Goal: Transaction & Acquisition: Purchase product/service

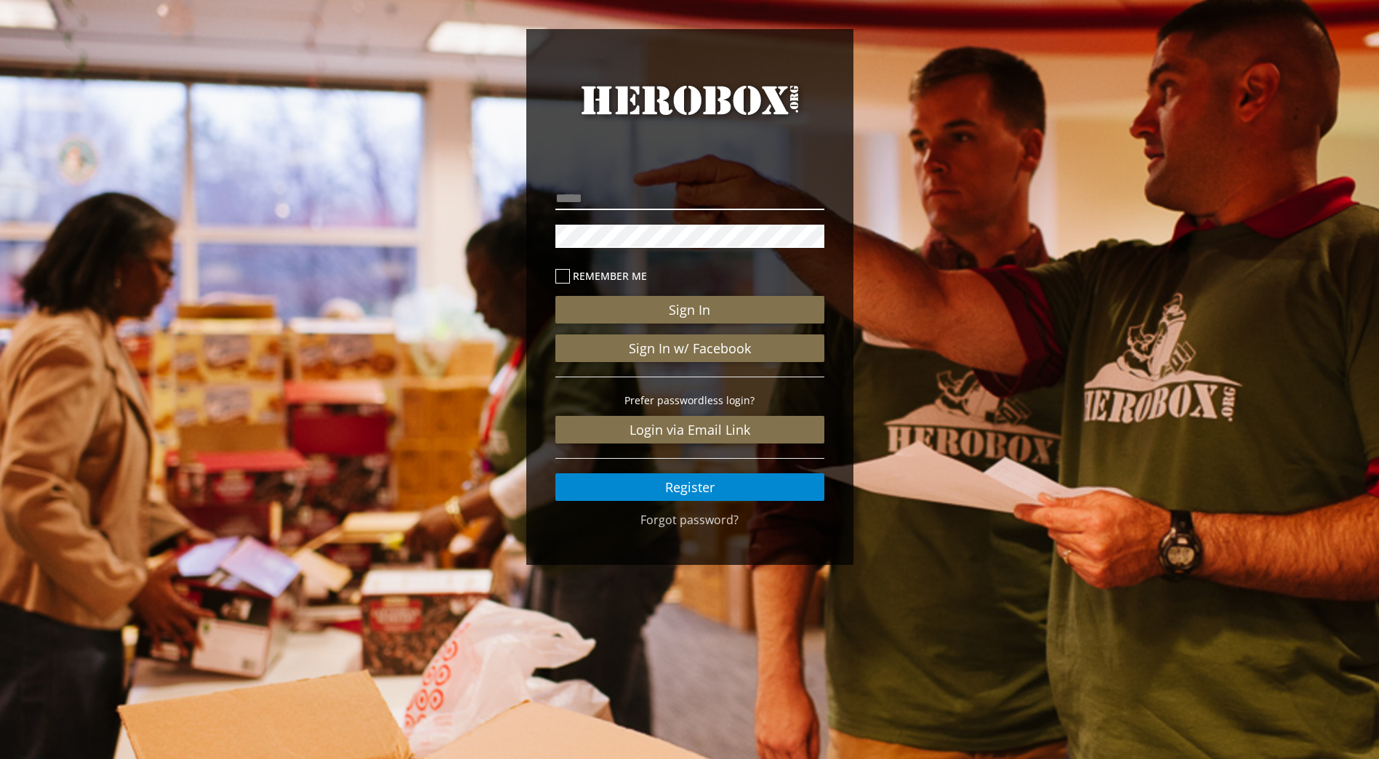
click at [624, 199] on input "email" at bounding box center [689, 198] width 269 height 23
click at [722, 492] on link "Register" at bounding box center [689, 487] width 269 height 28
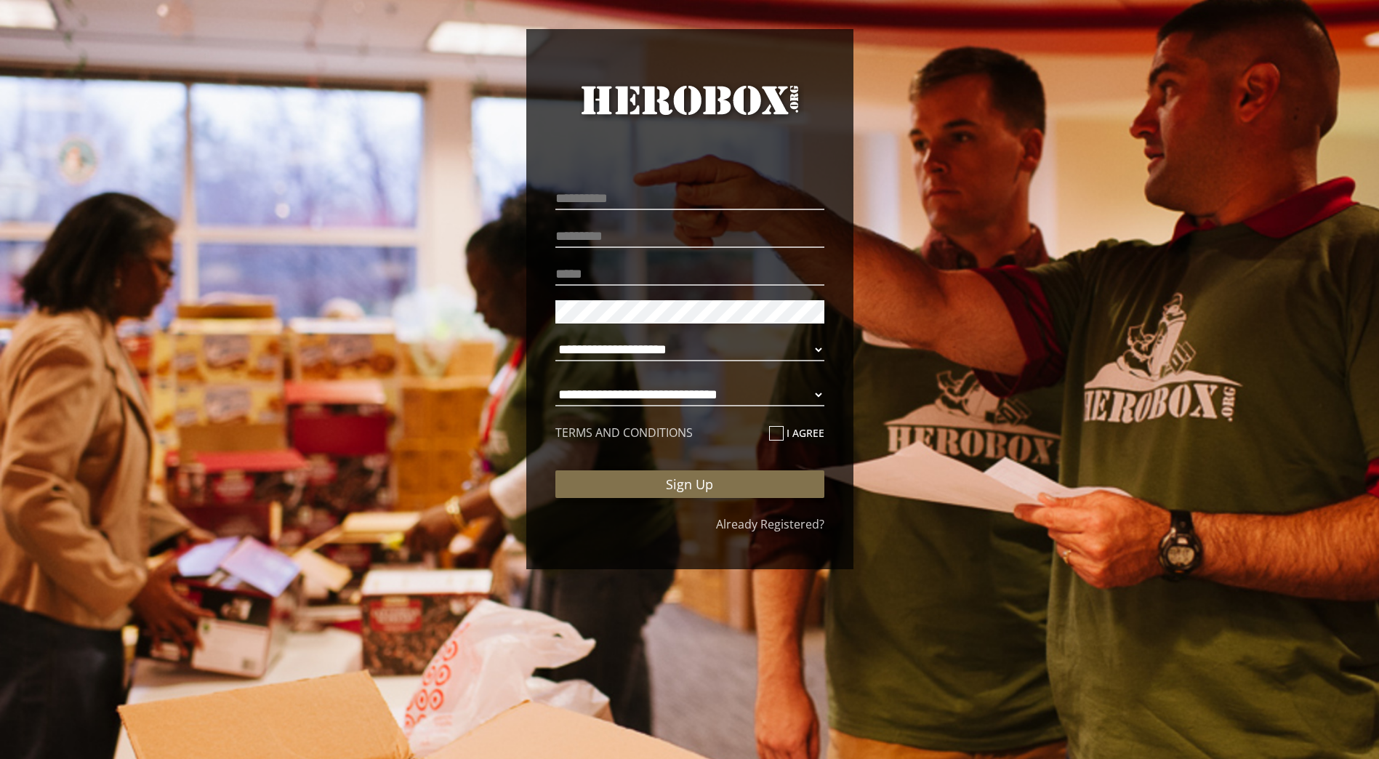
click at [600, 163] on div "**********" at bounding box center [689, 338] width 291 height 355
click at [600, 198] on input "text" at bounding box center [689, 198] width 269 height 23
type input "*****"
type input "*"
type input "******"
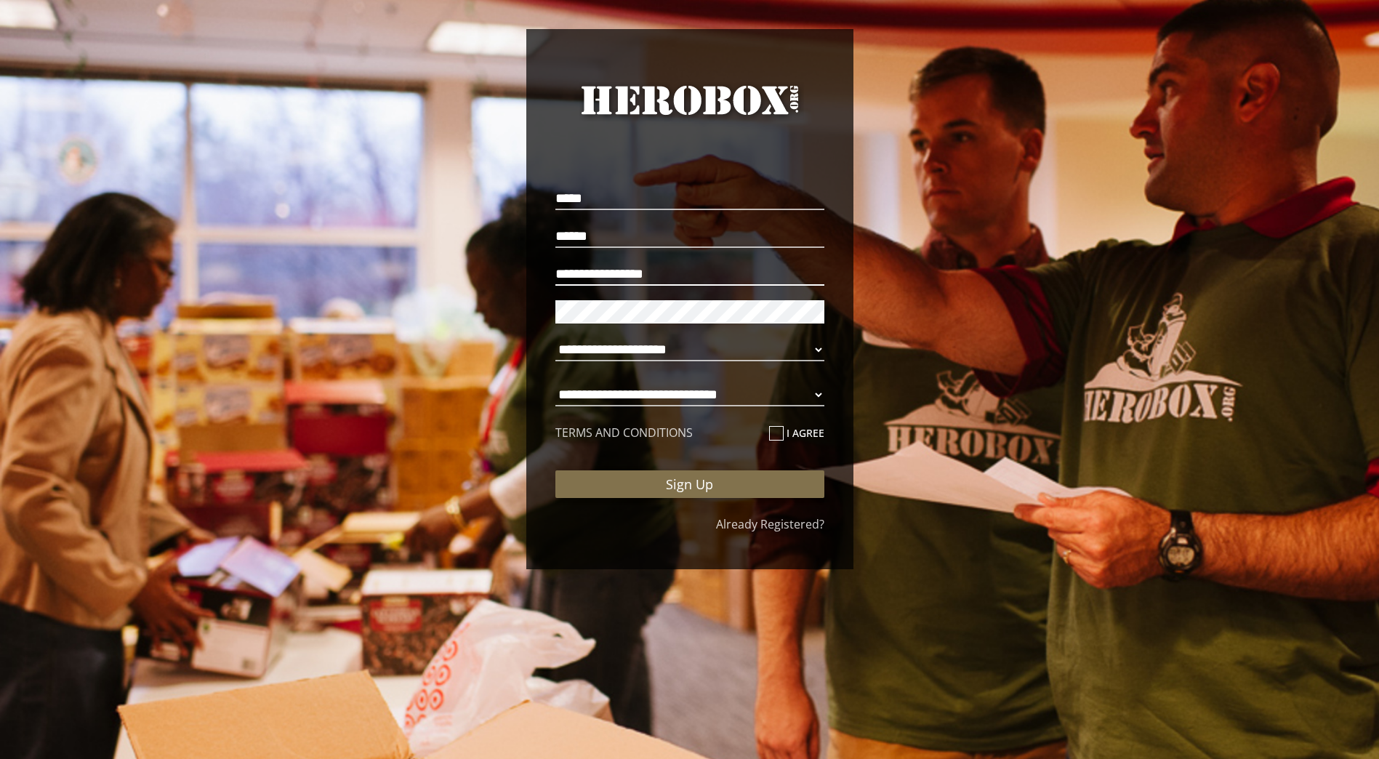
type input "**********"
click at [665, 356] on select "**********" at bounding box center [689, 349] width 269 height 23
select select "**********"
click at [555, 338] on select "**********" at bounding box center [689, 349] width 269 height 23
click at [773, 378] on div "**********" at bounding box center [689, 344] width 269 height 322
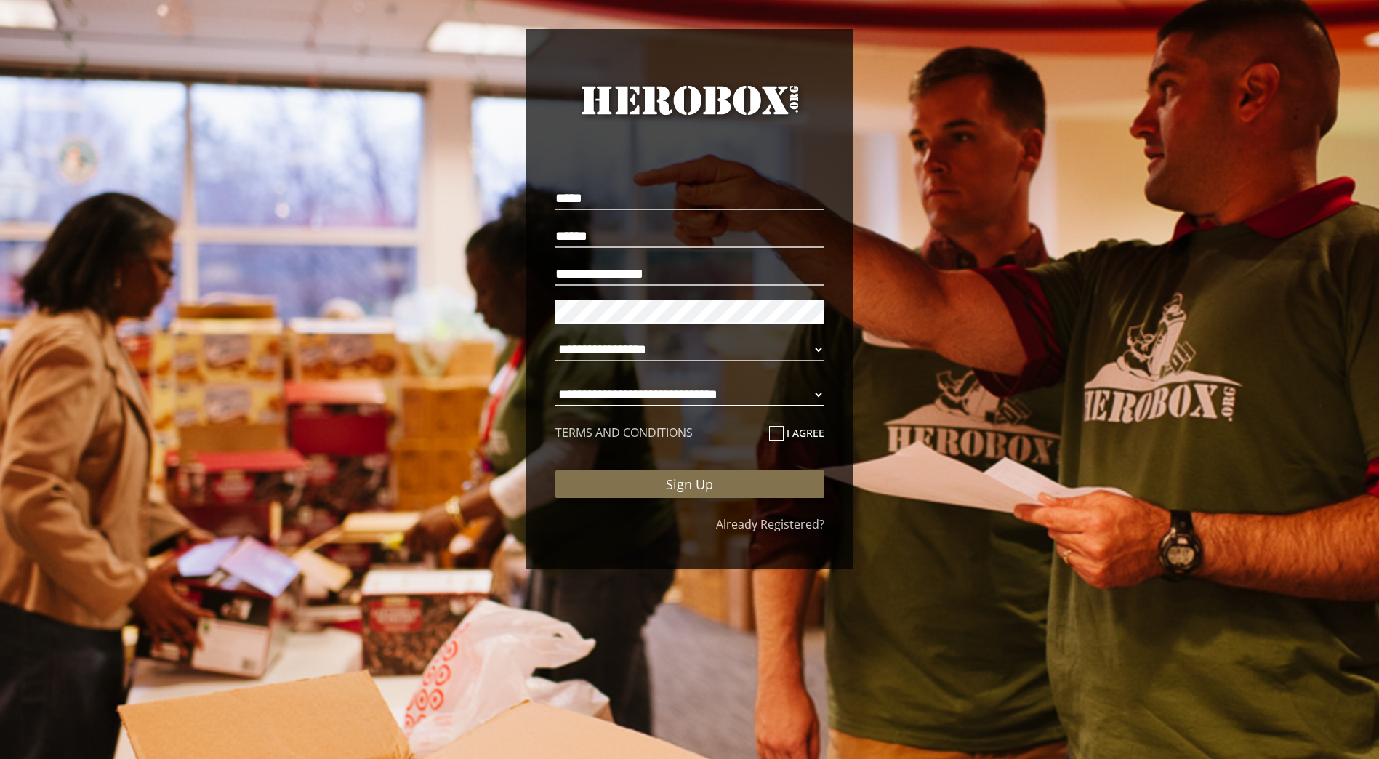
click at [770, 396] on select "**********" at bounding box center [689, 394] width 269 height 23
click at [555, 383] on select "**********" at bounding box center [689, 394] width 269 height 23
click at [677, 382] on p "**********" at bounding box center [689, 398] width 269 height 38
drag, startPoint x: 680, startPoint y: 391, endPoint x: 685, endPoint y: 404, distance: 14.0
click at [680, 391] on select "**********" at bounding box center [689, 394] width 269 height 23
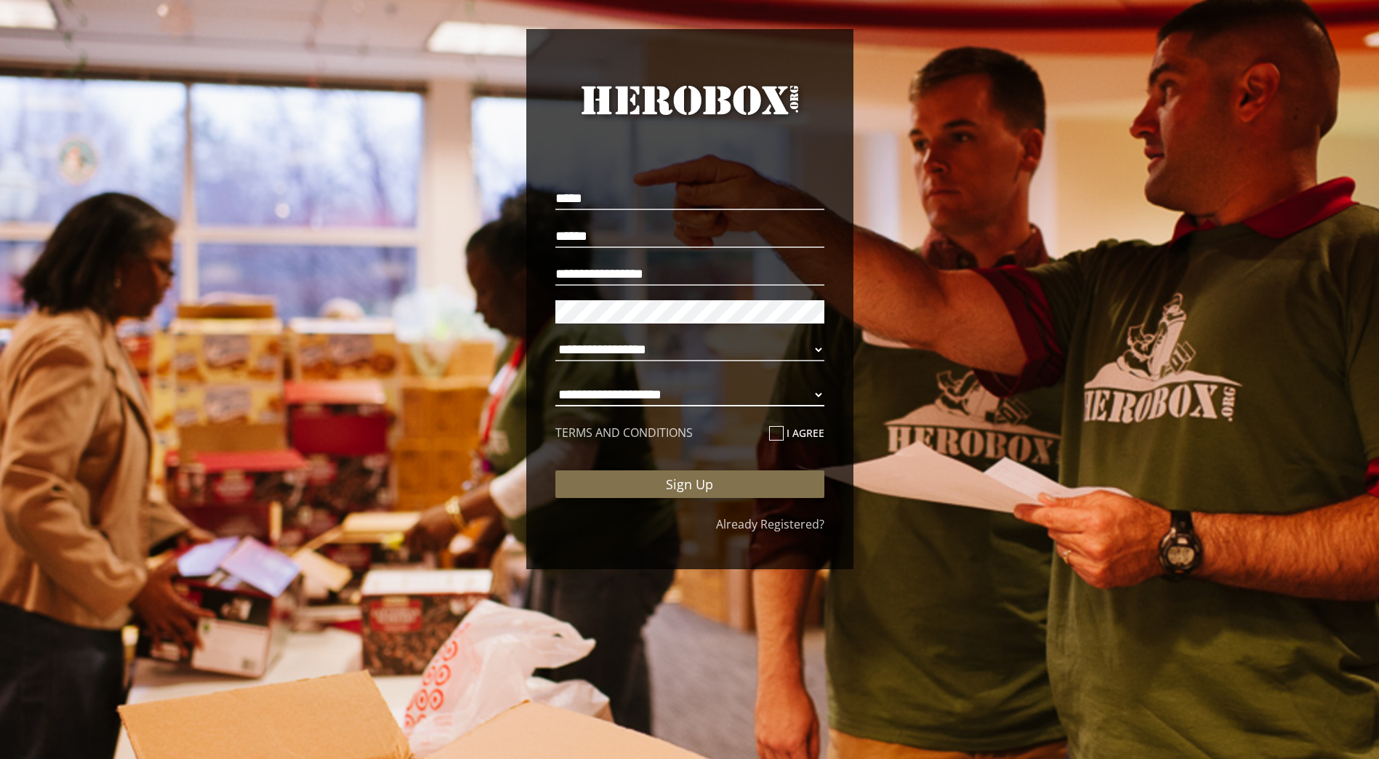
select select "**********"
click at [555, 383] on select "**********" at bounding box center [689, 394] width 269 height 23
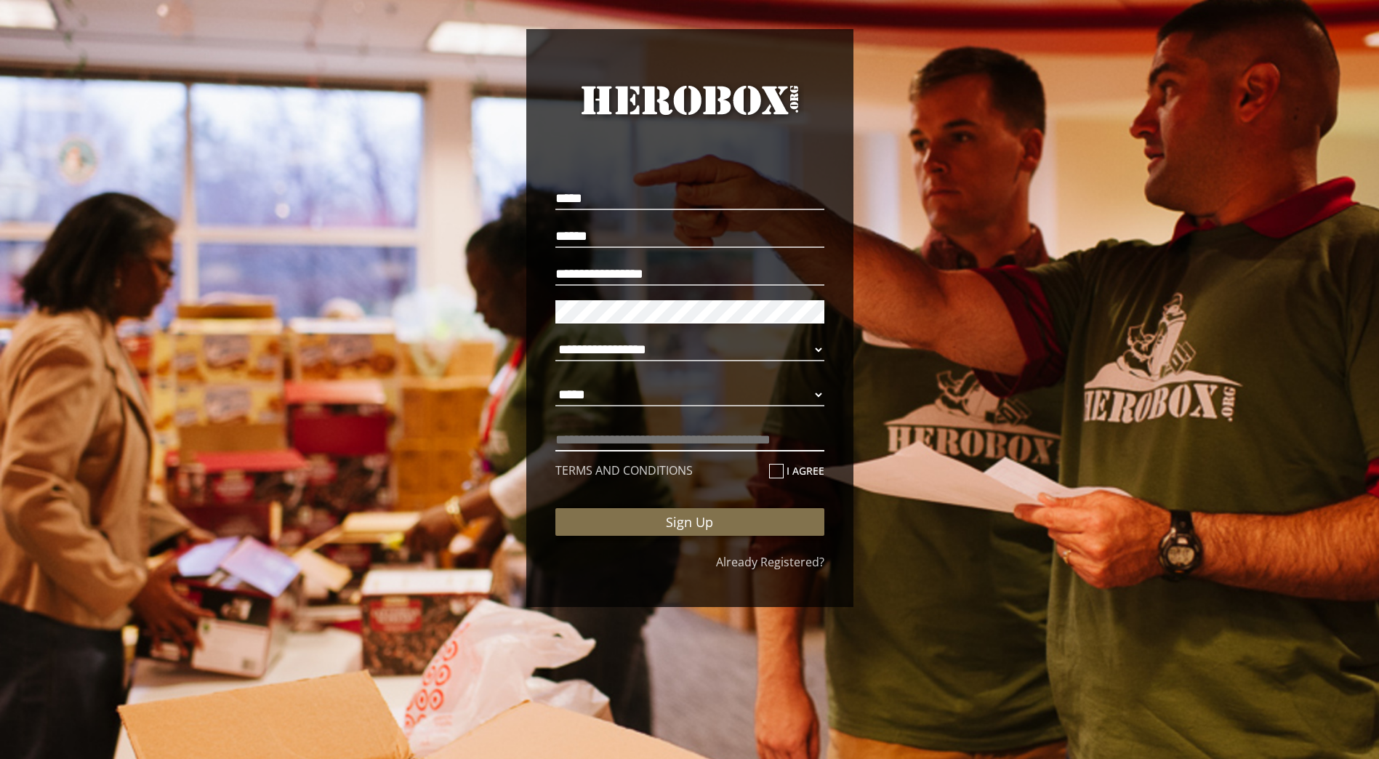
click at [634, 443] on input "text" at bounding box center [689, 439] width 269 height 23
type input "*******"
drag, startPoint x: 773, startPoint y: 463, endPoint x: 775, endPoint y: 491, distance: 27.7
click at [773, 462] on label "I agree" at bounding box center [796, 470] width 55 height 17
click at [773, 465] on input "I agree" at bounding box center [773, 476] width 9 height 23
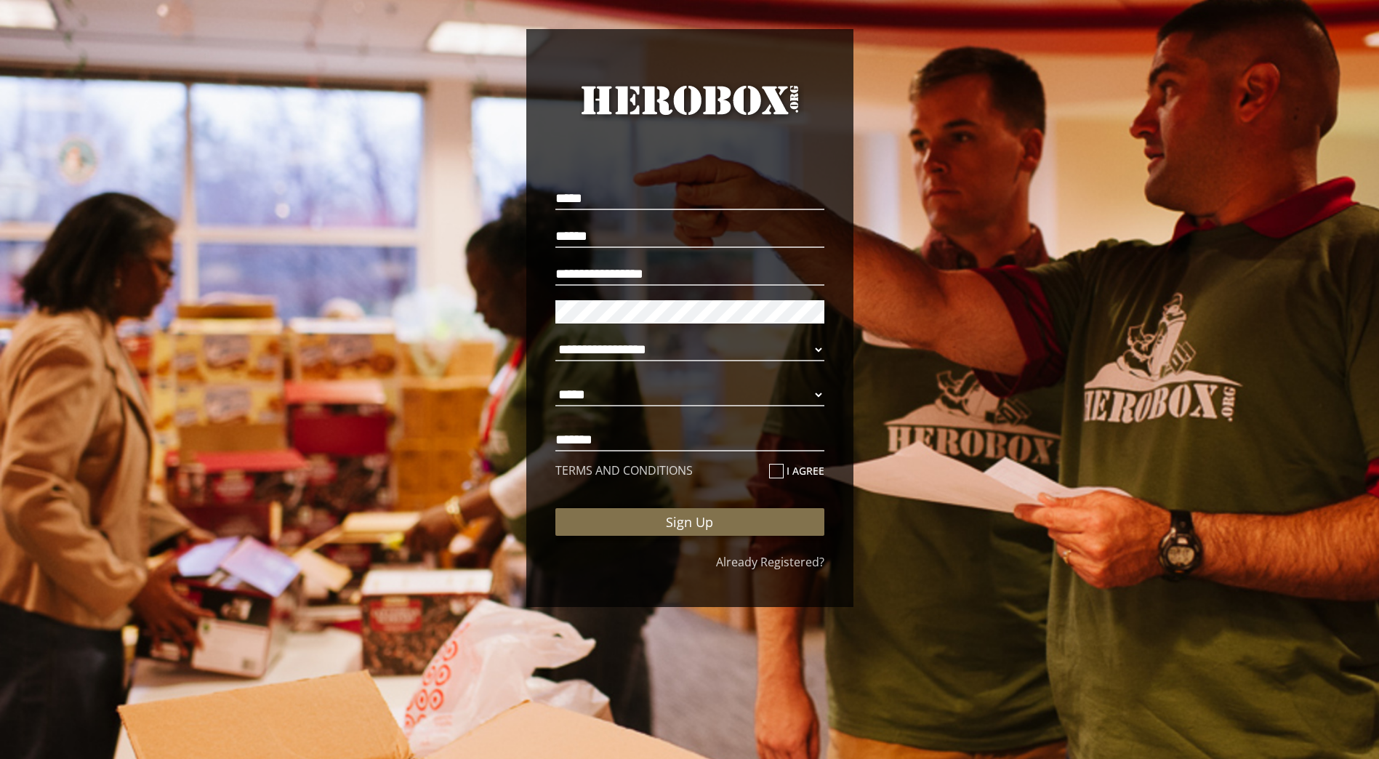
checkbox input "****"
click at [774, 505] on div "**********" at bounding box center [689, 363] width 269 height 360
click at [773, 525] on button "Sign Up" at bounding box center [689, 522] width 269 height 28
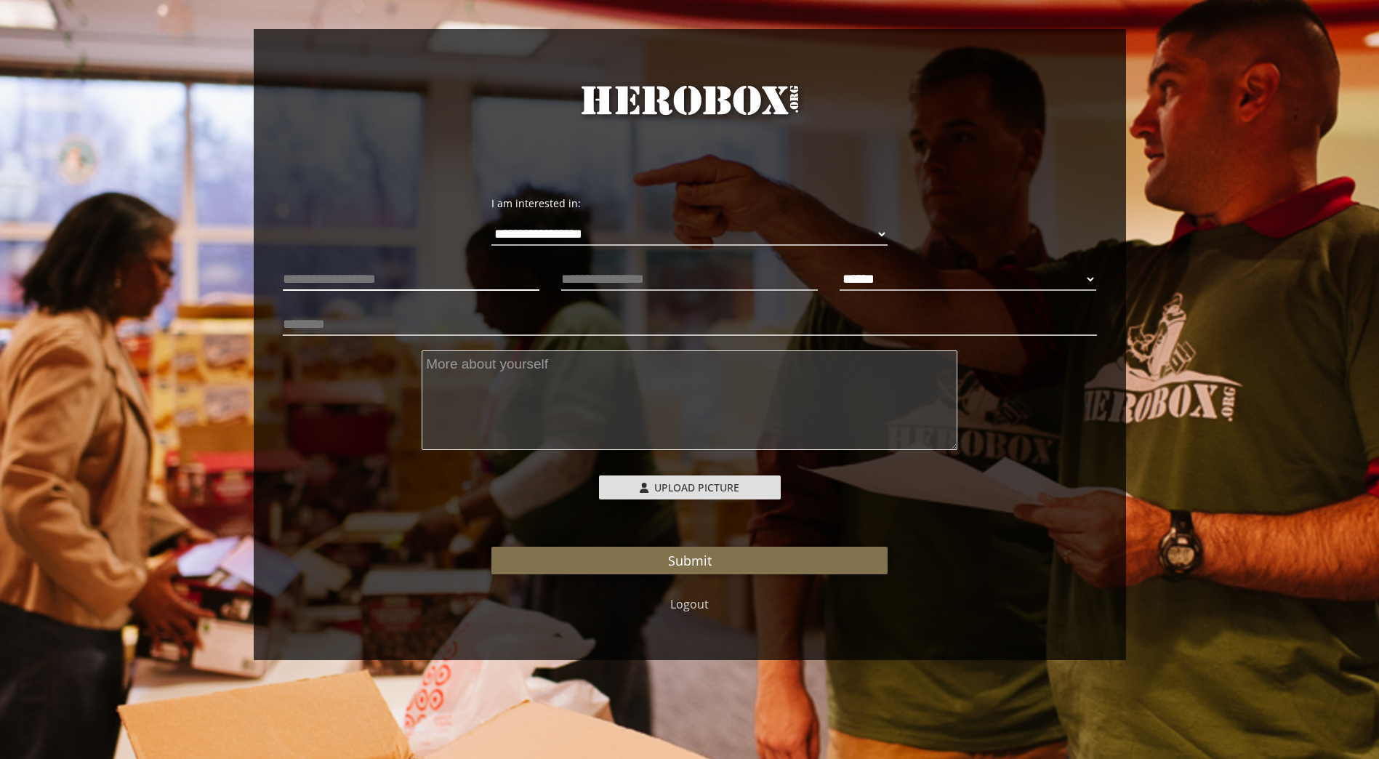
click at [377, 269] on input "text" at bounding box center [411, 278] width 257 height 23
click at [326, 293] on p at bounding box center [411, 279] width 257 height 31
drag, startPoint x: 419, startPoint y: 262, endPoint x: 868, endPoint y: 579, distance: 549.7
click at [419, 263] on div "**********" at bounding box center [690, 224] width 836 height 80
click at [371, 281] on input "text" at bounding box center [411, 278] width 257 height 23
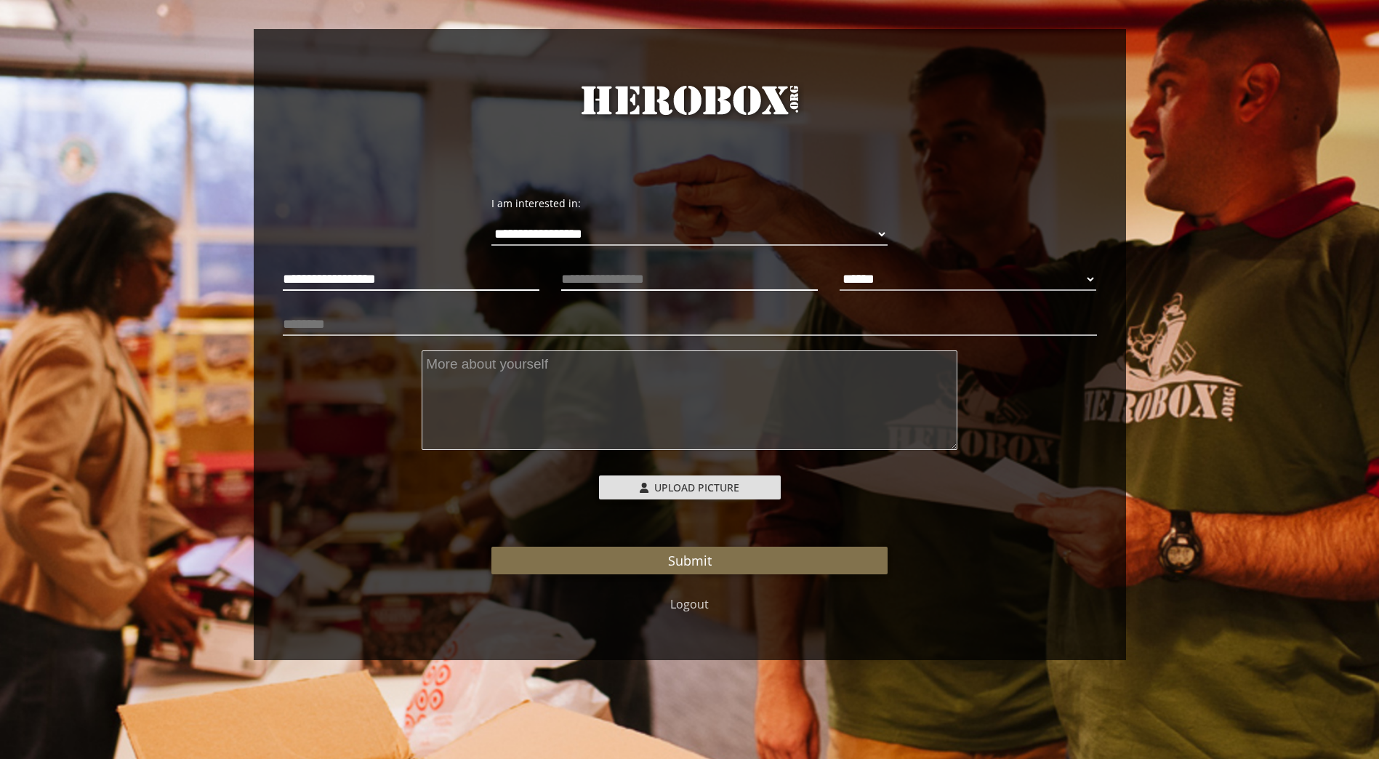
type input "**********"
click at [772, 283] on input "text" at bounding box center [689, 278] width 257 height 23
type input "**********"
click at [869, 274] on select "****** **** ******" at bounding box center [967, 278] width 257 height 23
click at [839, 267] on select "****** **** ******" at bounding box center [967, 278] width 257 height 23
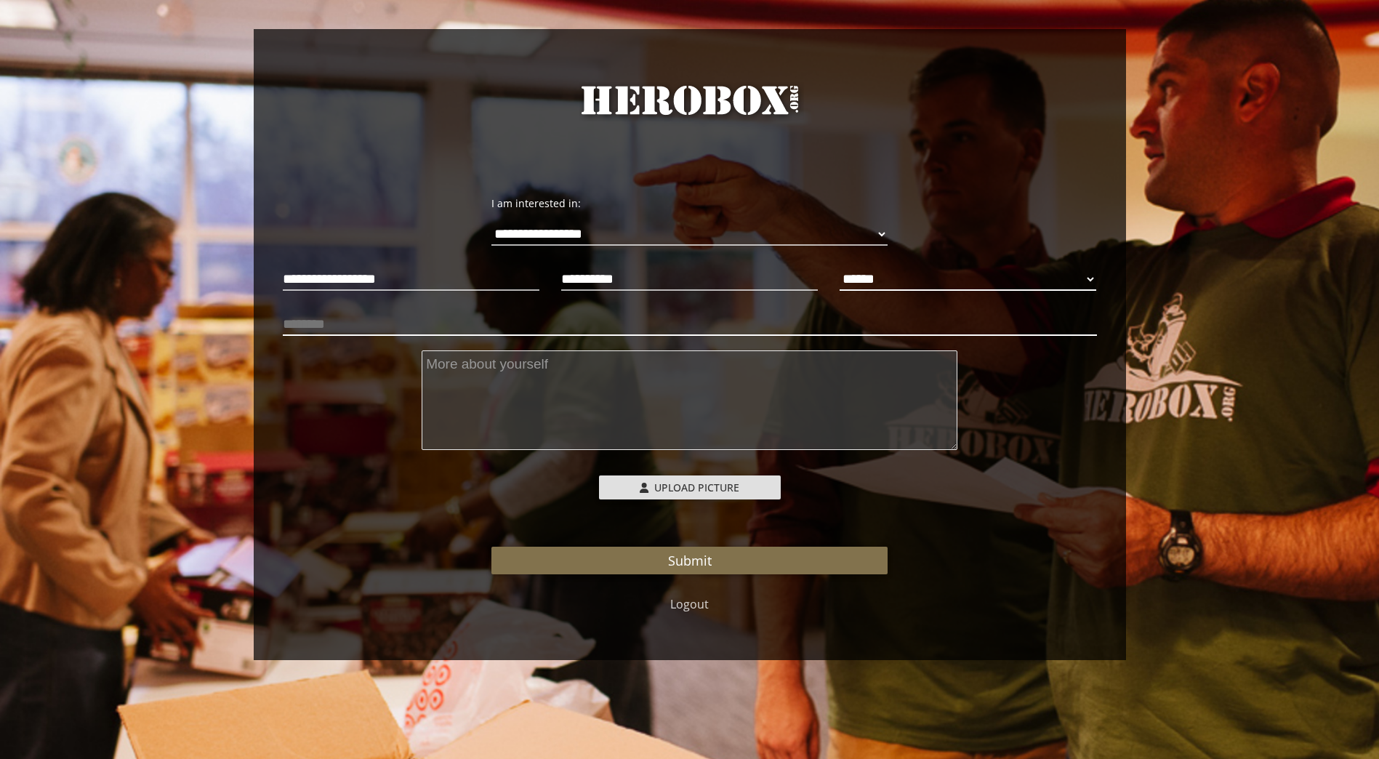
select select "**********"
click at [395, 317] on input "text" at bounding box center [690, 324] width 814 height 23
type input "**********"
click at [555, 384] on textarea at bounding box center [690, 400] width 536 height 100
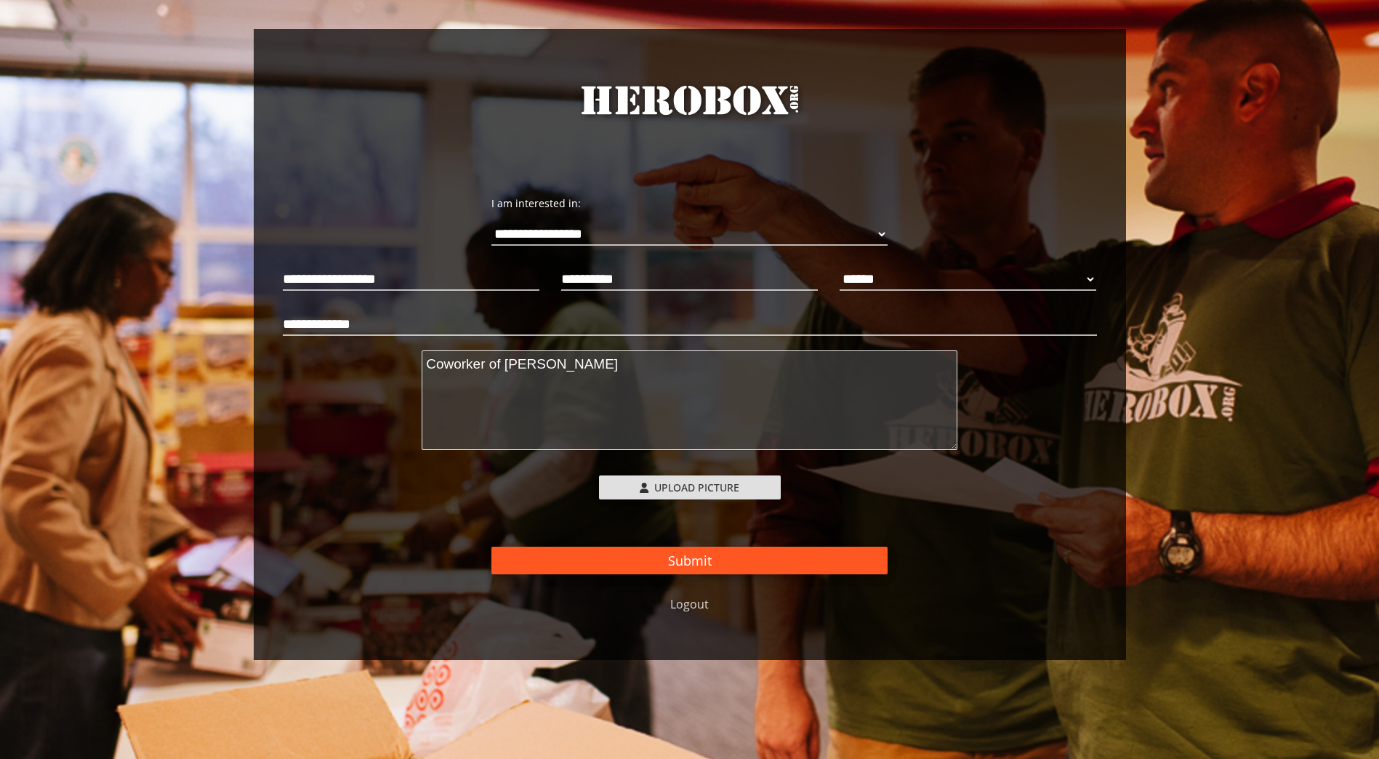
type textarea "Coworker of [PERSON_NAME]"
click at [716, 563] on button "Submit" at bounding box center [689, 561] width 396 height 28
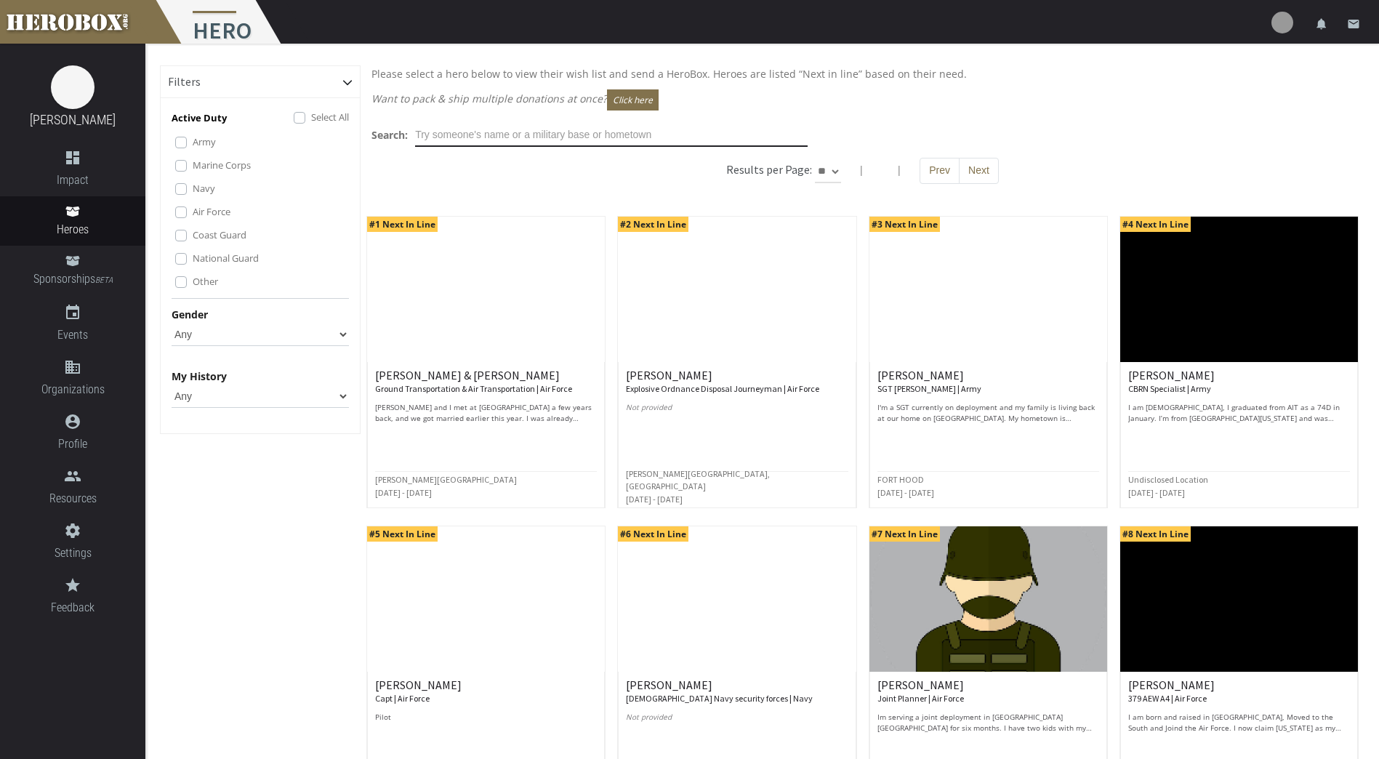
click at [501, 132] on input "text" at bounding box center [611, 135] width 392 height 23
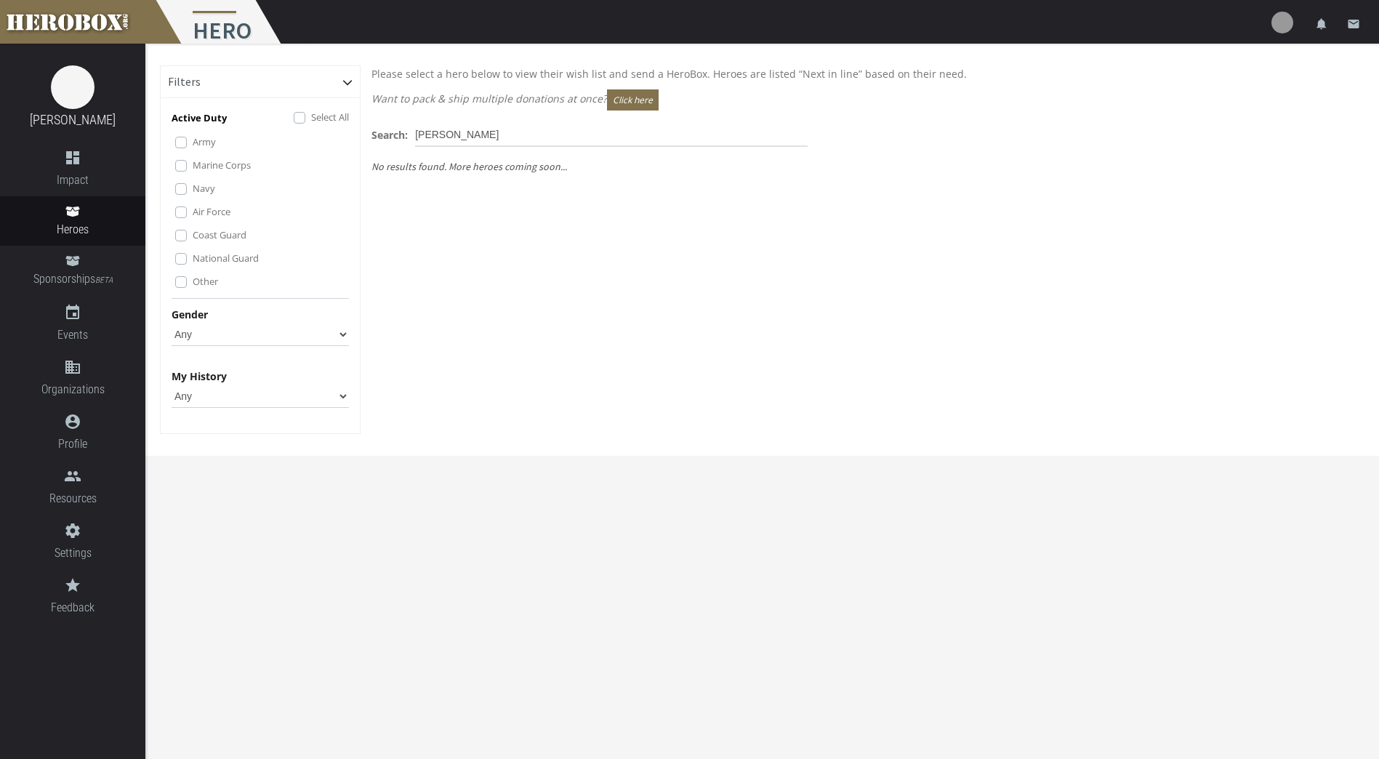
click at [685, 447] on div "Please select a hero below to view their wish list and send a HeroBox. Heroes a…" at bounding box center [862, 260] width 1004 height 390
click at [532, 134] on input "[PERSON_NAME]" at bounding box center [611, 135] width 392 height 23
drag, startPoint x: 536, startPoint y: 139, endPoint x: 403, endPoint y: 160, distance: 133.9
click at [403, 160] on div "Search: [PERSON_NAME] No results found. More heroes coming soon..." at bounding box center [862, 158] width 1004 height 68
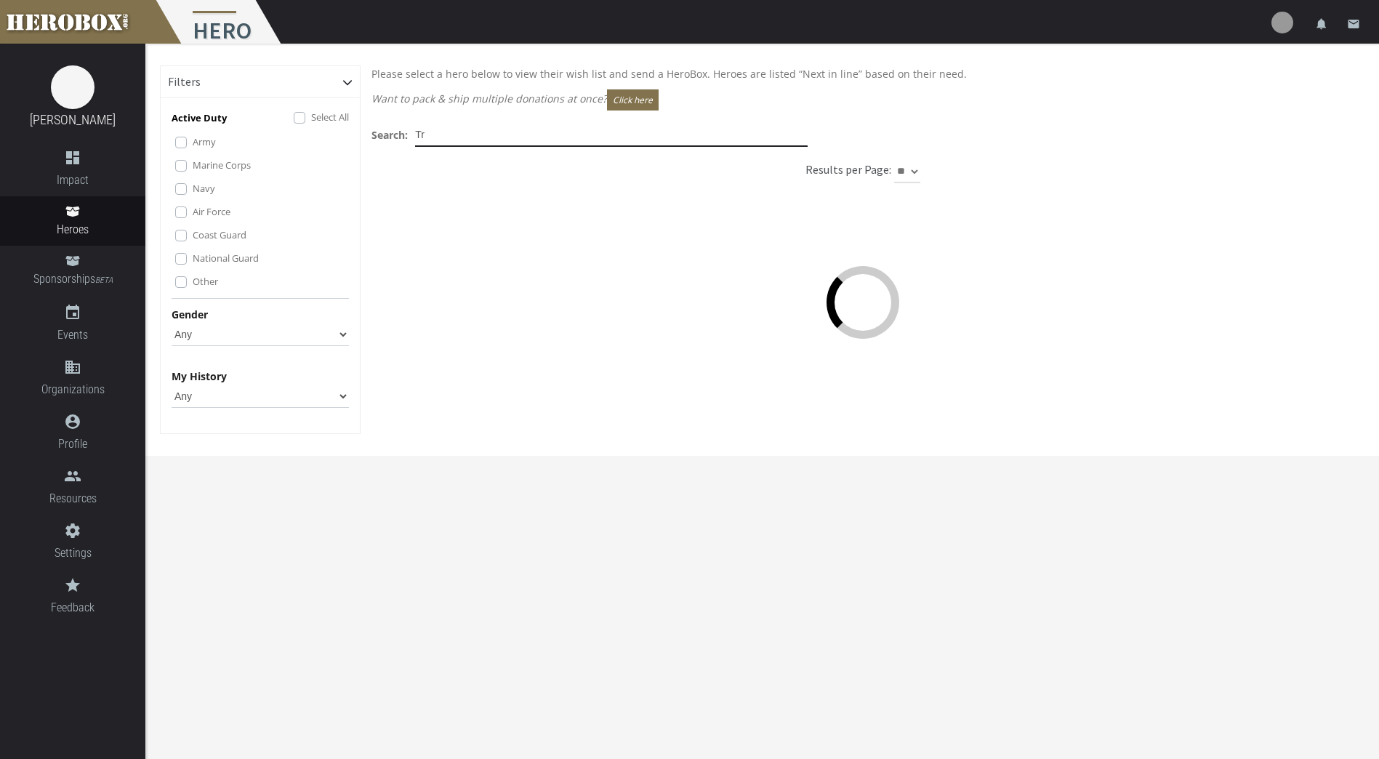
type input "T"
type input "[GEOGRAPHIC_DATA]"
drag, startPoint x: 475, startPoint y: 136, endPoint x: 320, endPoint y: 129, distance: 154.9
click at [320, 129] on div "Filters Active Duty Select All Army Marine Corps Navy Air Force Coast Guard Nat…" at bounding box center [762, 260] width 1204 height 390
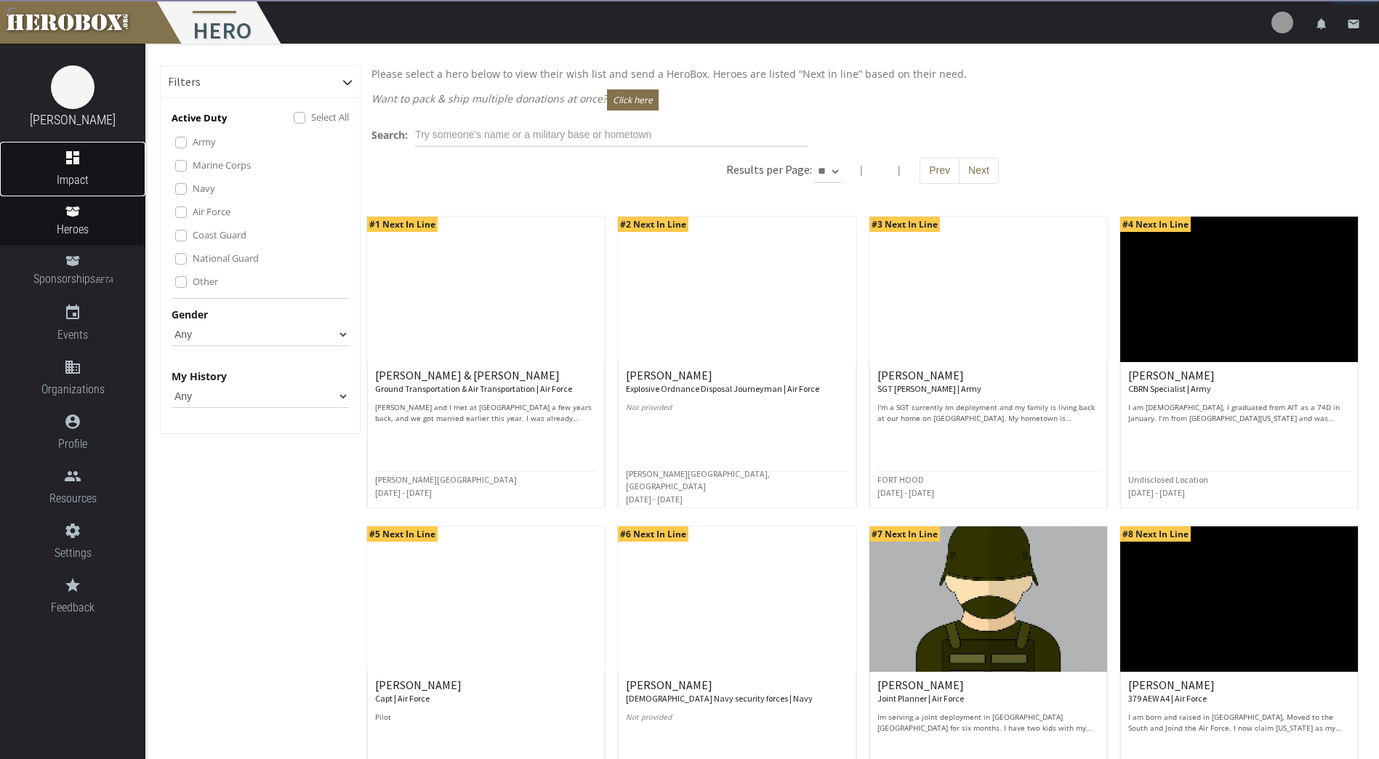
click at [91, 150] on icon "dashboard" at bounding box center [72, 157] width 145 height 17
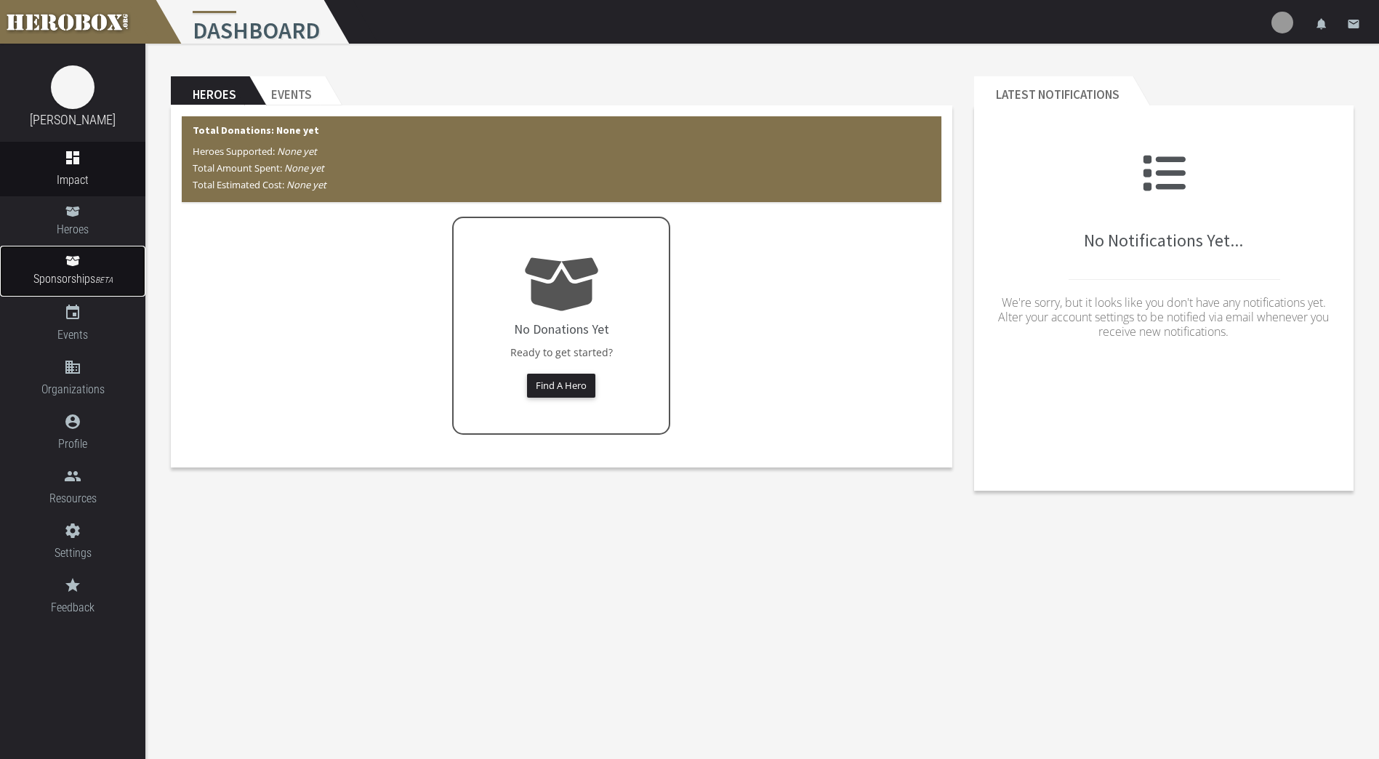
click at [71, 246] on link "Sponsorships BETA" at bounding box center [72, 271] width 145 height 51
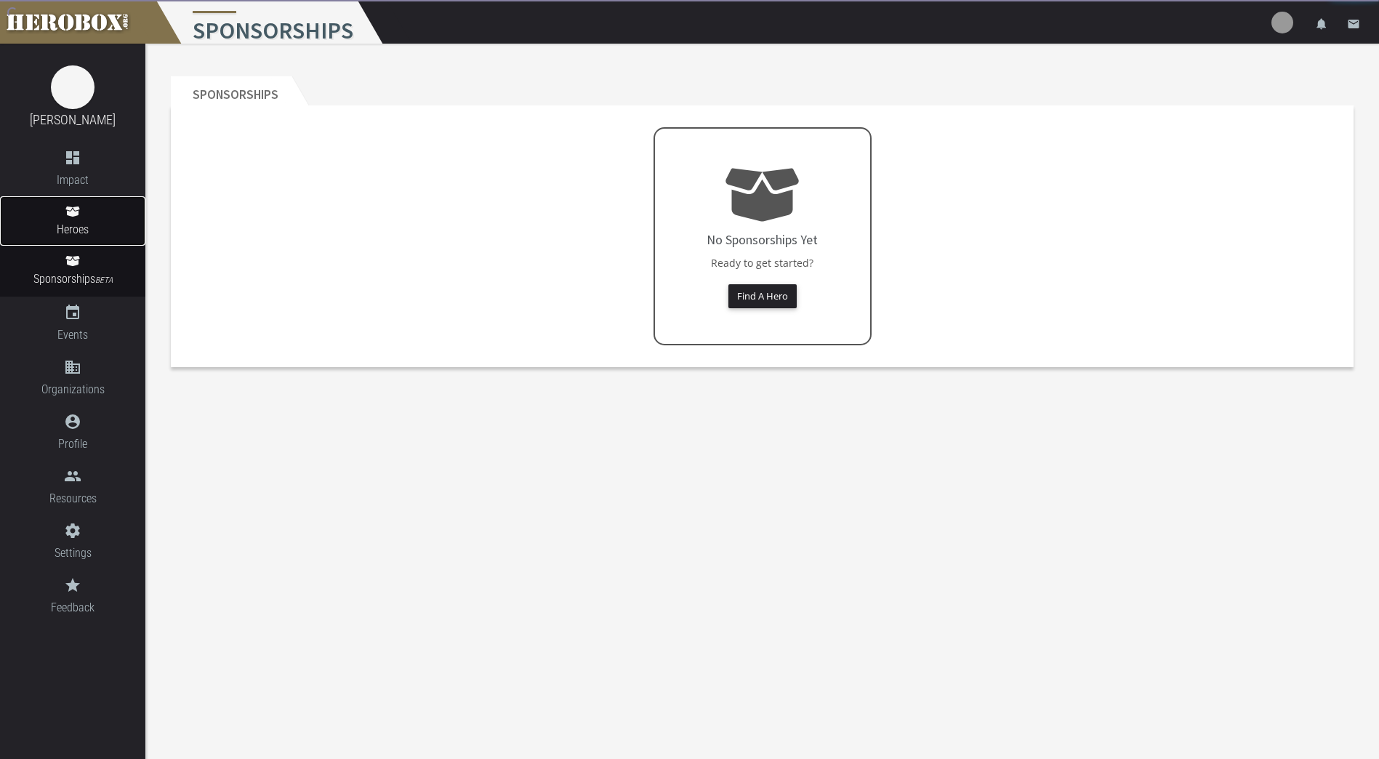
click at [118, 216] on link "Heroes" at bounding box center [72, 220] width 145 height 49
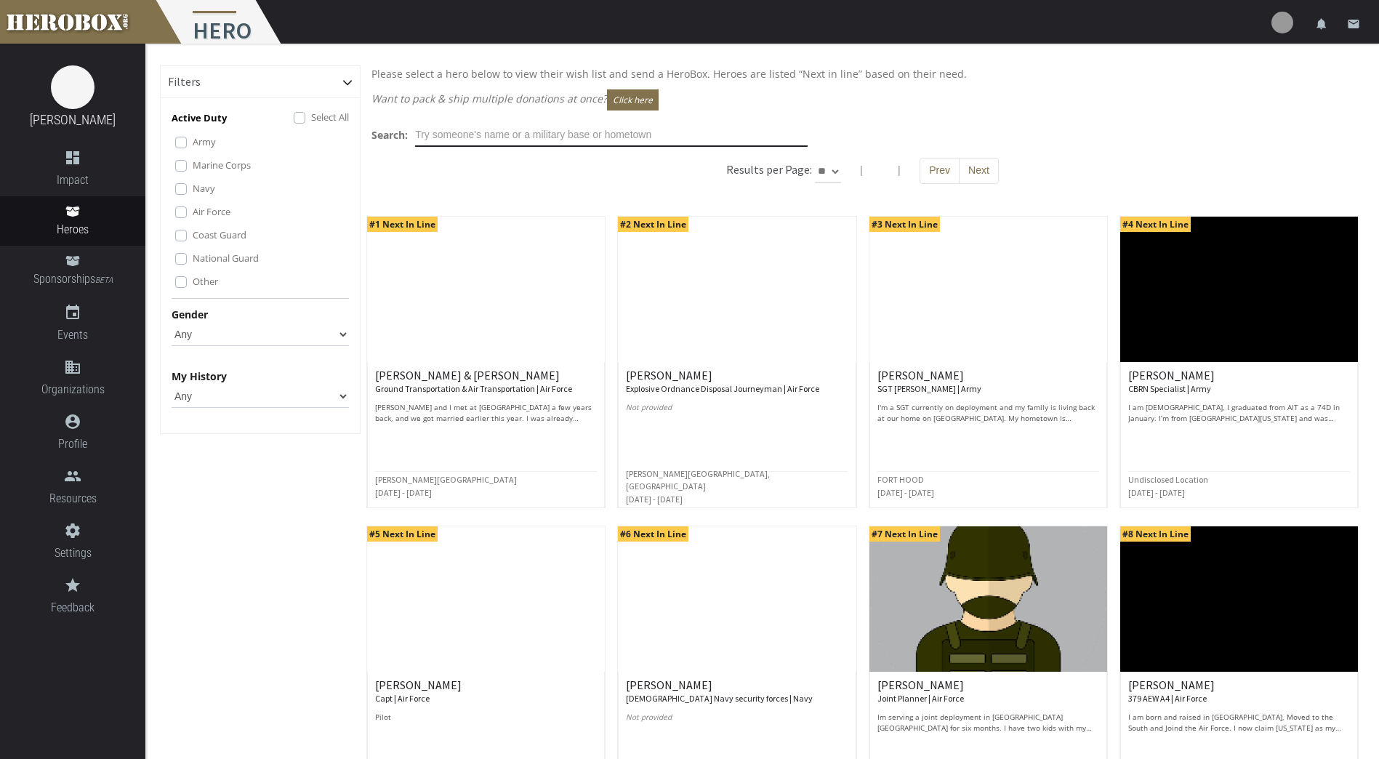
click at [548, 139] on input "text" at bounding box center [611, 135] width 392 height 23
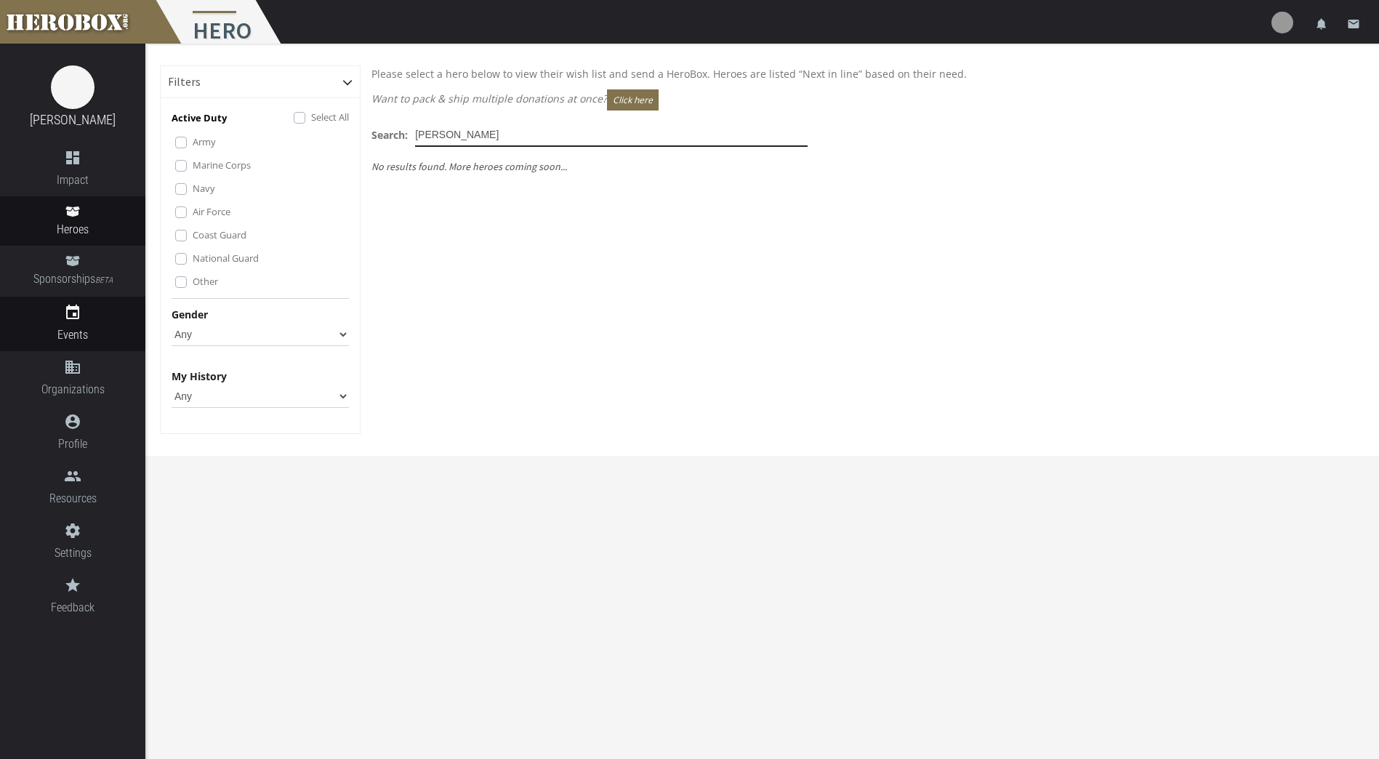
type input "[PERSON_NAME]"
drag, startPoint x: 86, startPoint y: 328, endPoint x: 173, endPoint y: 583, distance: 268.9
click at [85, 328] on span "Events" at bounding box center [72, 335] width 145 height 18
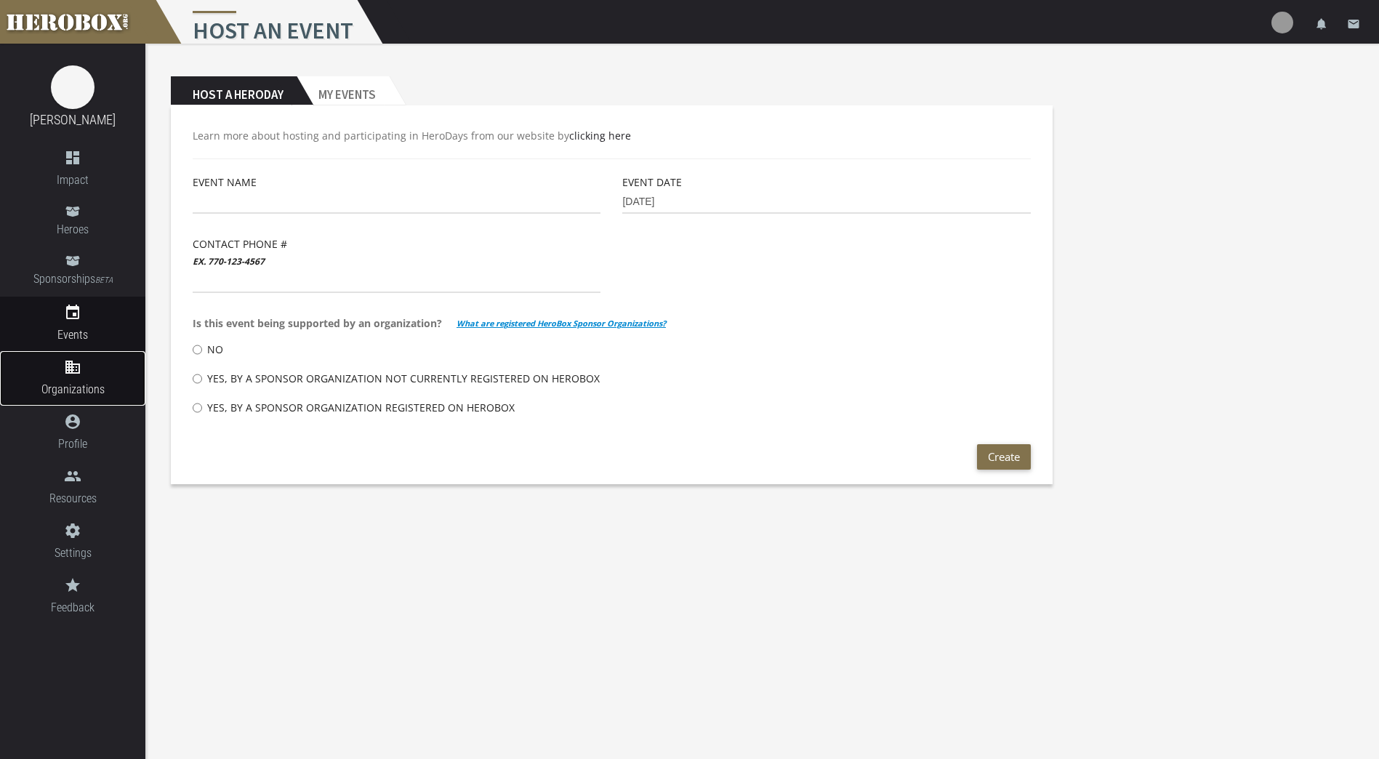
click at [74, 386] on span "Organizations" at bounding box center [72, 389] width 145 height 18
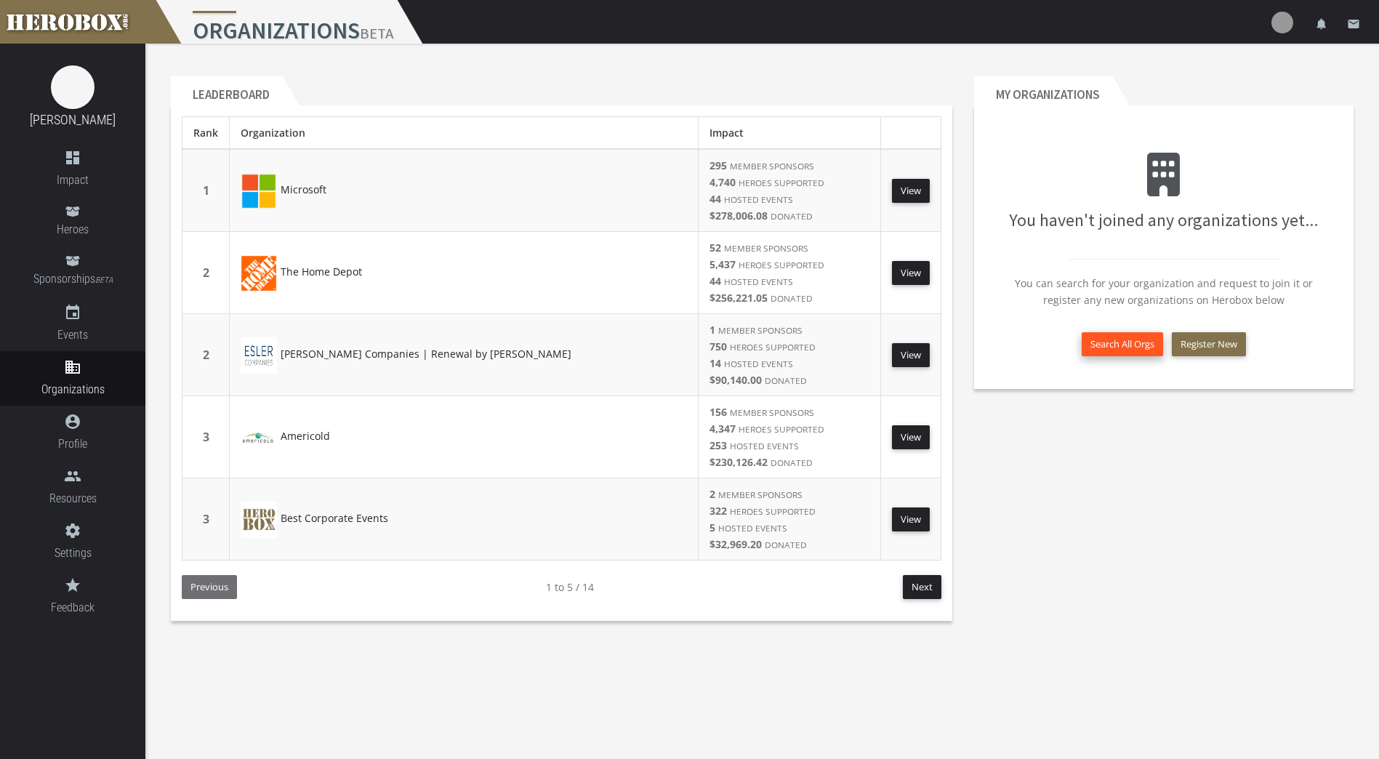
click at [1118, 349] on button "Search All Orgs" at bounding box center [1121, 344] width 81 height 24
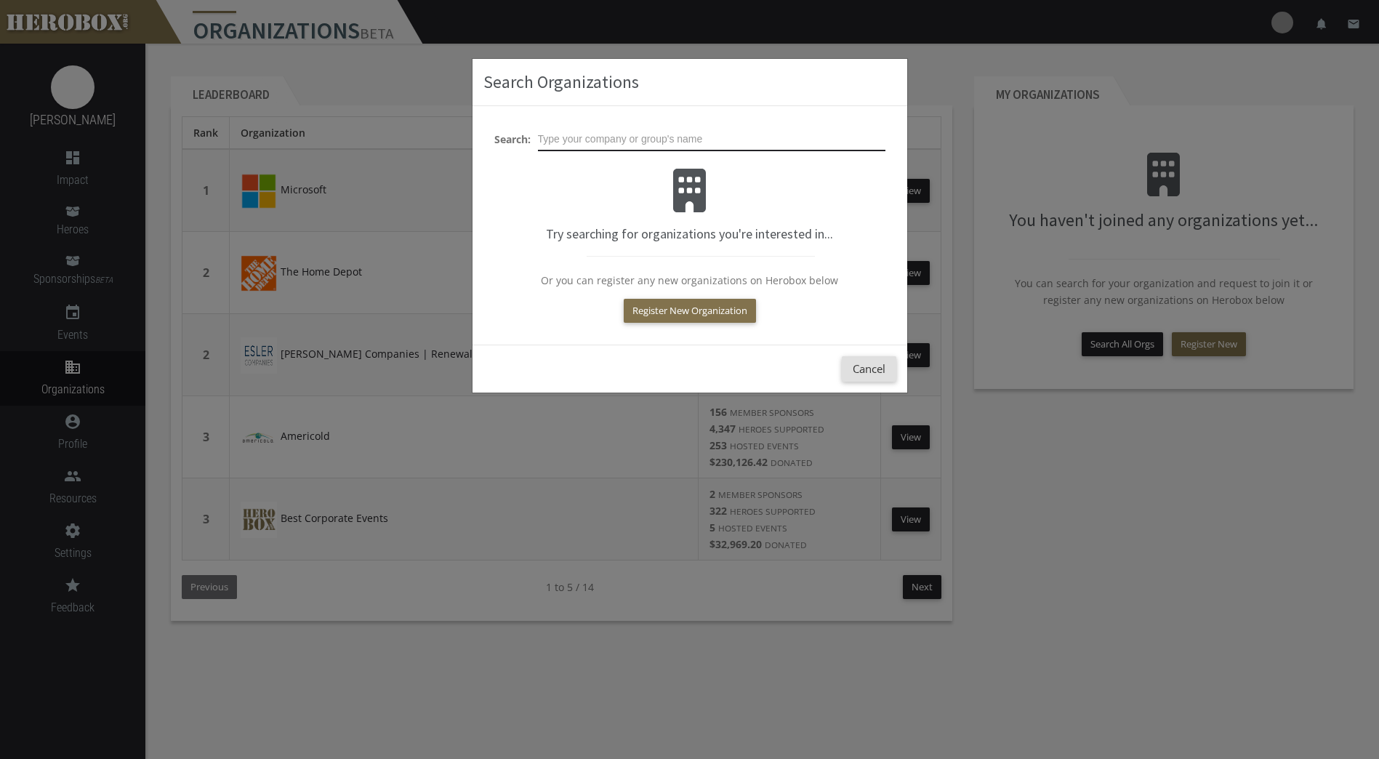
click at [611, 136] on input "text" at bounding box center [711, 139] width 347 height 23
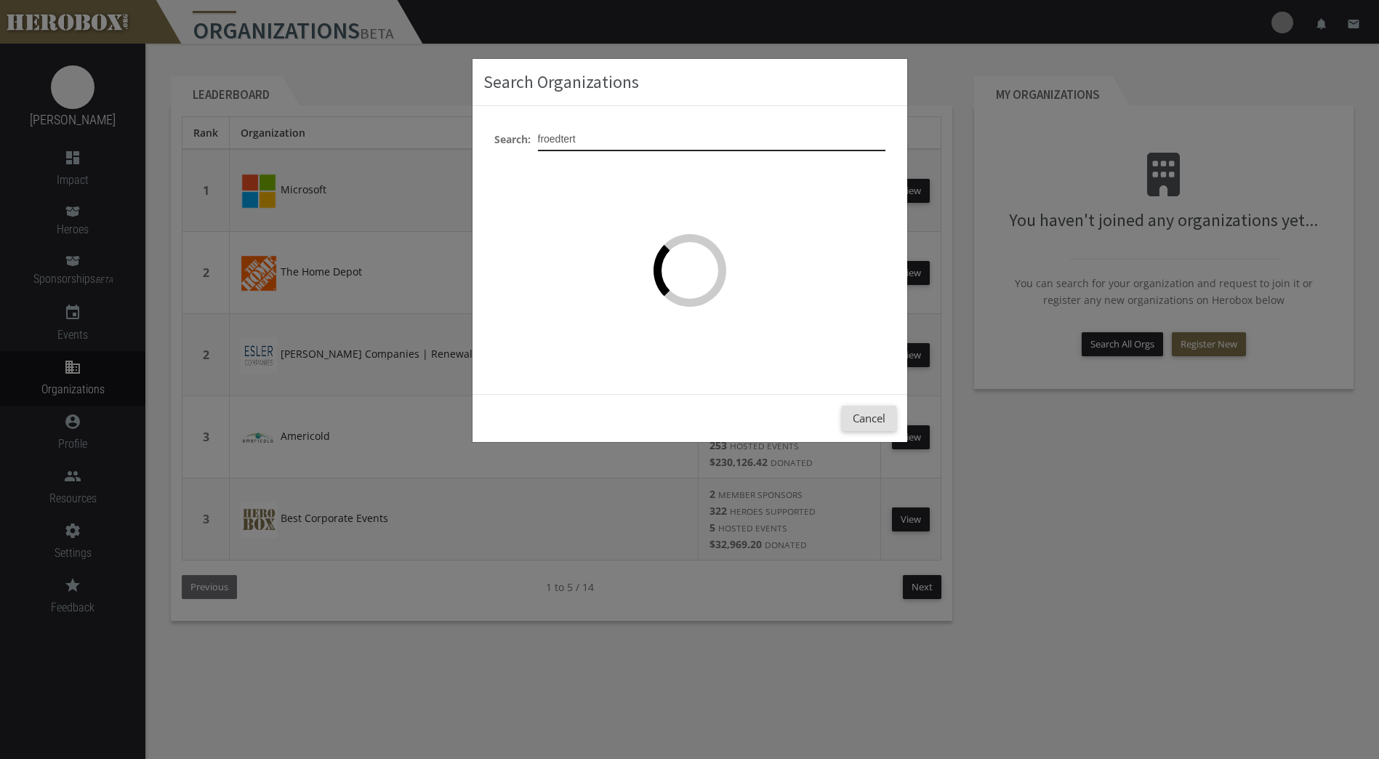
type input "froedtert"
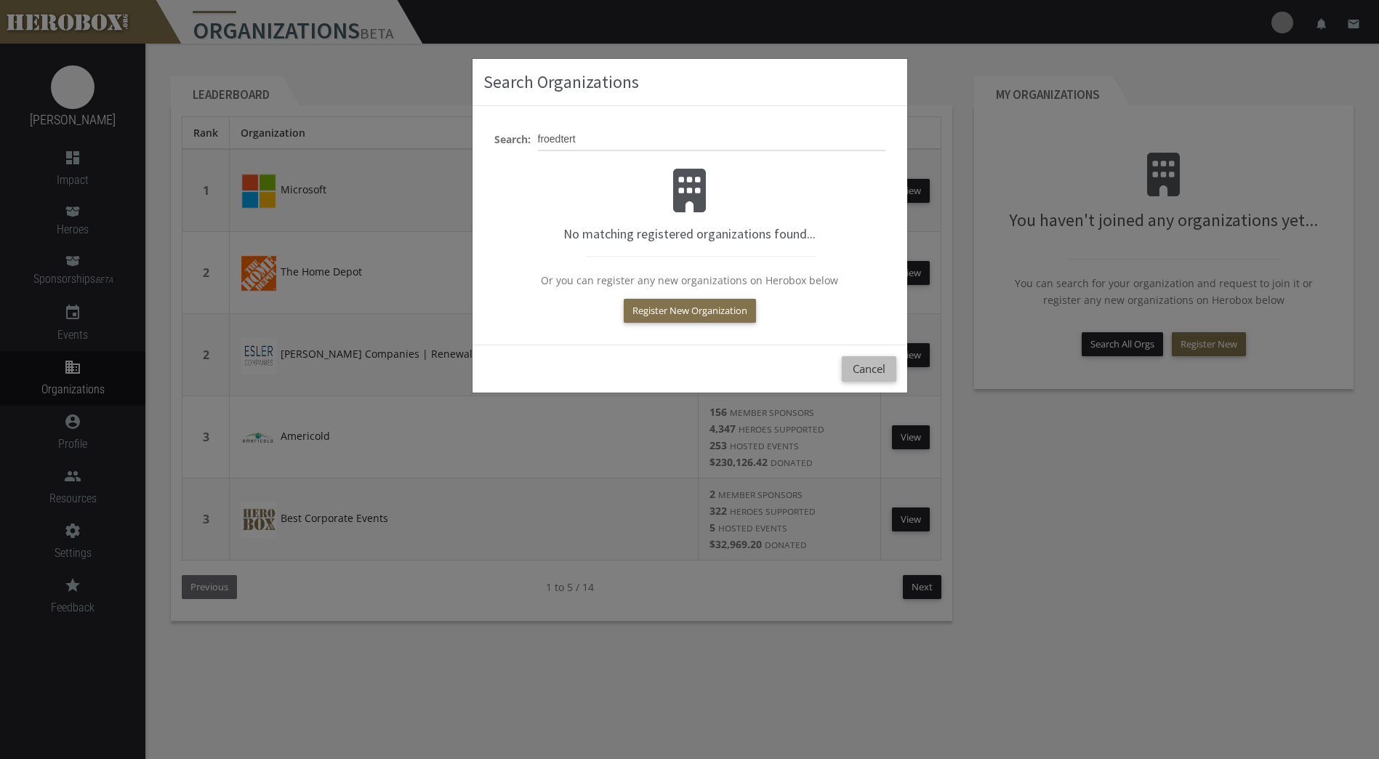
click at [870, 378] on button "Cancel" at bounding box center [869, 368] width 55 height 25
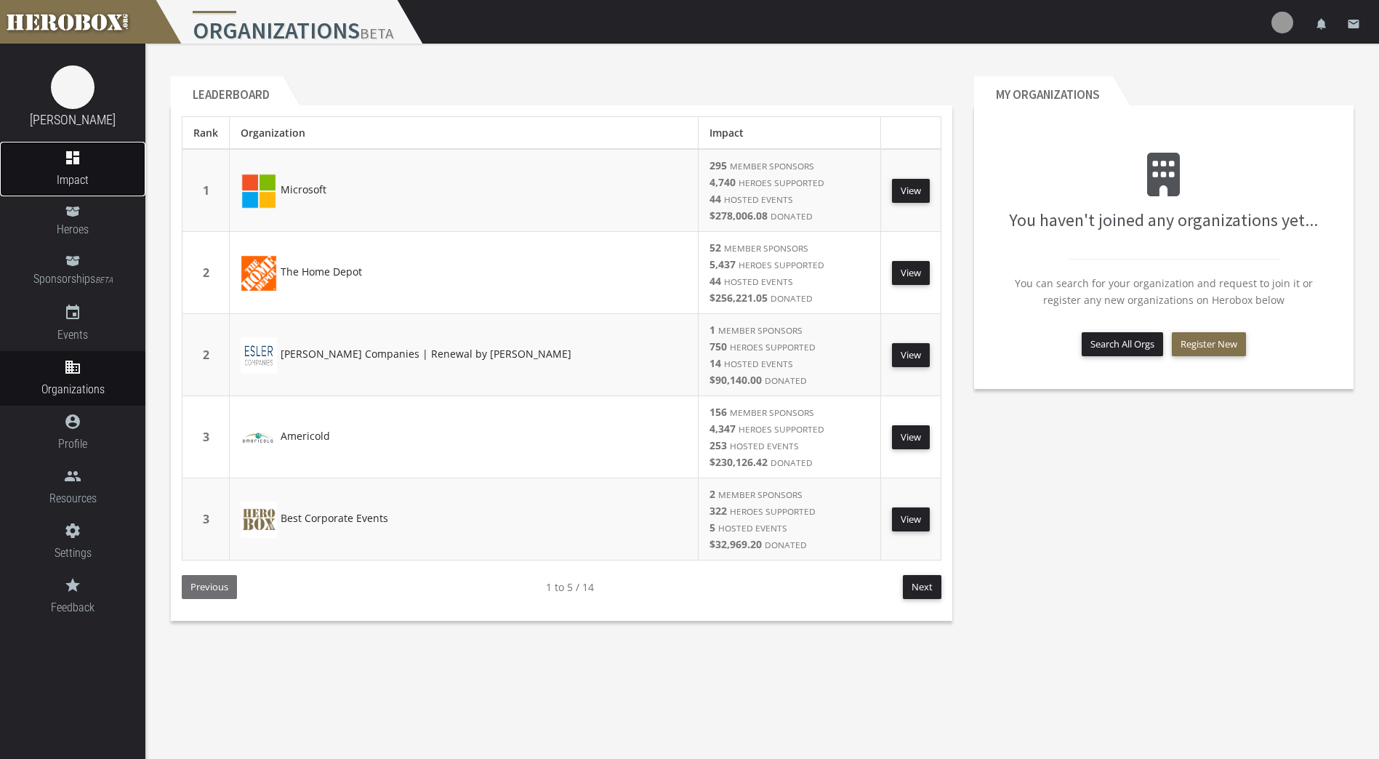
click at [63, 149] on icon "dashboard" at bounding box center [72, 157] width 145 height 17
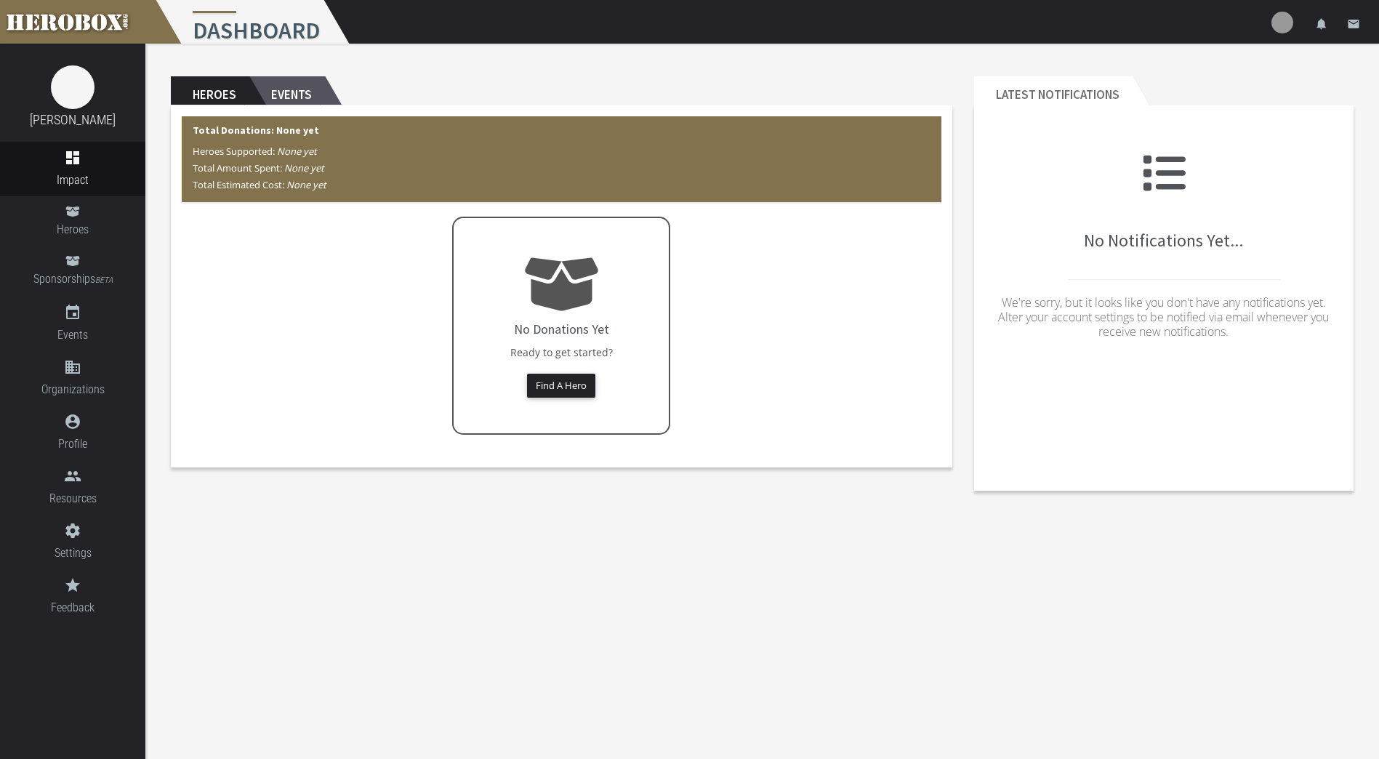
click at [301, 83] on h2 "Events" at bounding box center [287, 90] width 76 height 29
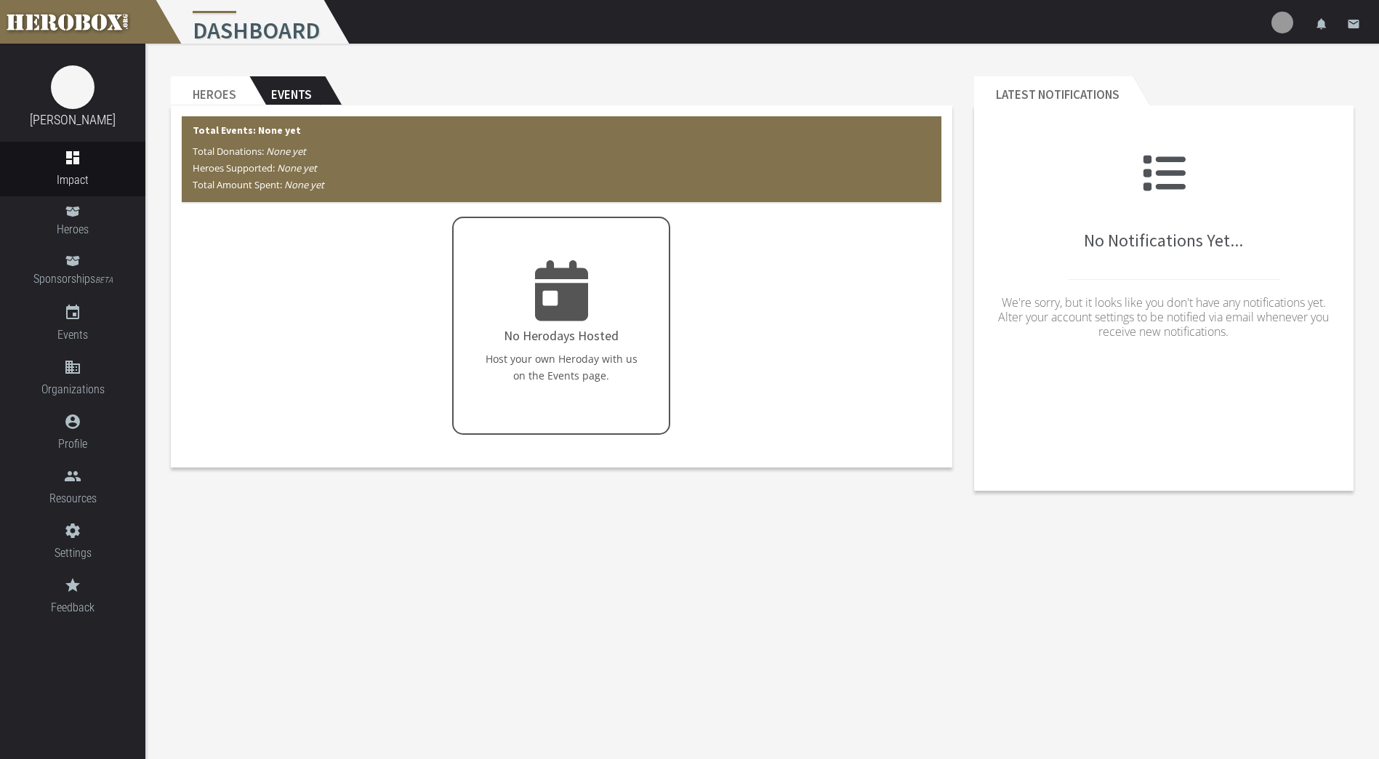
drag, startPoint x: 301, startPoint y: 83, endPoint x: 289, endPoint y: 86, distance: 12.7
click at [289, 86] on h2 "Events" at bounding box center [287, 90] width 76 height 29
click at [79, 169] on link "dashboard Impact" at bounding box center [72, 169] width 145 height 55
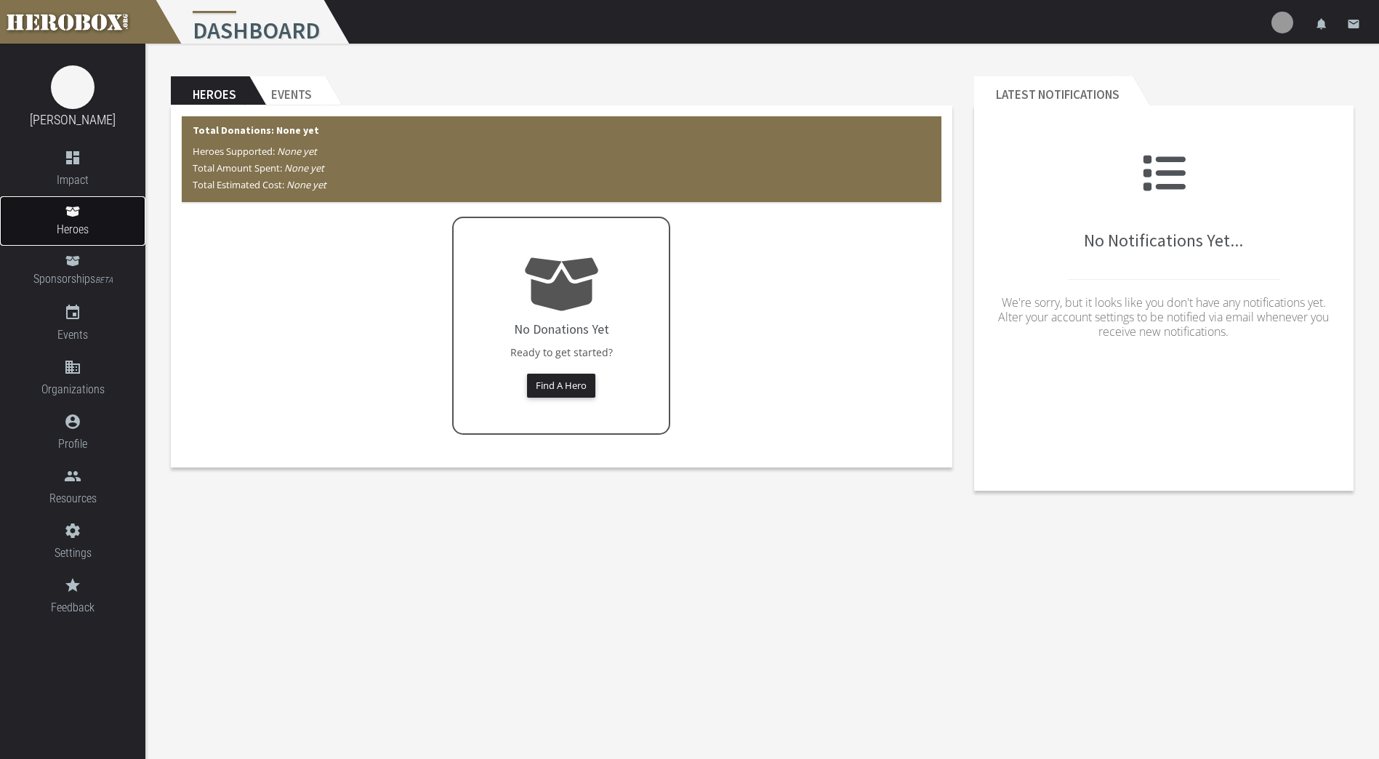
click at [95, 231] on span "Heroes" at bounding box center [72, 229] width 145 height 18
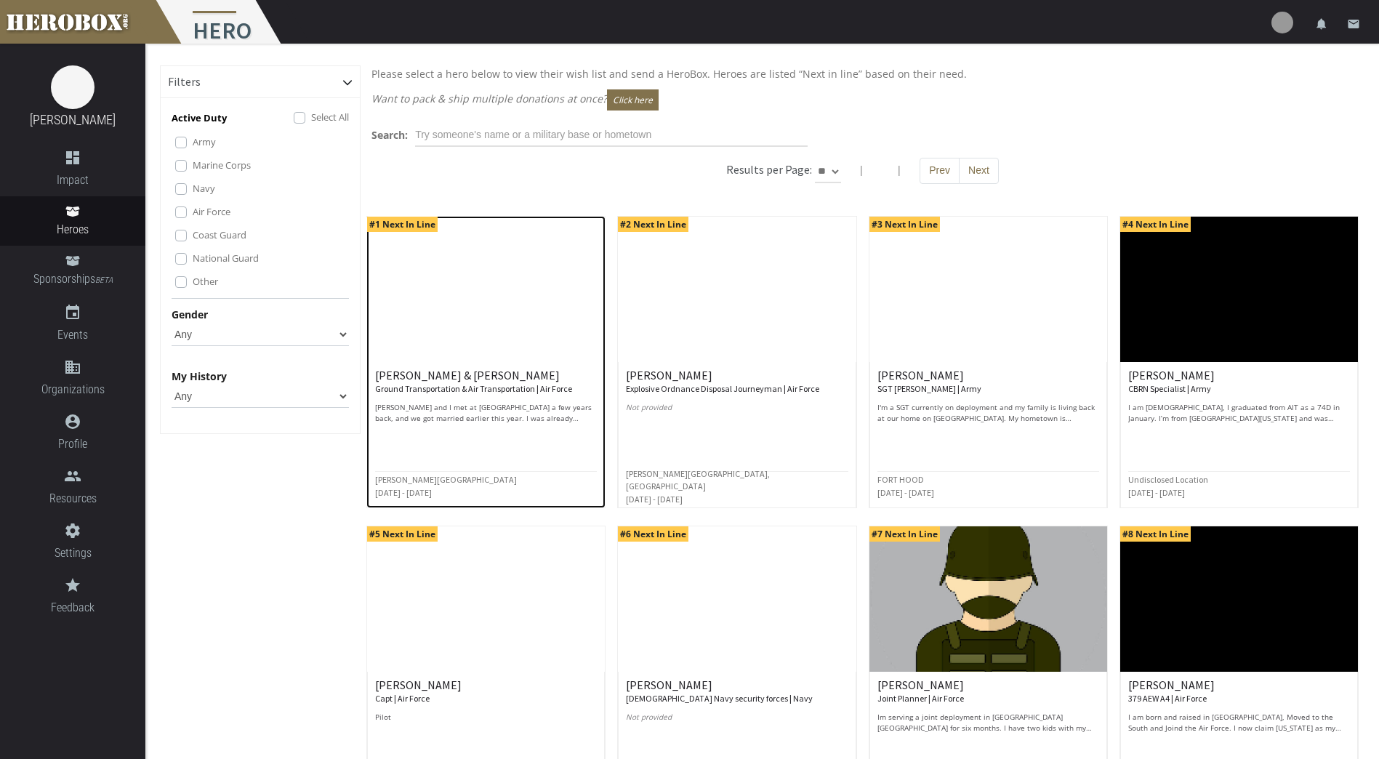
drag, startPoint x: 578, startPoint y: 413, endPoint x: 584, endPoint y: 424, distance: 13.0
click at [577, 413] on p "[PERSON_NAME] and I met at [GEOGRAPHIC_DATA] a few years back, and we got marri…" at bounding box center [486, 413] width 222 height 22
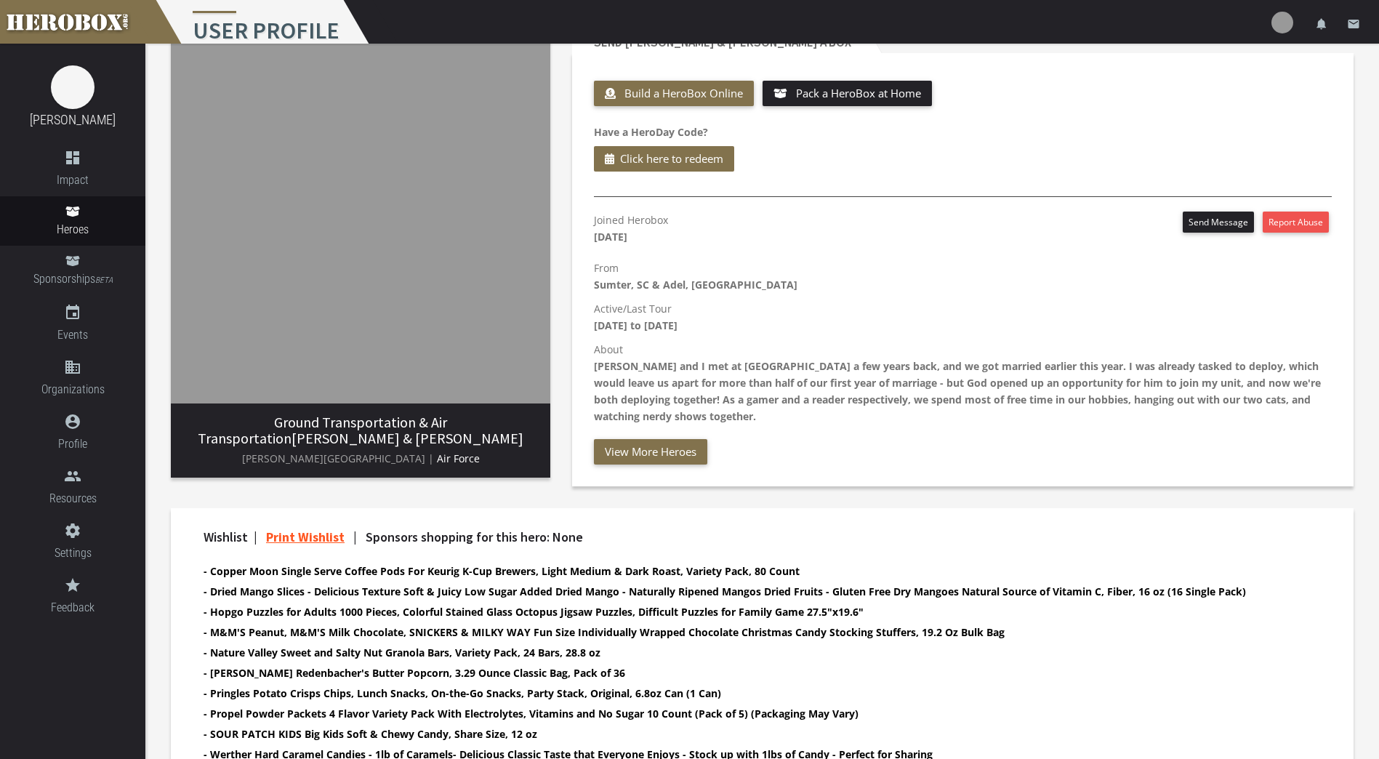
scroll to position [172, 0]
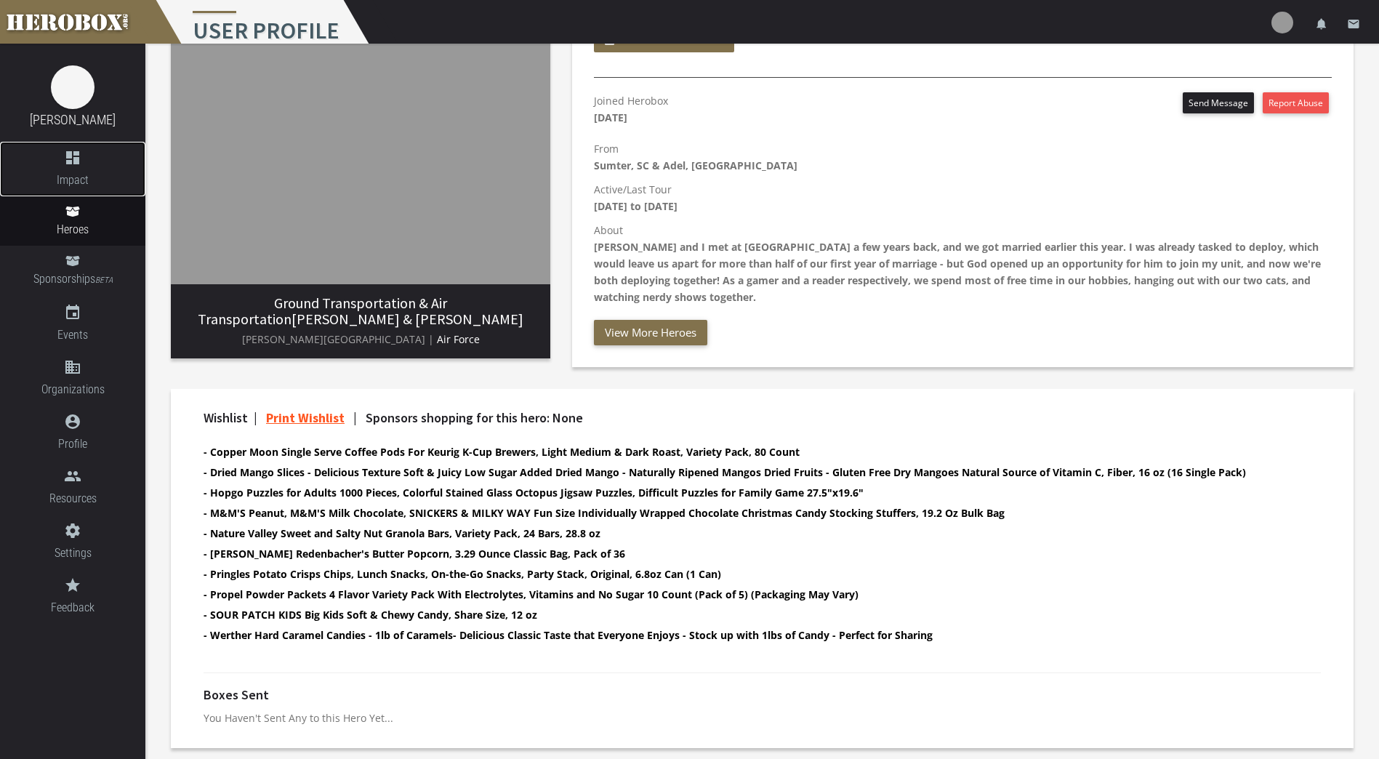
drag, startPoint x: 75, startPoint y: 189, endPoint x: 74, endPoint y: 216, distance: 26.9
click at [75, 189] on link "dashboard Impact" at bounding box center [72, 169] width 145 height 55
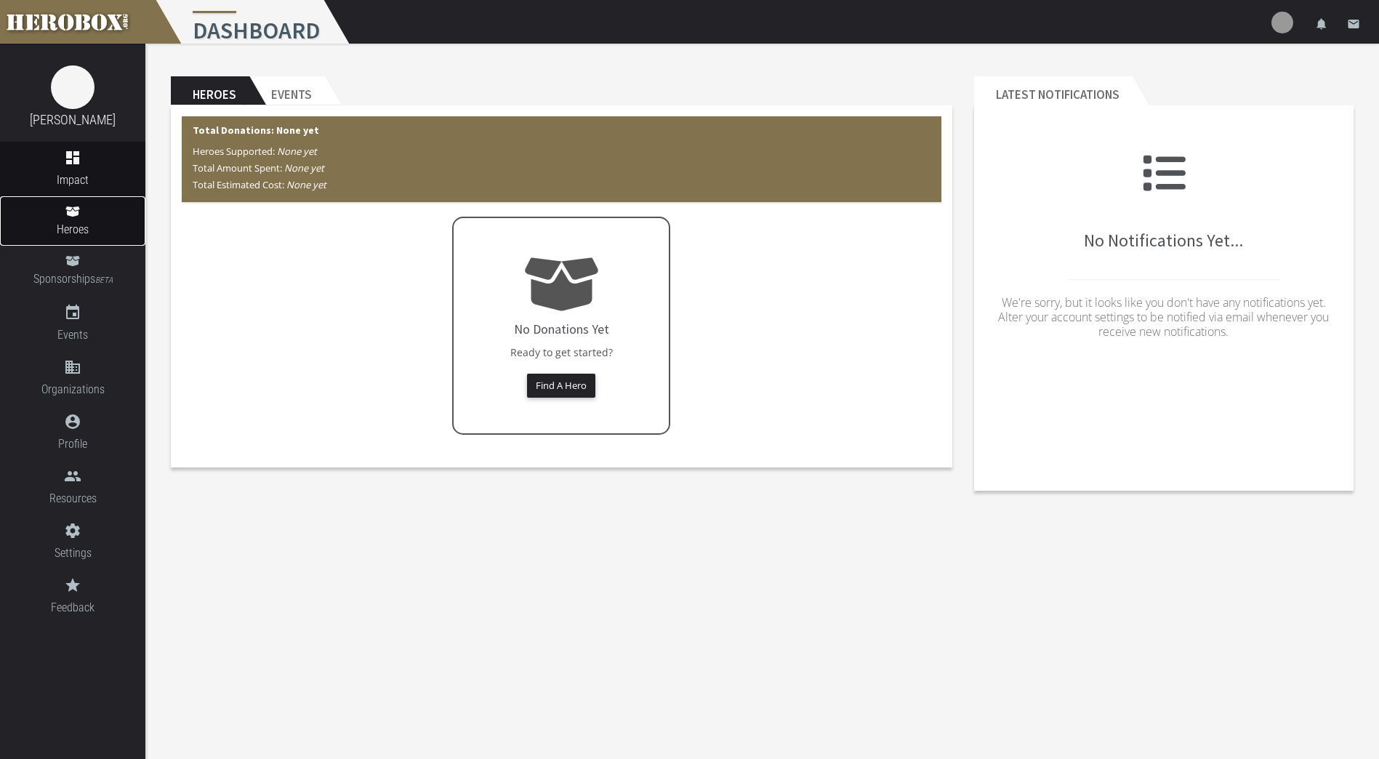
click at [74, 221] on span "Heroes" at bounding box center [72, 229] width 145 height 18
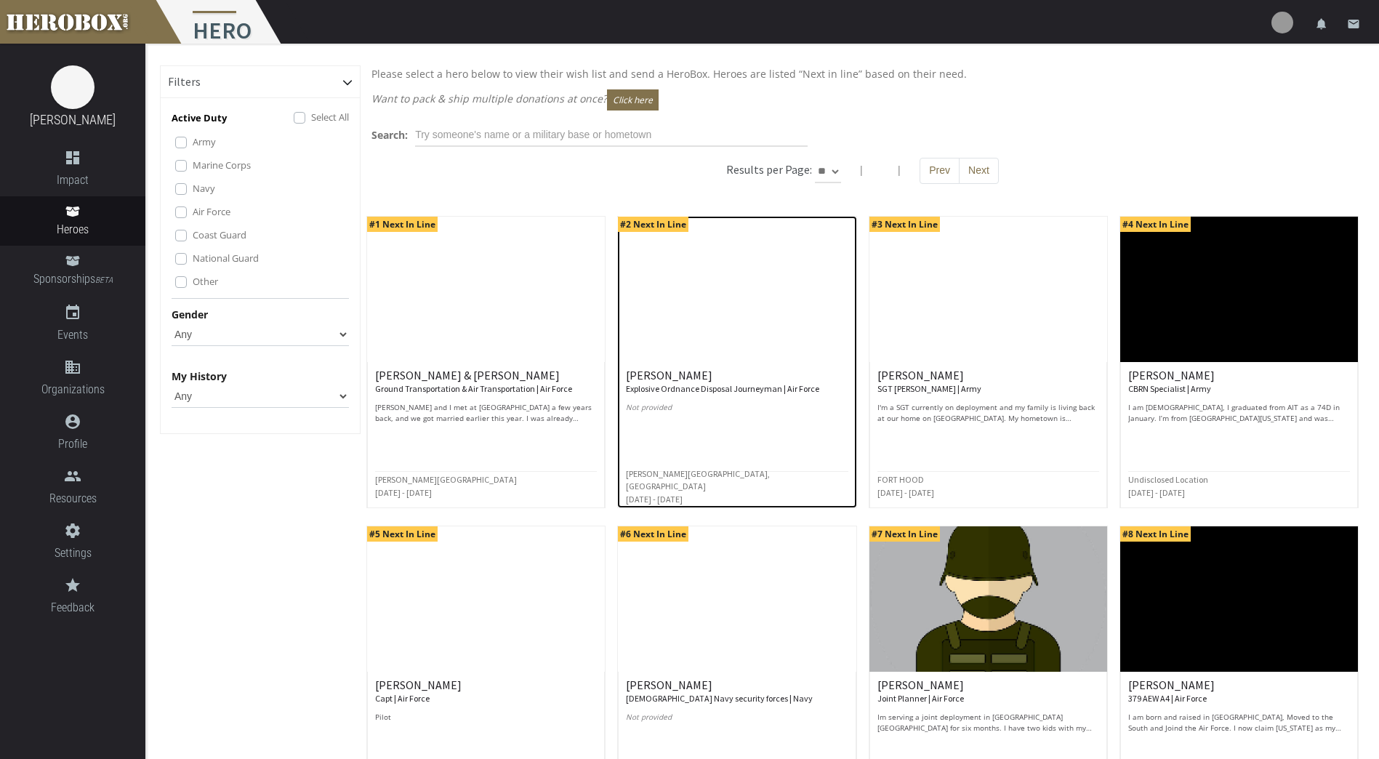
click at [711, 351] on img at bounding box center [737, 289] width 238 height 145
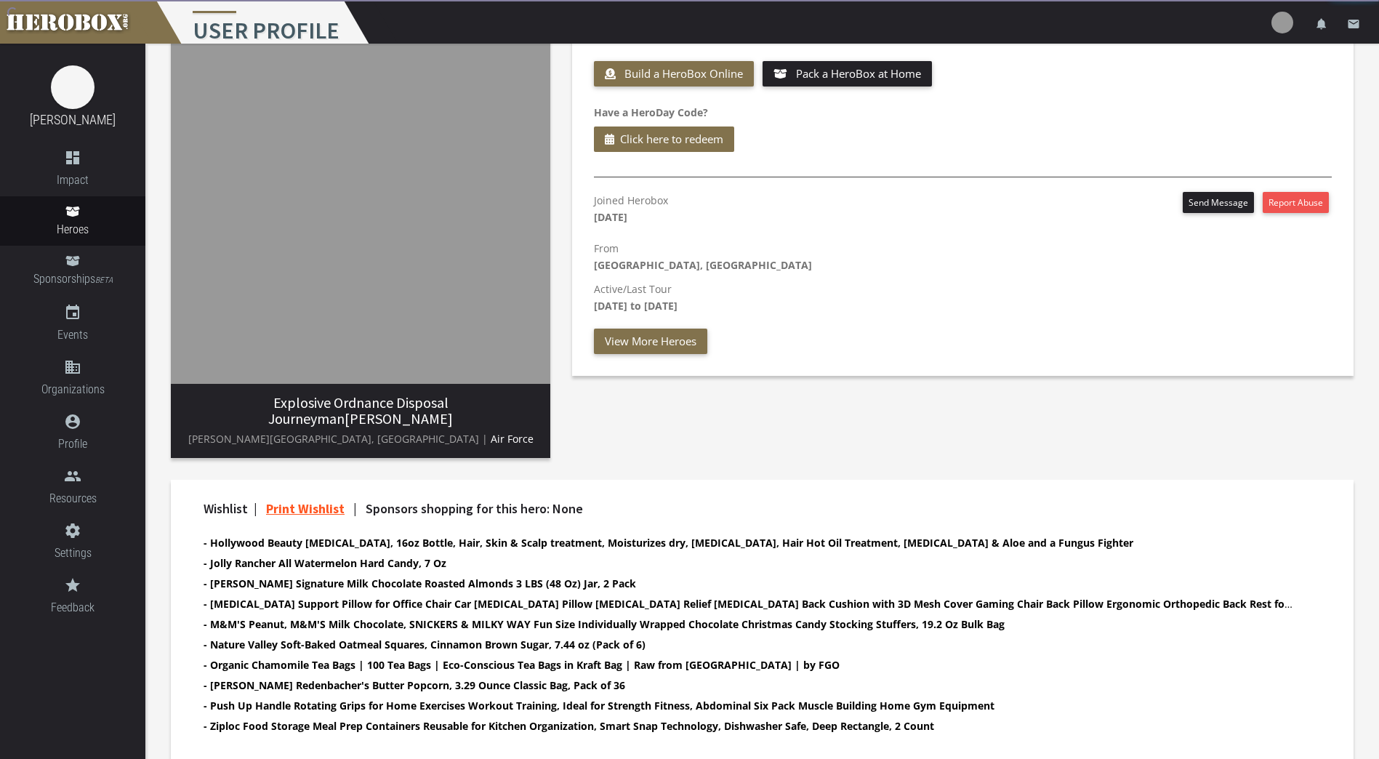
scroll to position [147, 0]
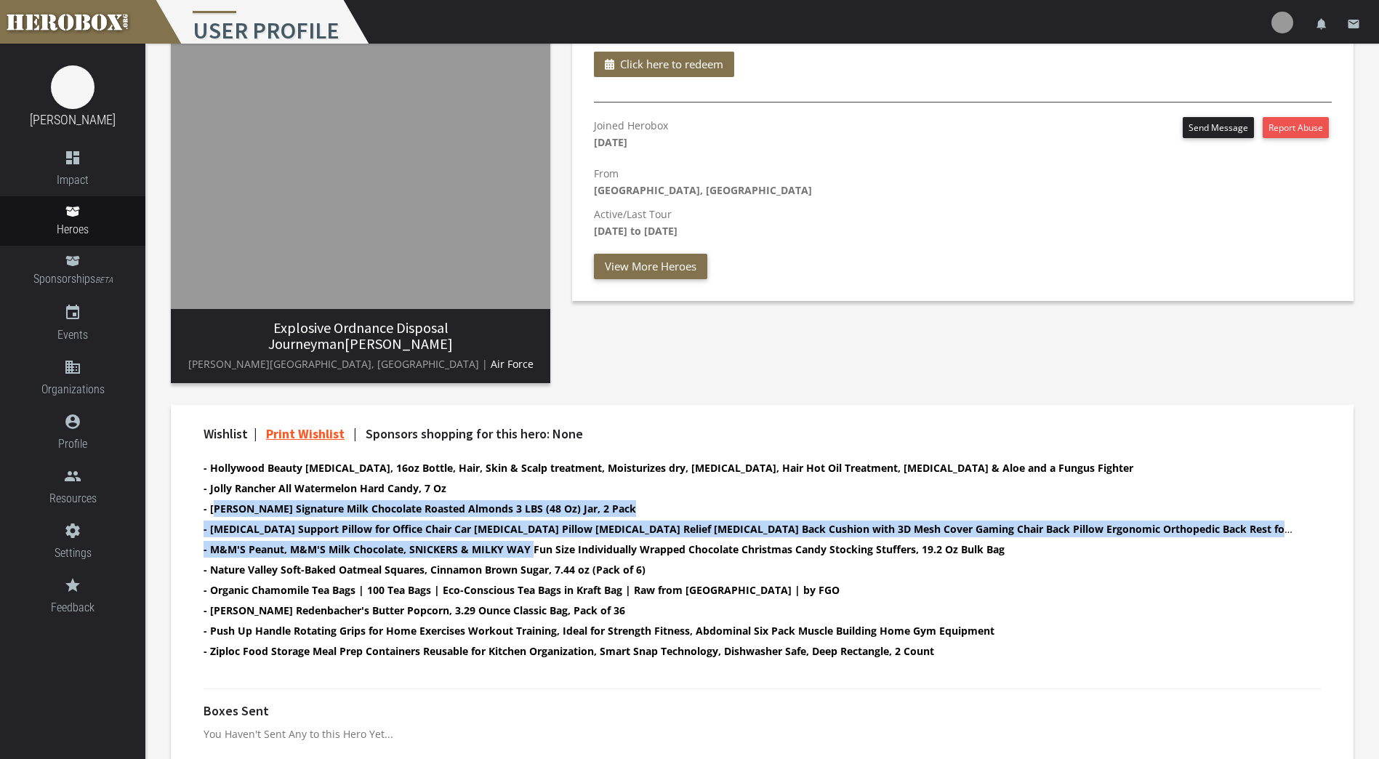
drag, startPoint x: 217, startPoint y: 481, endPoint x: 531, endPoint y: 531, distance: 318.5
click at [531, 531] on ul "- Hollywood Beauty [MEDICAL_DATA], 16oz Bottle, Hair, Skin & Scalp treatment, M…" at bounding box center [749, 560] width 1092 height 203
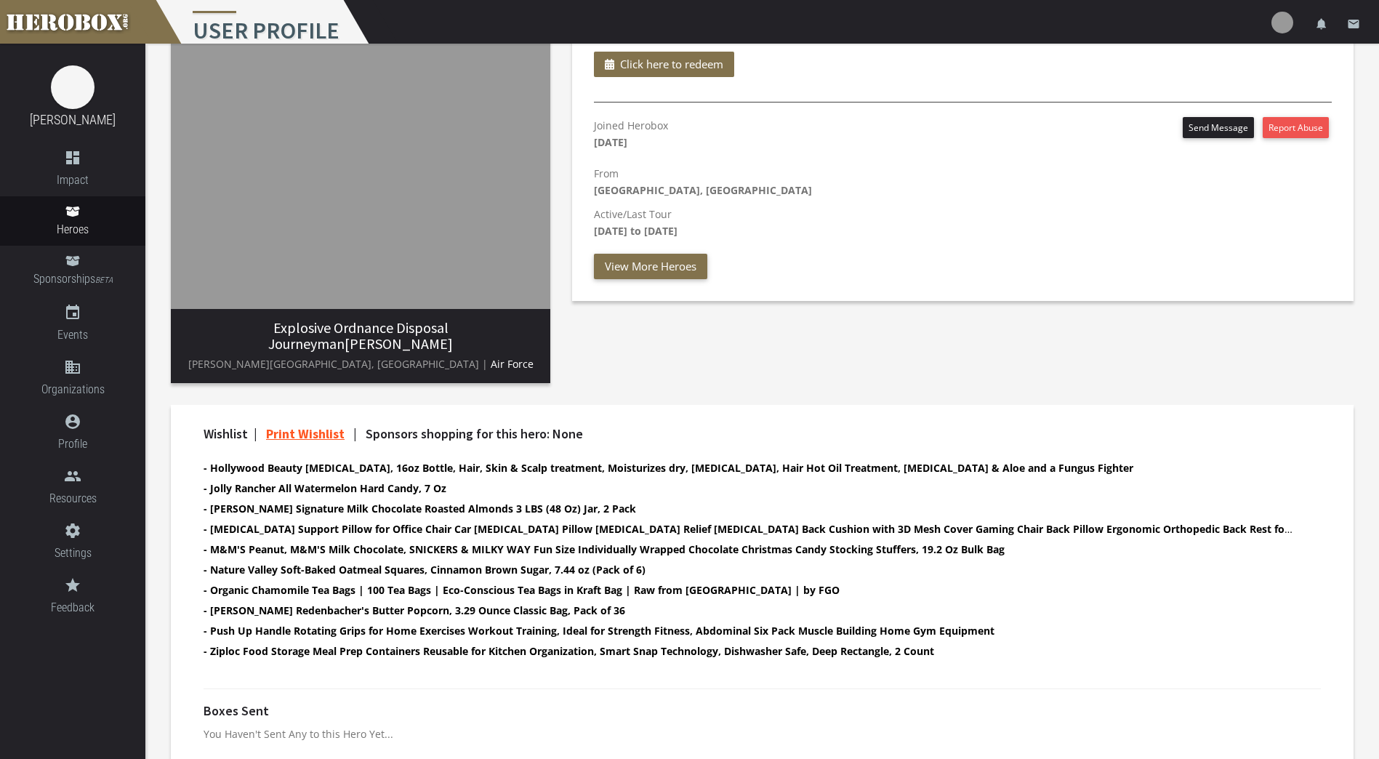
click at [503, 645] on ul "- Hollywood Beauty [MEDICAL_DATA], 16oz Bottle, Hair, Skin & Scalp treatment, M…" at bounding box center [749, 560] width 1092 height 203
drag, startPoint x: 503, startPoint y: 645, endPoint x: 420, endPoint y: 643, distance: 82.9
click at [420, 643] on li "- Ziploc Food Storage Meal Prep Containers Reusable for Kitchen Organization, S…" at bounding box center [749, 650] width 1092 height 17
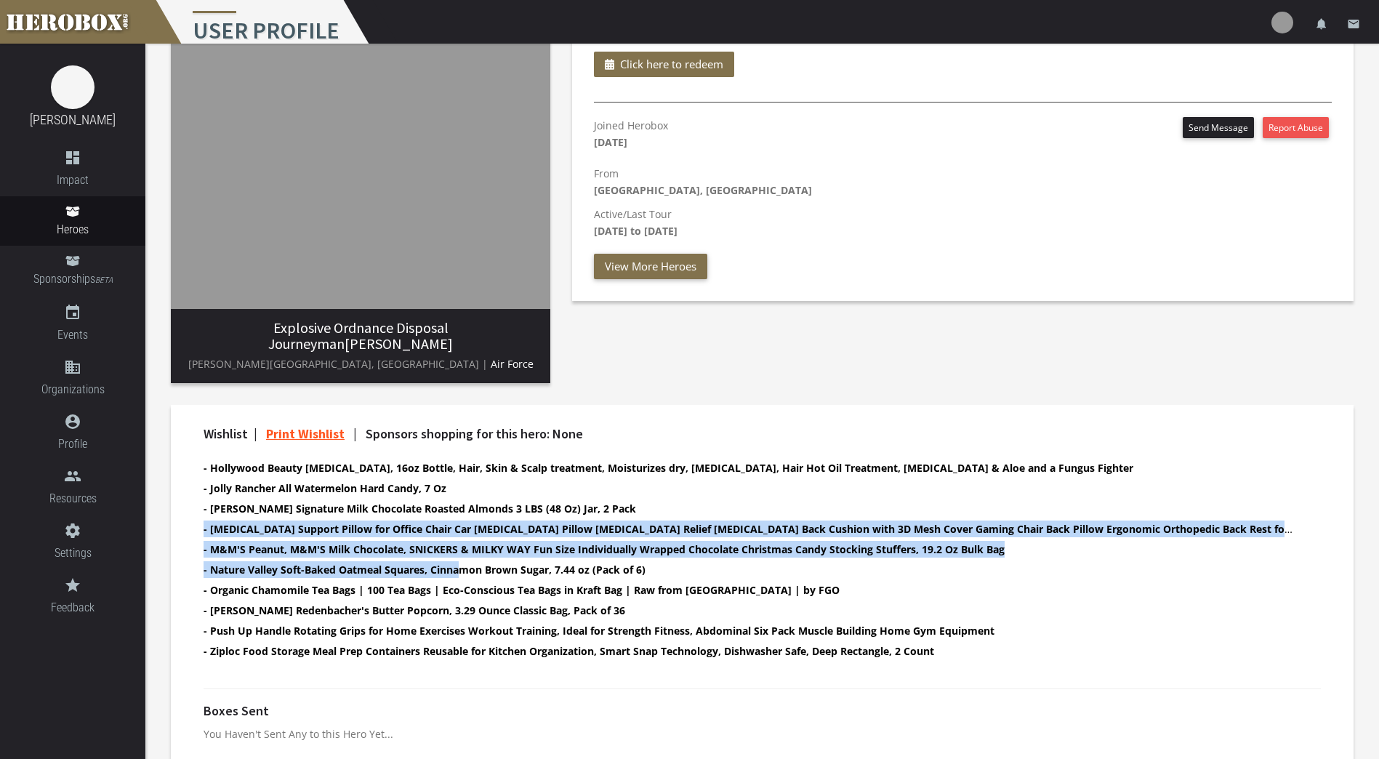
drag, startPoint x: 198, startPoint y: 507, endPoint x: 464, endPoint y: 548, distance: 269.9
click at [464, 548] on div "Wishlist | Print Wishlist | Sponsors shopping for this hero: None - Hollywood B…" at bounding box center [762, 550] width 1139 height 247
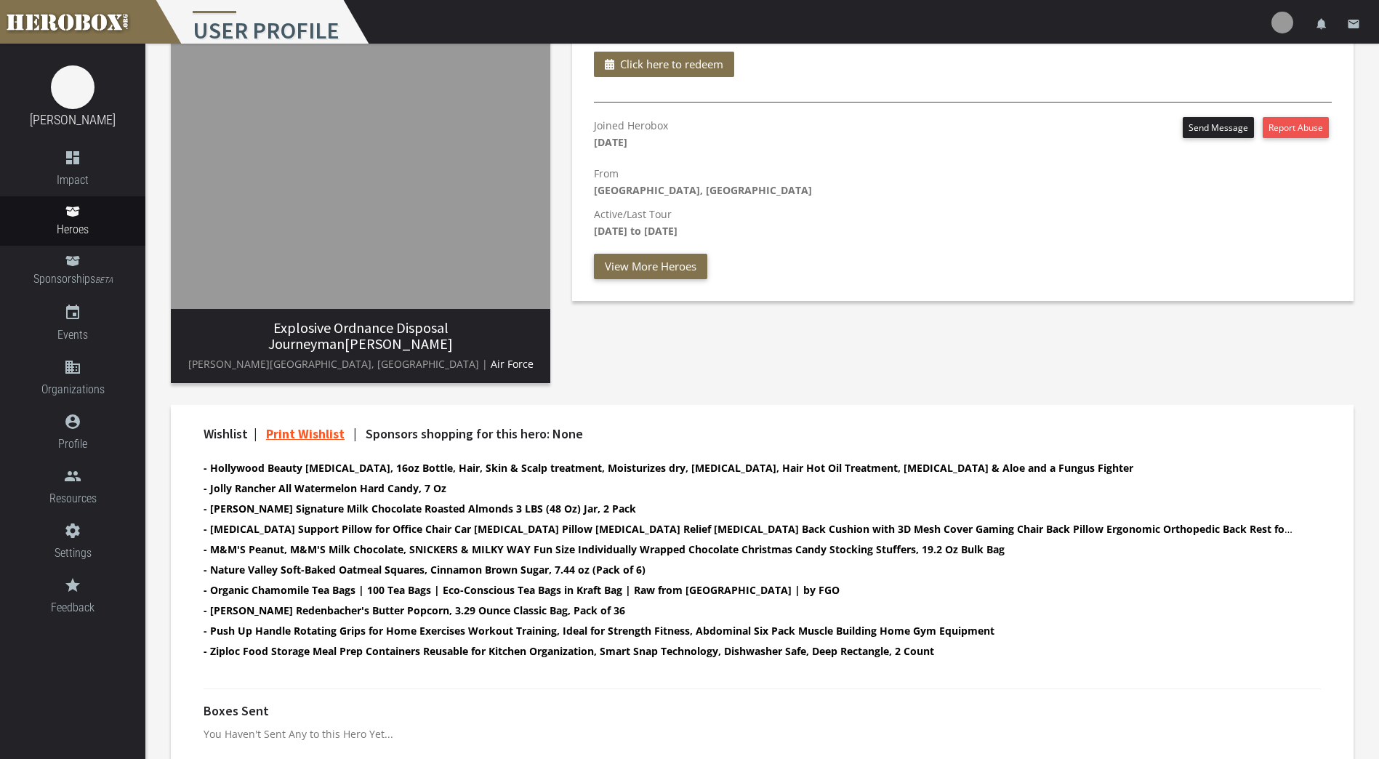
drag, startPoint x: 464, startPoint y: 548, endPoint x: 509, endPoint y: 714, distance: 172.2
click at [507, 725] on p "You Haven't Sent Any to this Hero Yet..." at bounding box center [761, 733] width 1117 height 17
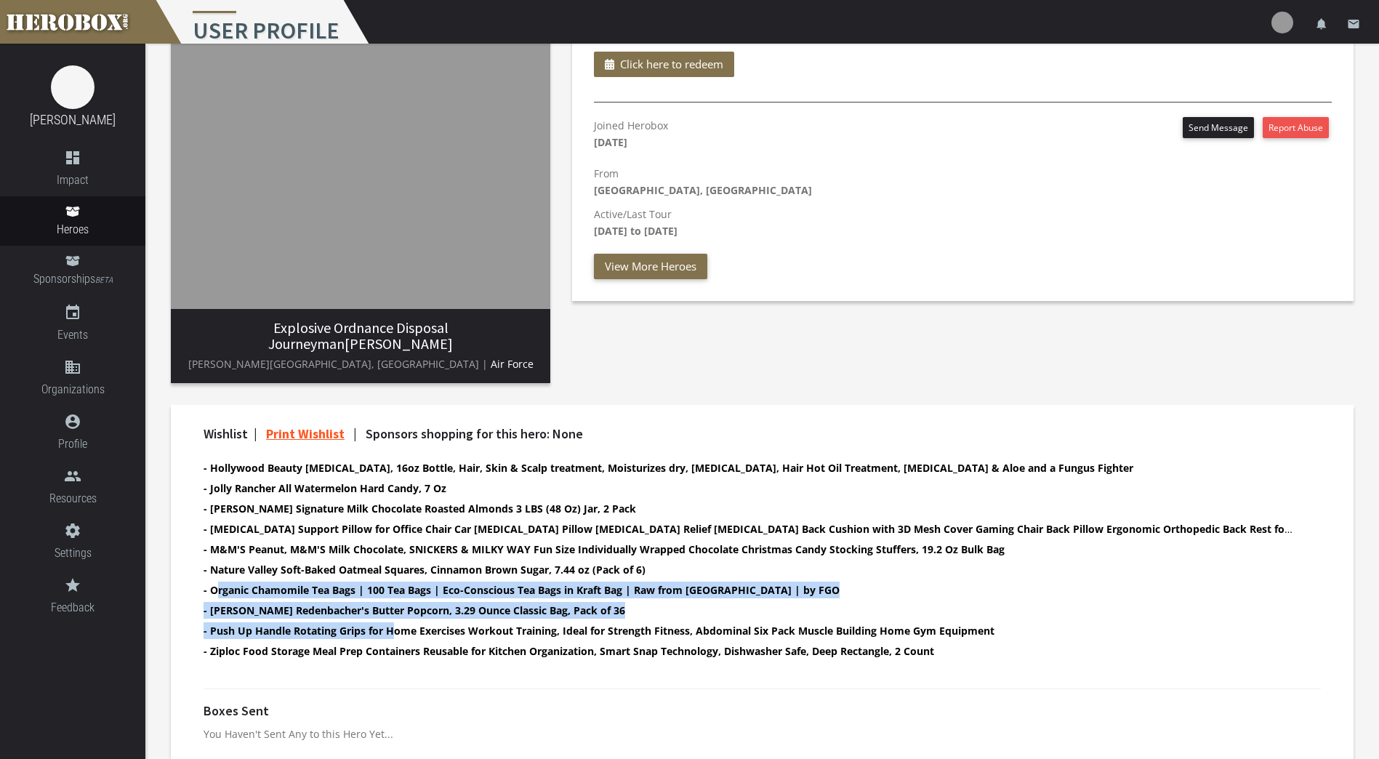
drag, startPoint x: 217, startPoint y: 563, endPoint x: 395, endPoint y: 608, distance: 182.8
click at [395, 608] on ul "- Hollywood Beauty [MEDICAL_DATA], 16oz Bottle, Hair, Skin & Scalp treatment, M…" at bounding box center [749, 560] width 1092 height 203
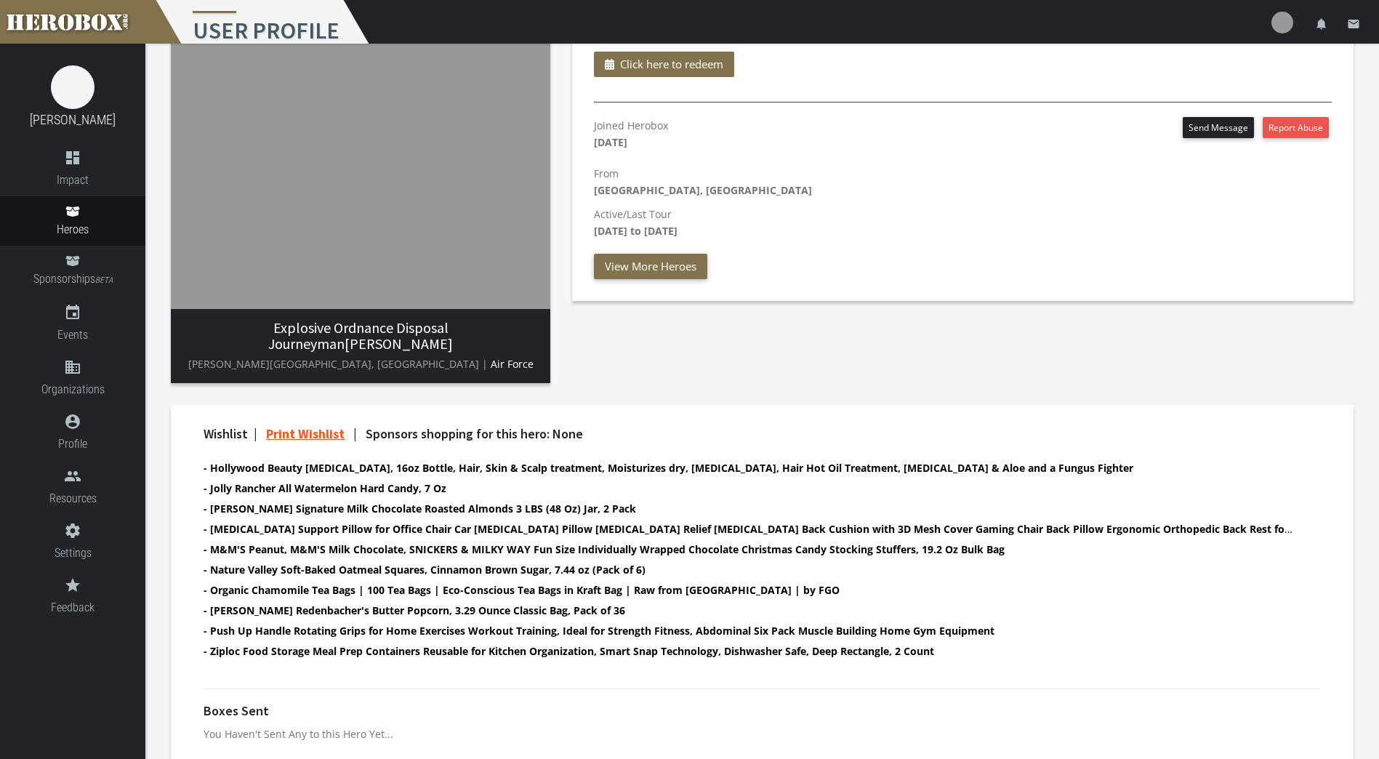
drag, startPoint x: 395, startPoint y: 608, endPoint x: 407, endPoint y: 701, distance: 93.8
click at [407, 703] on div "Boxes Sent" at bounding box center [761, 714] width 1117 height 22
click at [62, 235] on span "Heroes" at bounding box center [72, 229] width 145 height 18
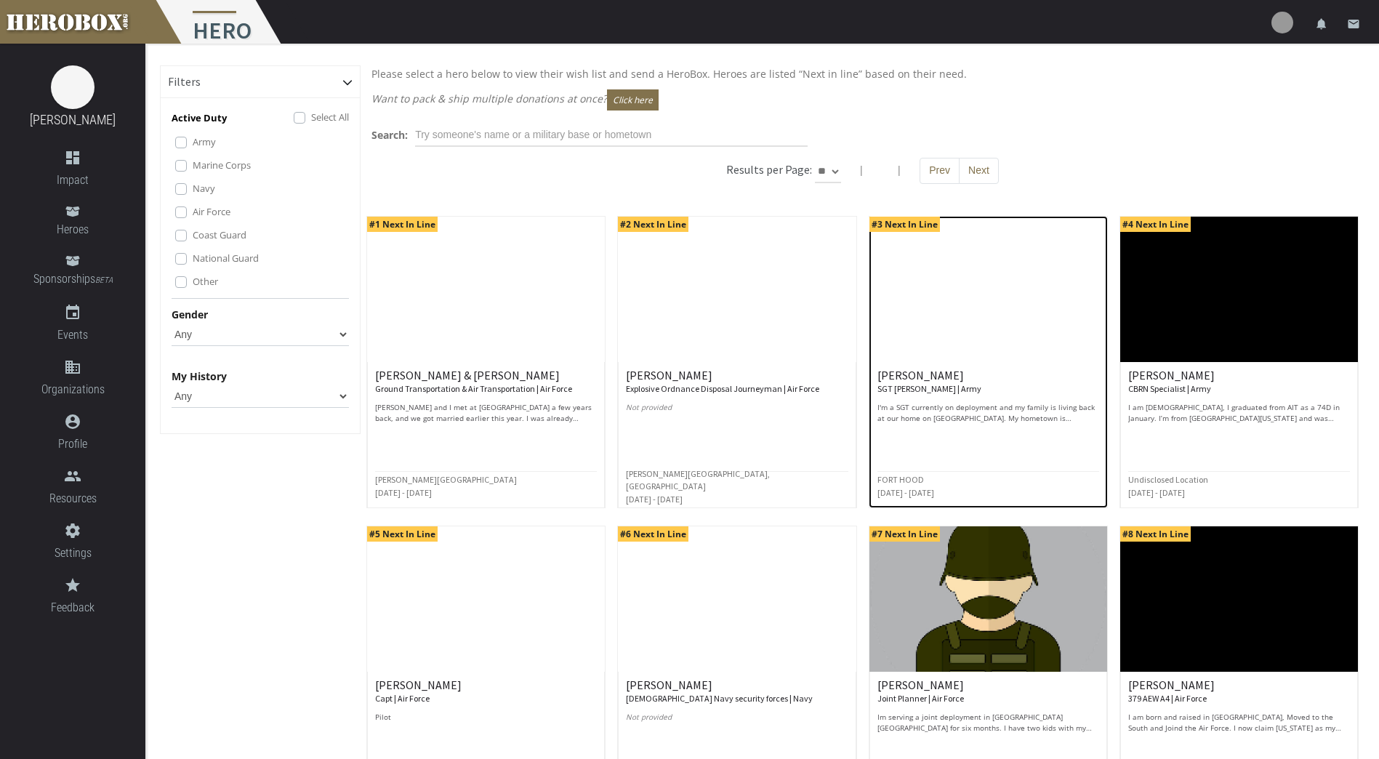
click at [922, 310] on img at bounding box center [988, 289] width 238 height 145
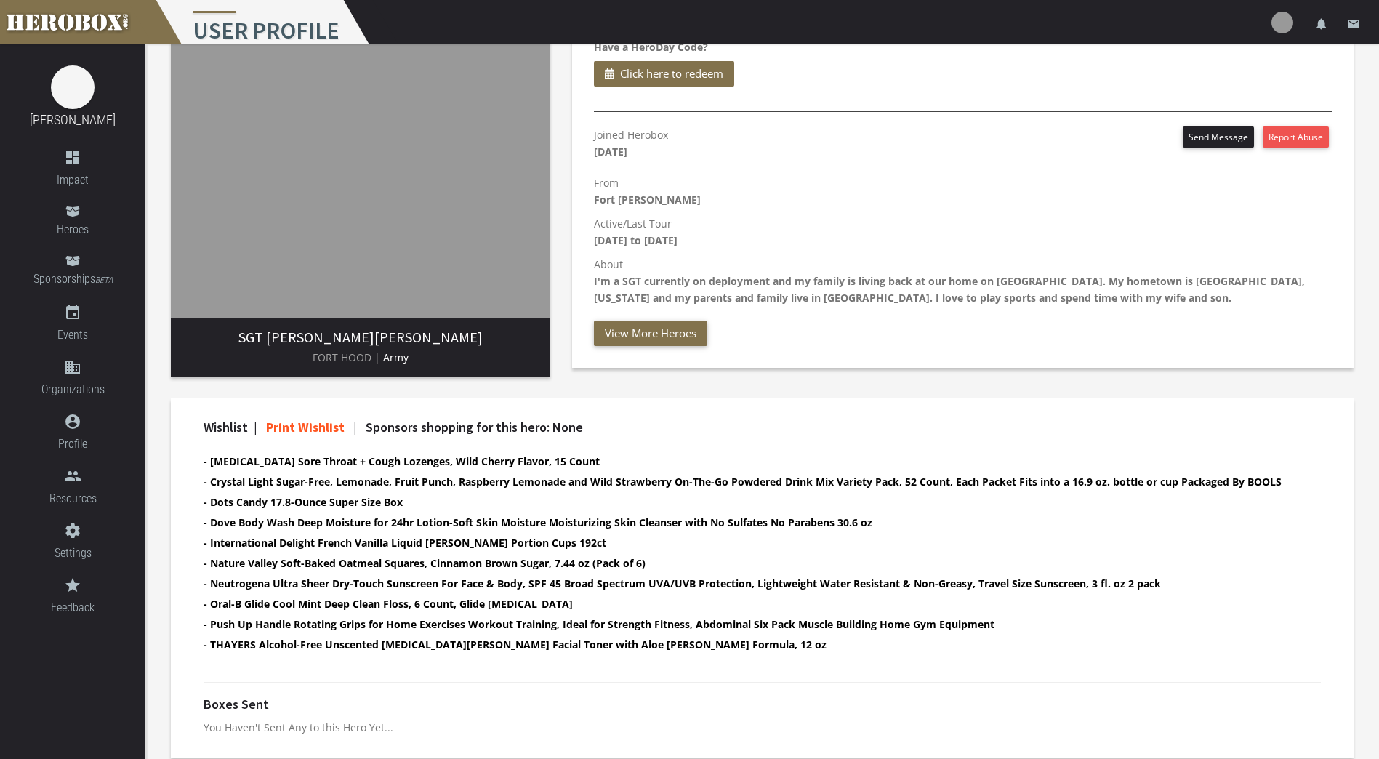
scroll to position [147, 0]
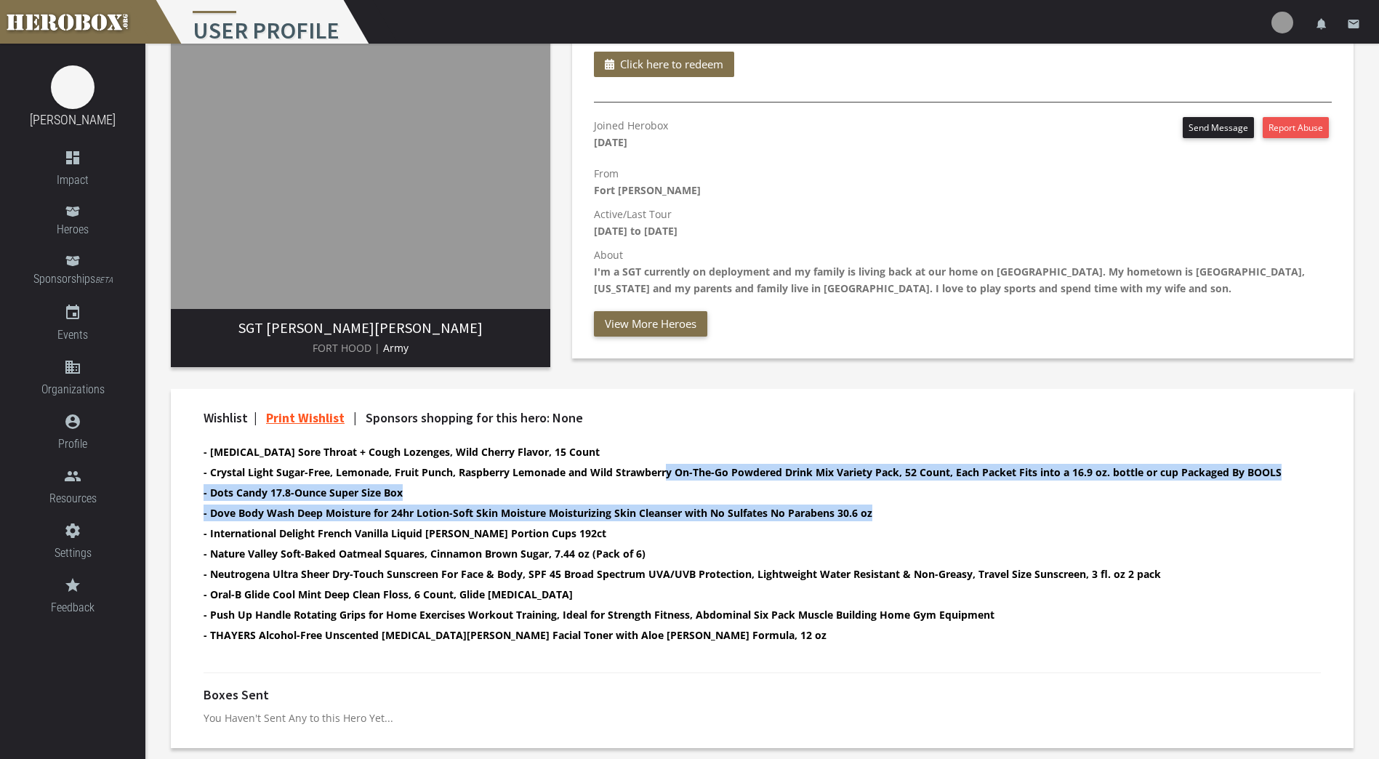
drag, startPoint x: 669, startPoint y: 475, endPoint x: 1010, endPoint y: 503, distance: 342.7
click at [1010, 503] on ul "- [MEDICAL_DATA] Sore Throat + Cough Lozenges, Wild Cherry Flavor, 15 Count - C…" at bounding box center [749, 544] width 1092 height 203
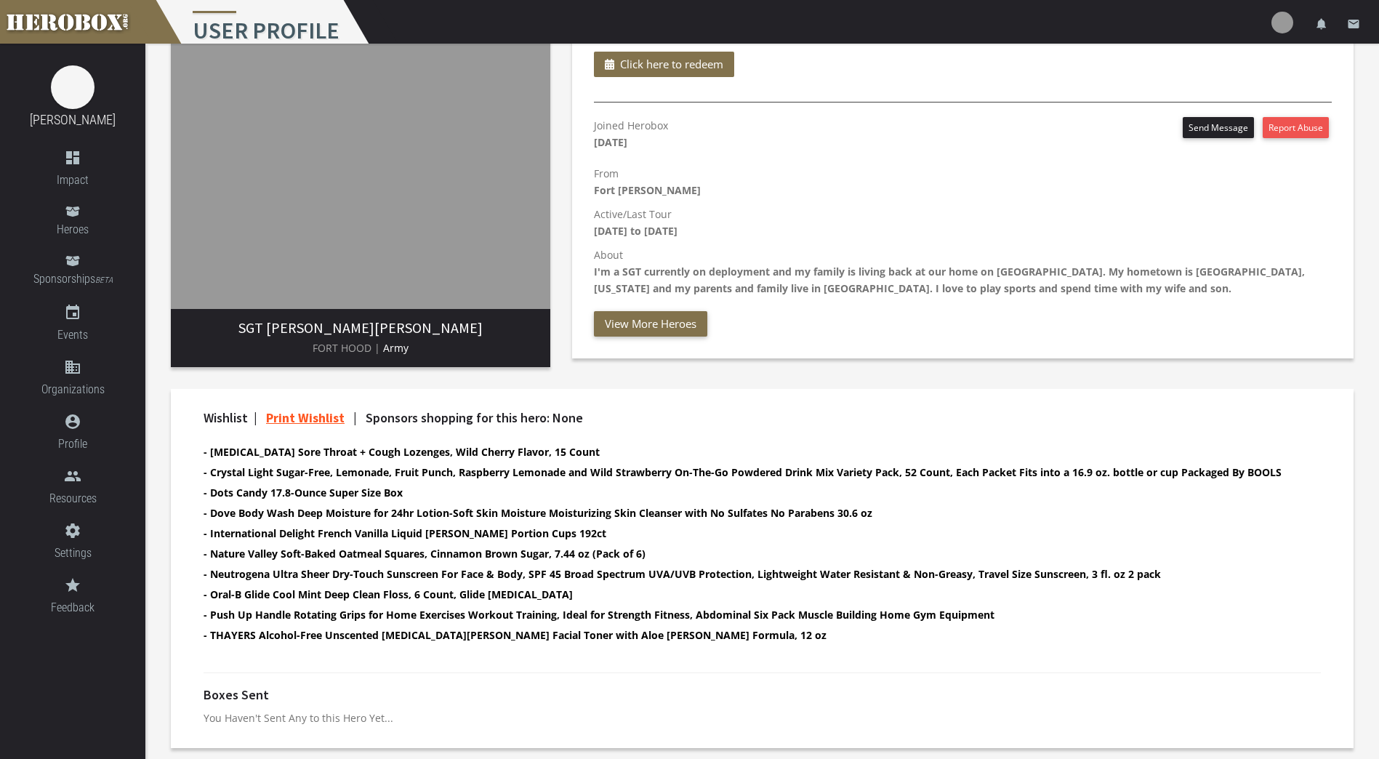
drag, startPoint x: 1010, startPoint y: 503, endPoint x: 1081, endPoint y: 544, distance: 82.0
click at [1081, 544] on ul "- [MEDICAL_DATA] Sore Throat + Cough Lozenges, Wild Cherry Flavor, 15 Count - C…" at bounding box center [749, 544] width 1092 height 203
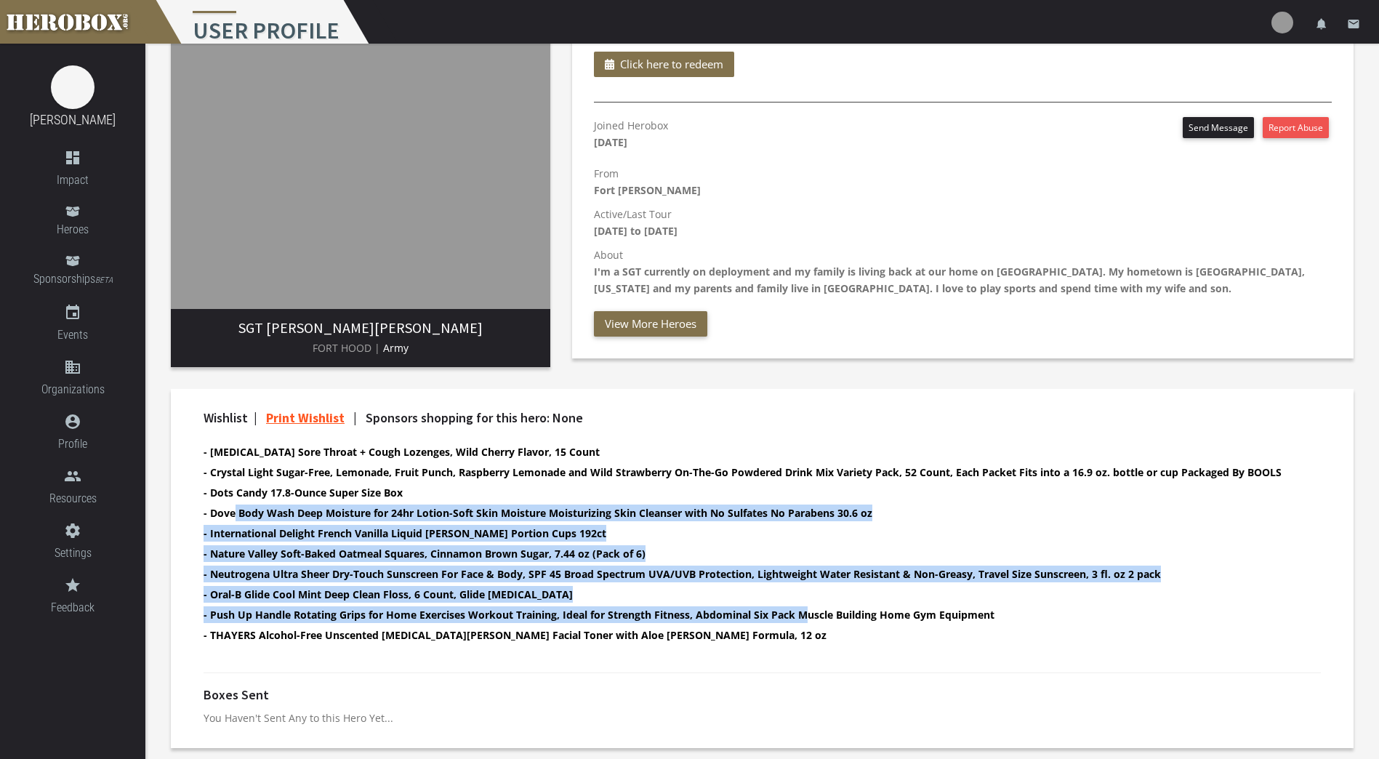
drag, startPoint x: 235, startPoint y: 515, endPoint x: 812, endPoint y: 610, distance: 584.2
click at [812, 610] on ul "- [MEDICAL_DATA] Sore Throat + Cough Lozenges, Wild Cherry Flavor, 15 Count - C…" at bounding box center [749, 544] width 1092 height 203
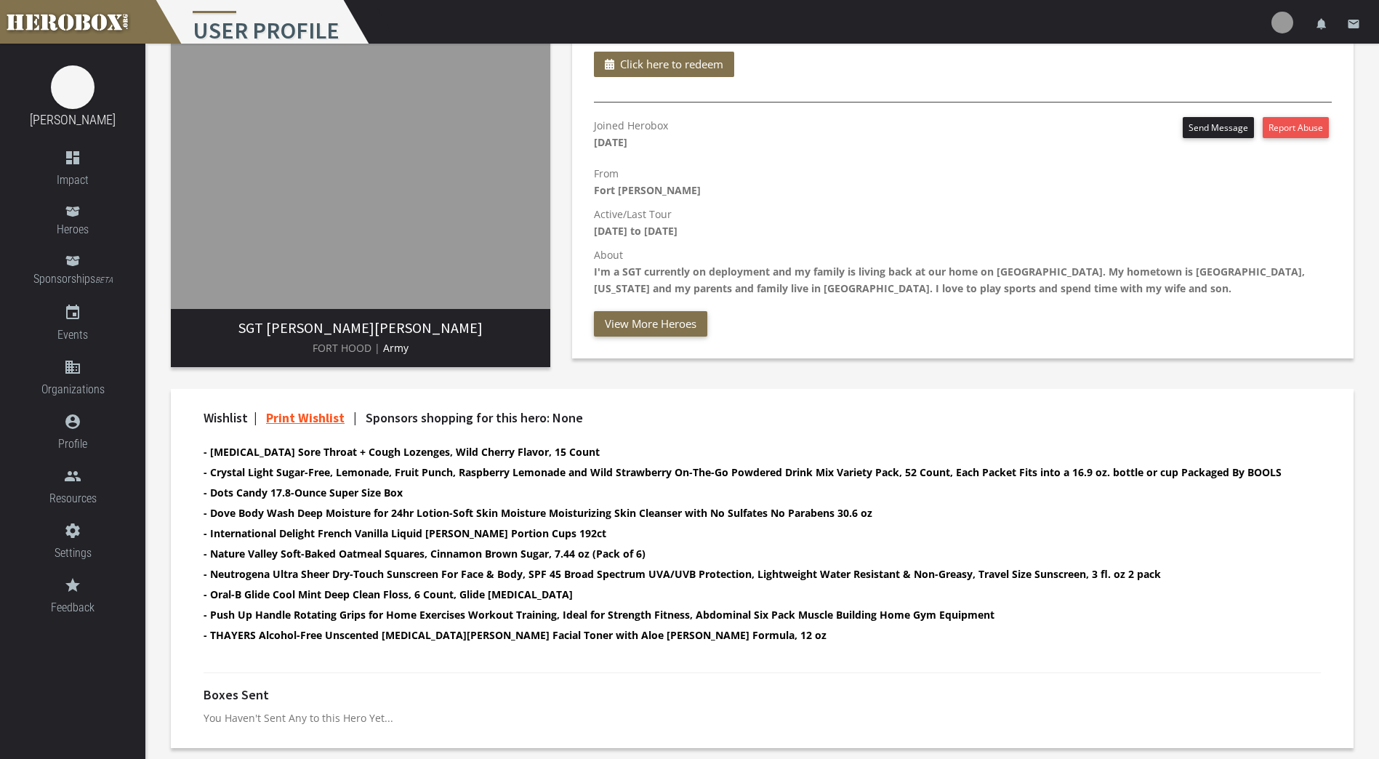
click at [705, 699] on div "Boxes Sent" at bounding box center [761, 699] width 1117 height 22
drag, startPoint x: 217, startPoint y: 531, endPoint x: 552, endPoint y: 535, distance: 335.1
click at [552, 535] on b "- International Delight French Vanilla Liquid [PERSON_NAME] Portion Cups 192ct" at bounding box center [404, 533] width 403 height 14
drag, startPoint x: 552, startPoint y: 535, endPoint x: 563, endPoint y: 646, distance: 111.7
click at [563, 646] on ul "- [MEDICAL_DATA] Sore Throat + Cough Lozenges, Wild Cherry Flavor, 15 Count - C…" at bounding box center [749, 544] width 1092 height 203
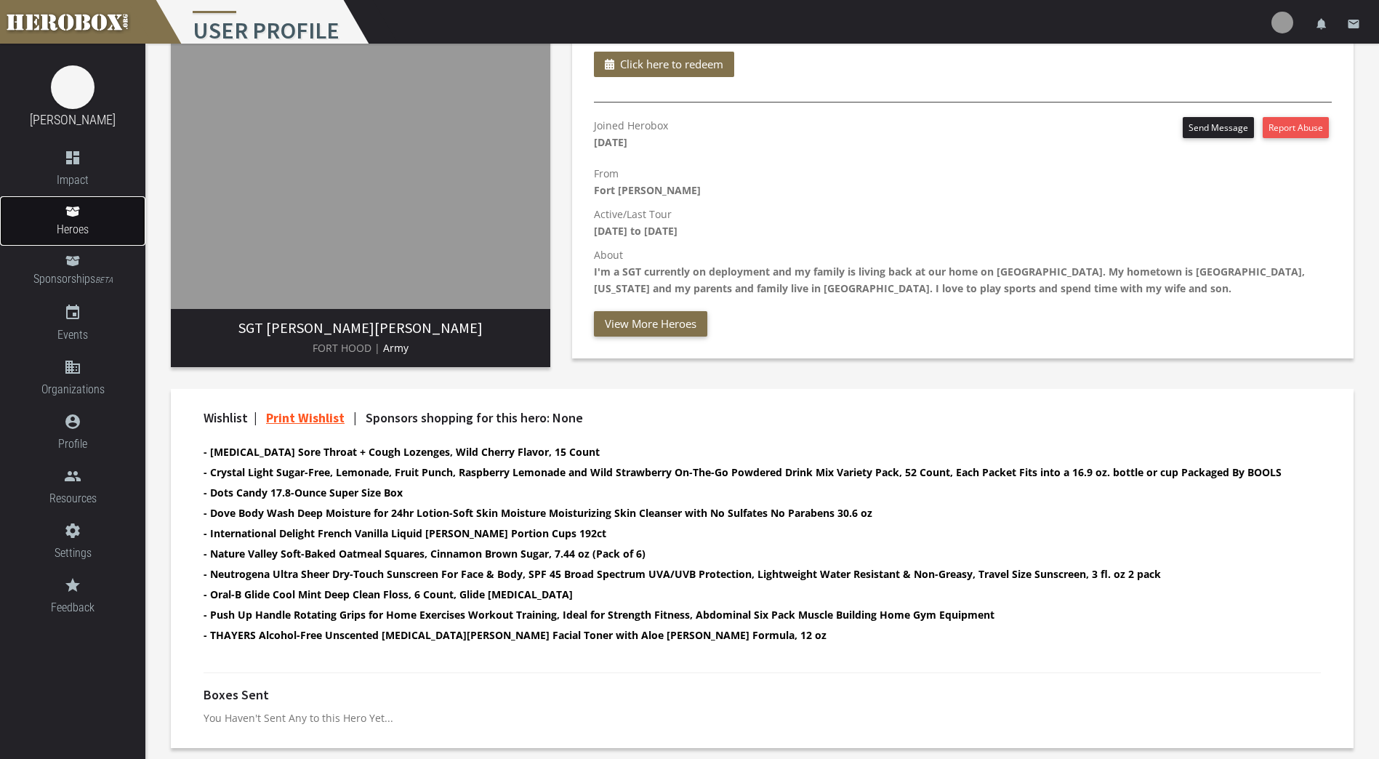
click at [81, 219] on link "Heroes" at bounding box center [72, 220] width 145 height 49
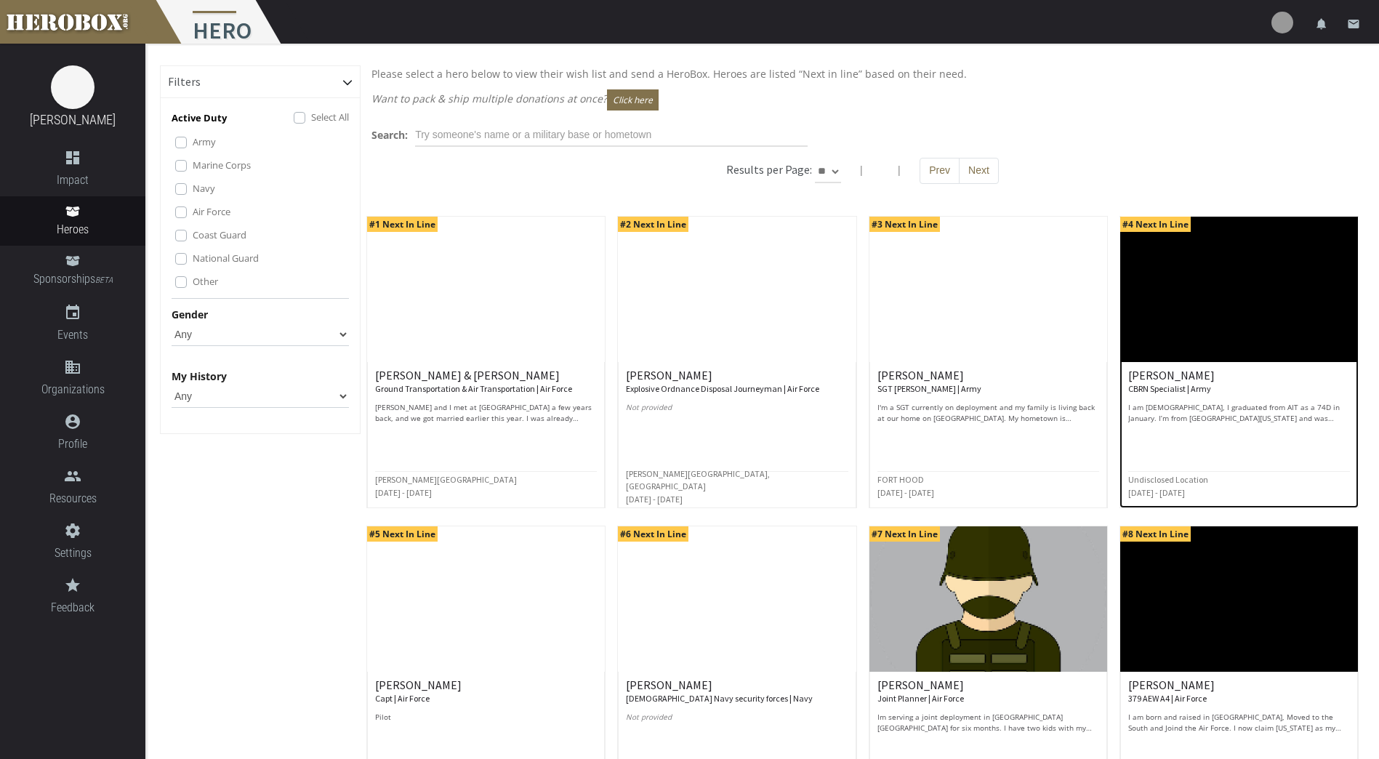
click at [1233, 319] on img at bounding box center [1239, 289] width 238 height 145
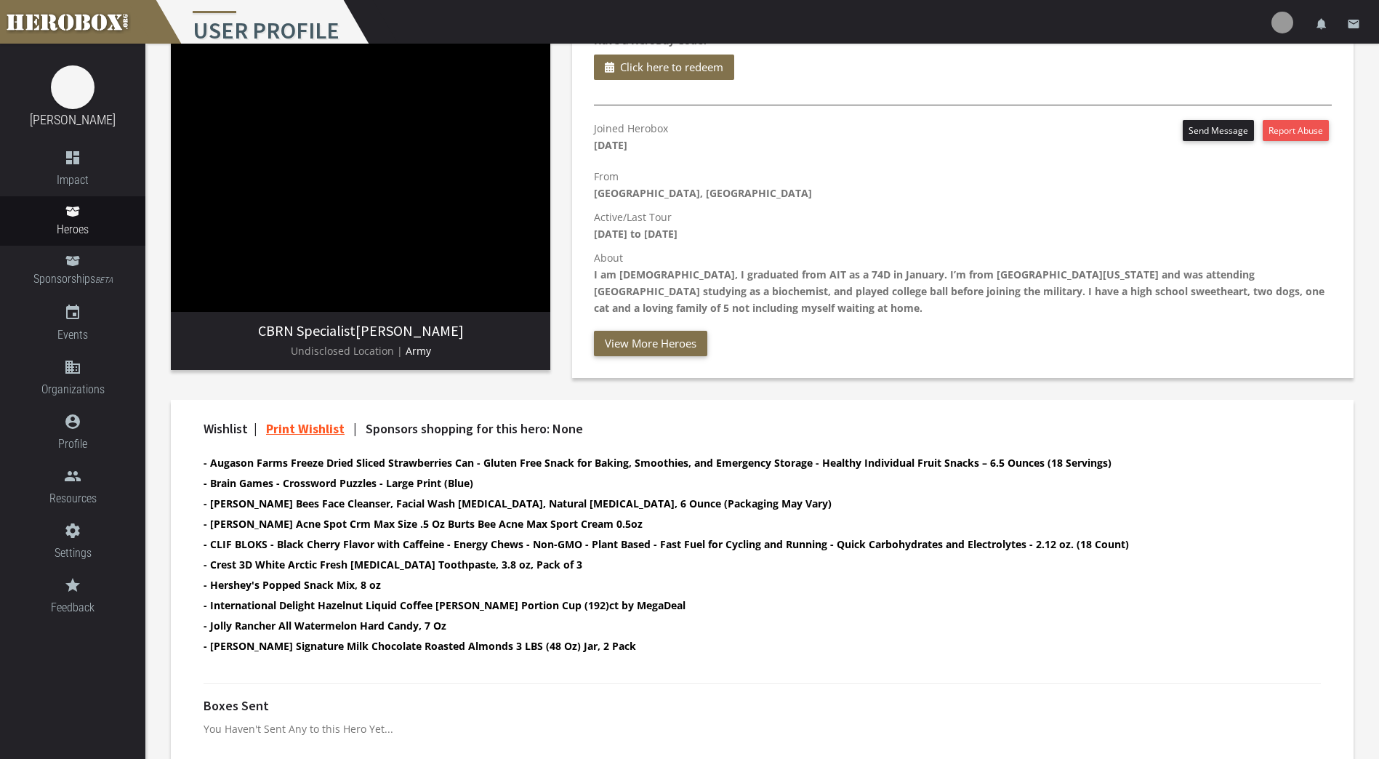
scroll to position [145, 0]
click at [610, 507] on b "- [PERSON_NAME] Bees Face Cleanser, Facial Wash [MEDICAL_DATA], Natural [MEDICA…" at bounding box center [517, 502] width 628 height 14
click at [55, 214] on link "Heroes" at bounding box center [72, 220] width 145 height 49
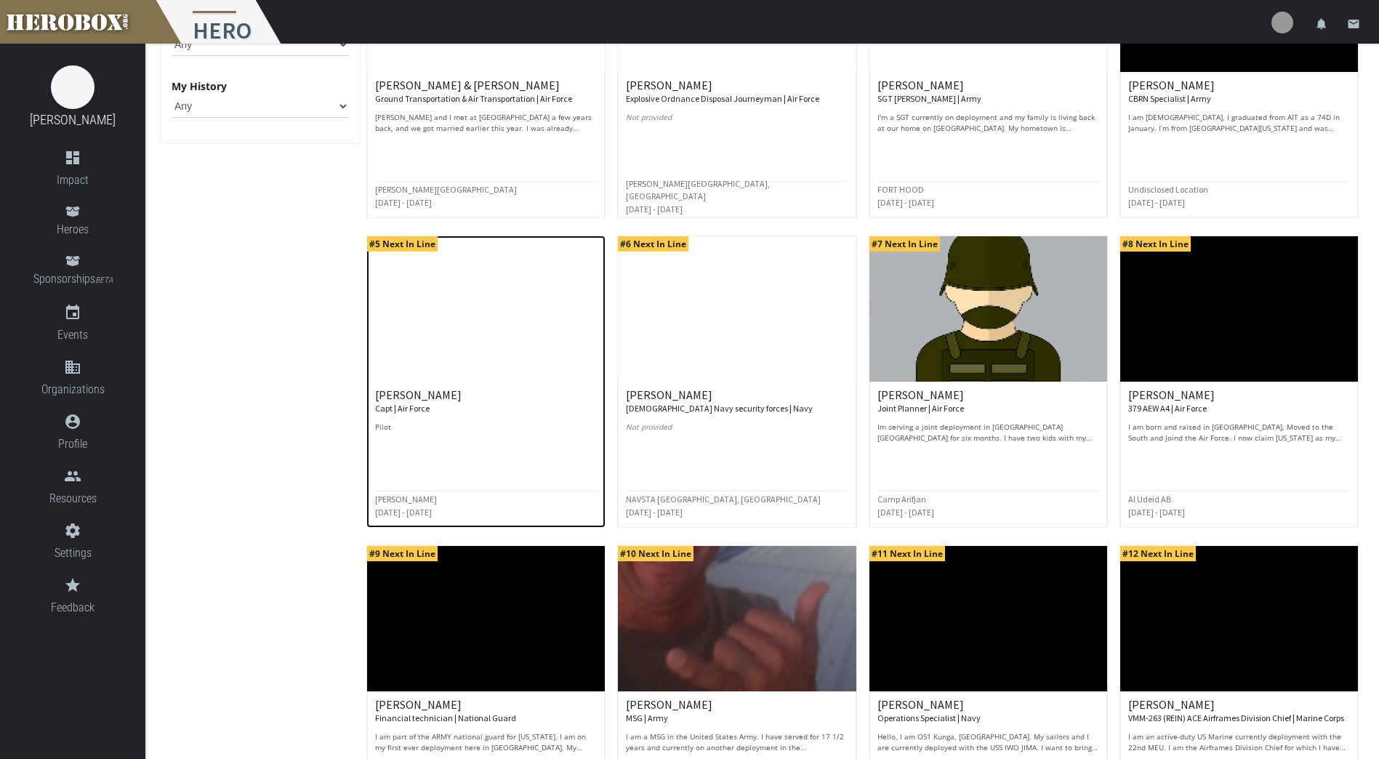
scroll to position [291, 0]
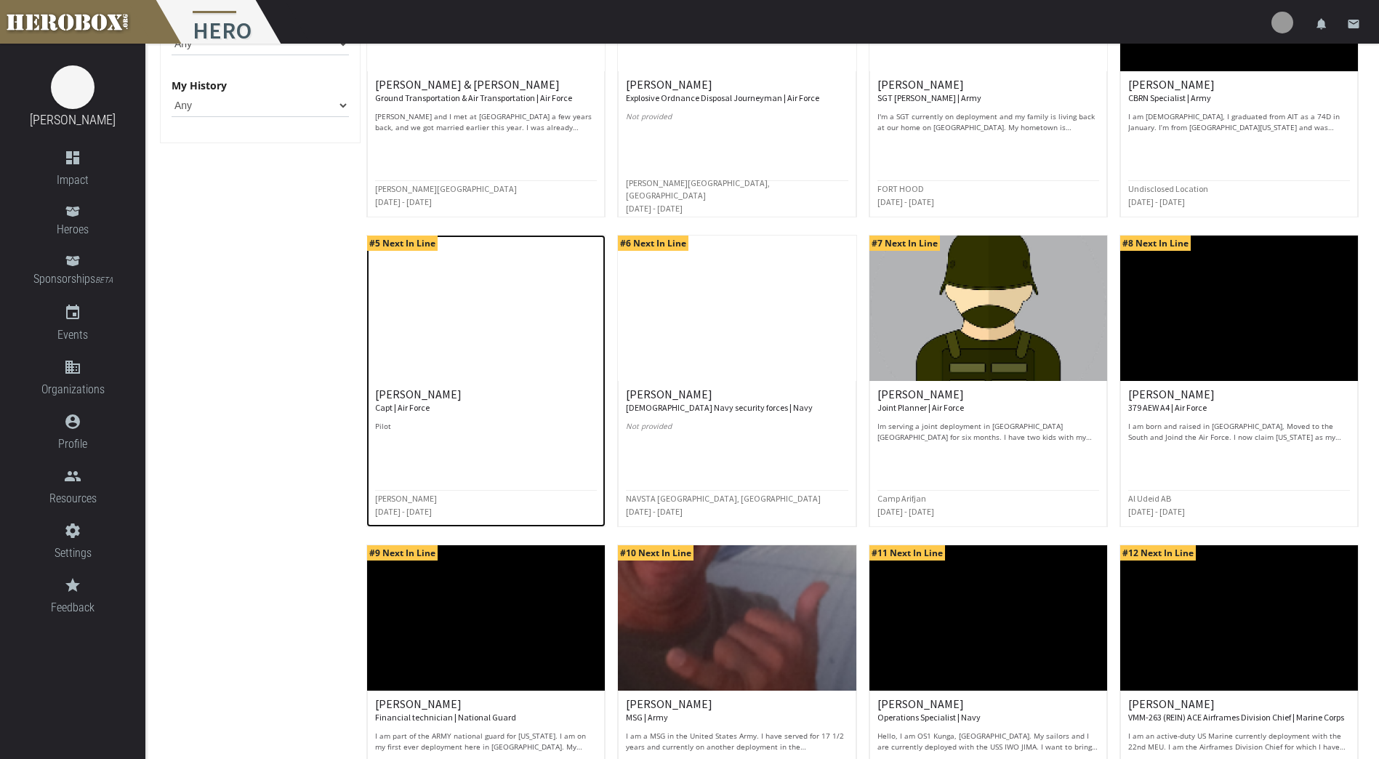
click at [554, 365] on img at bounding box center [486, 307] width 238 height 145
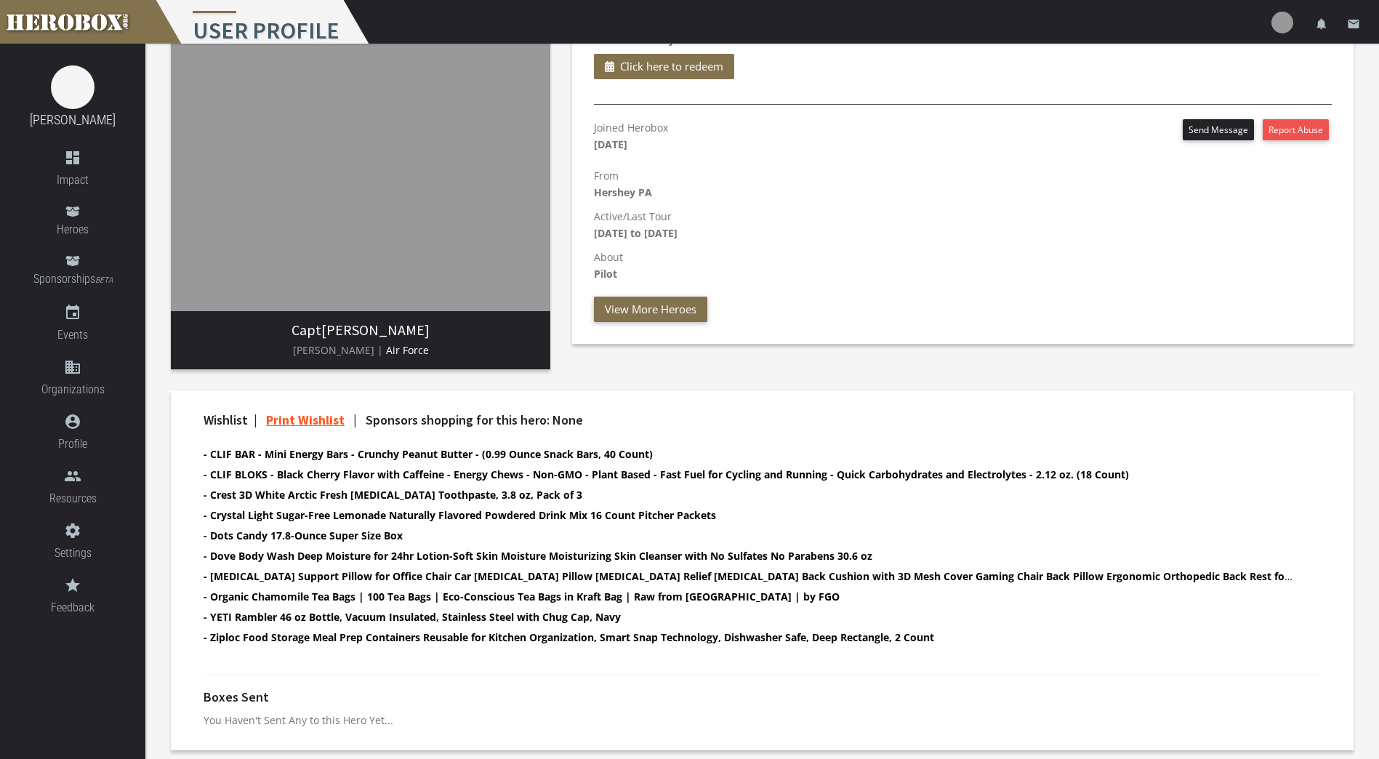
scroll to position [147, 0]
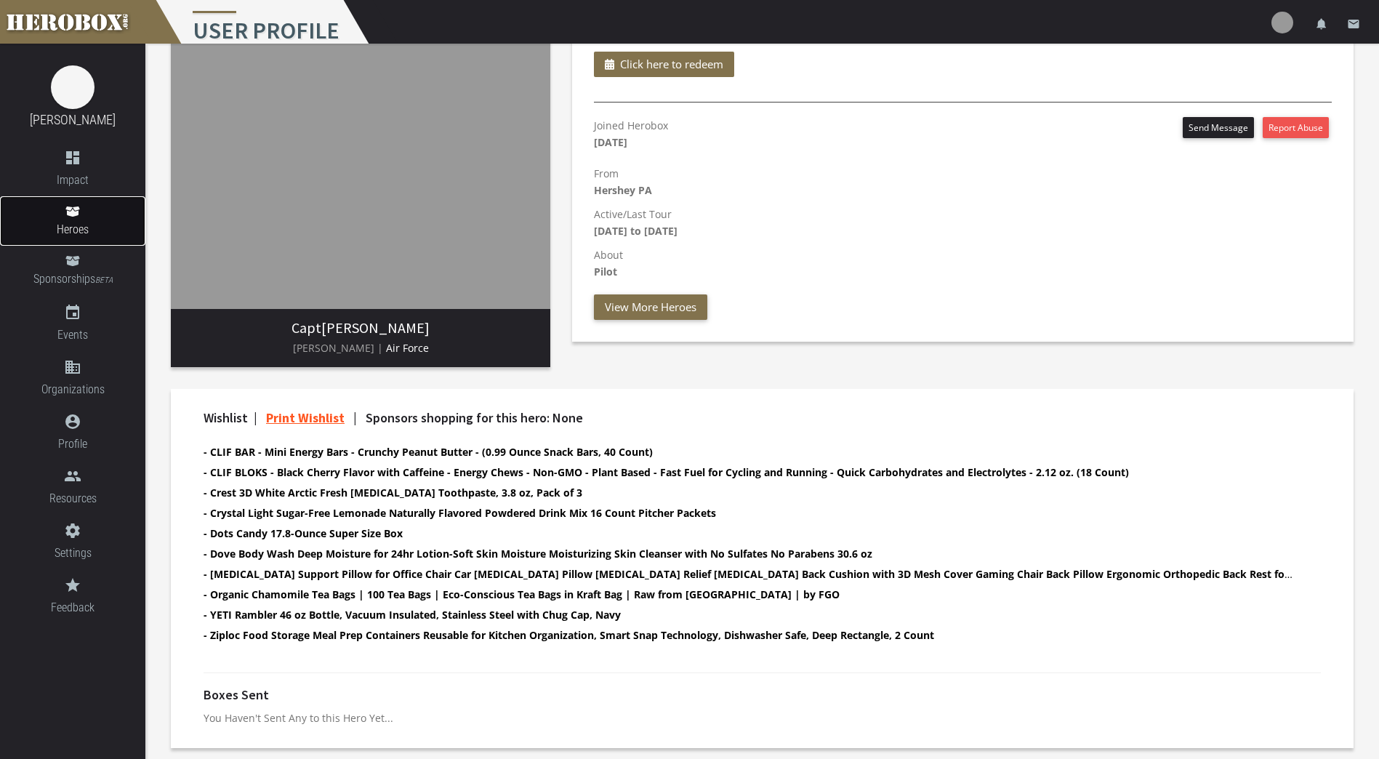
click at [72, 230] on span "Heroes" at bounding box center [72, 229] width 145 height 18
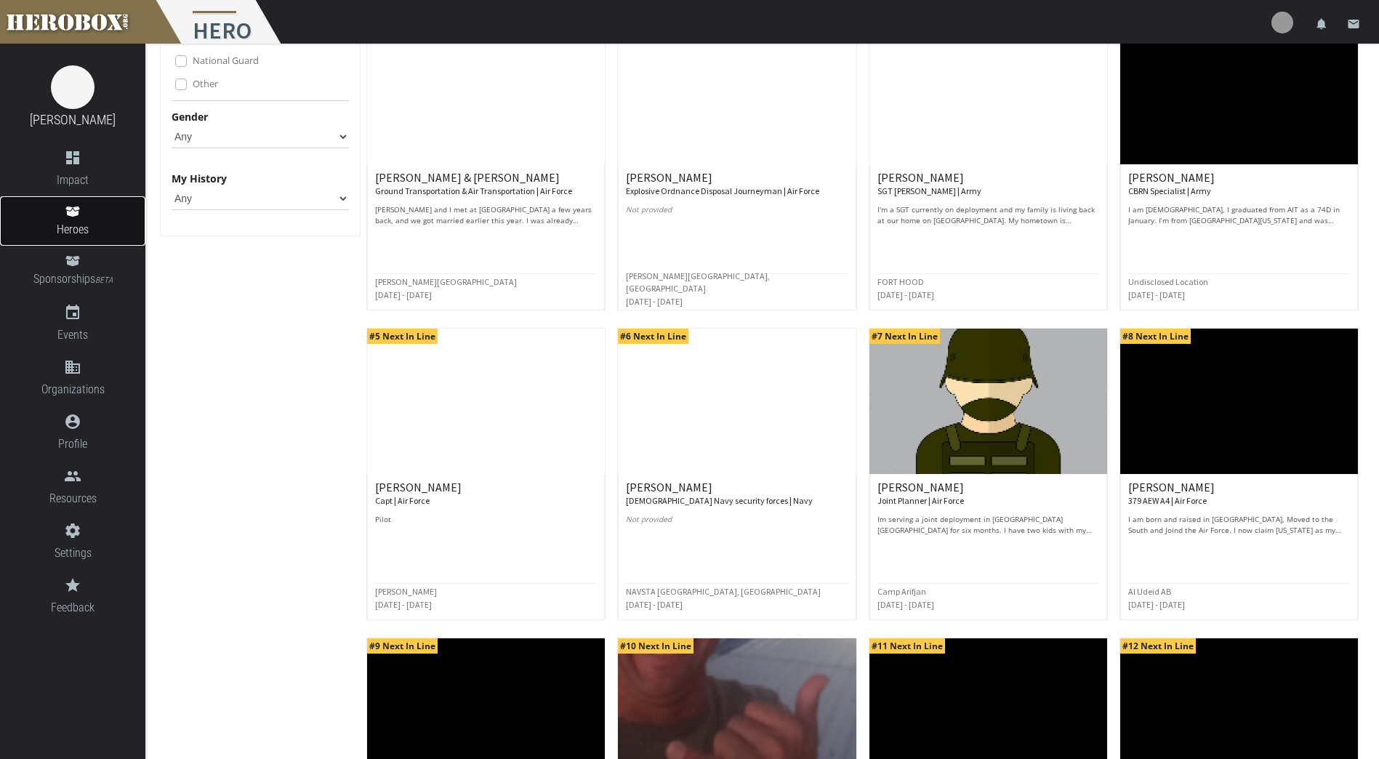
scroll to position [218, 0]
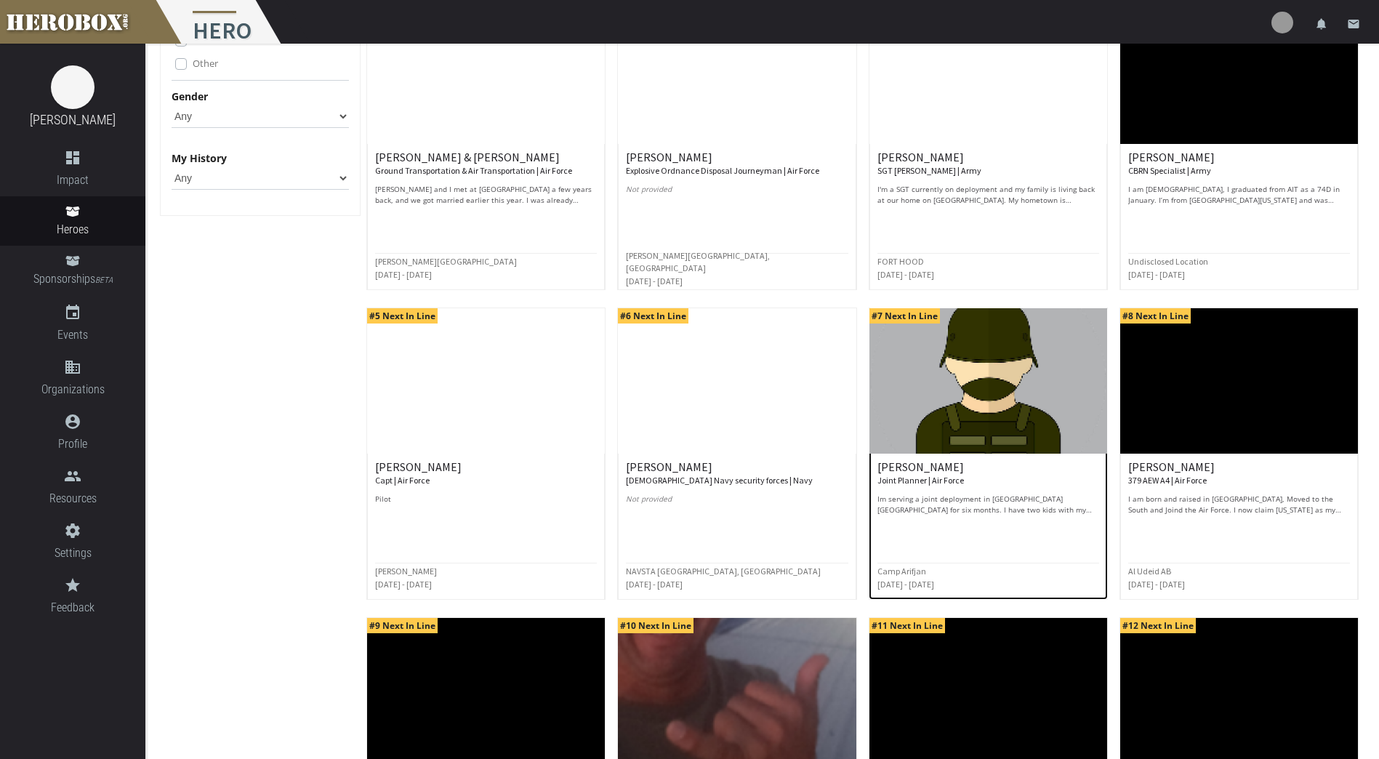
click at [968, 363] on img at bounding box center [988, 380] width 238 height 145
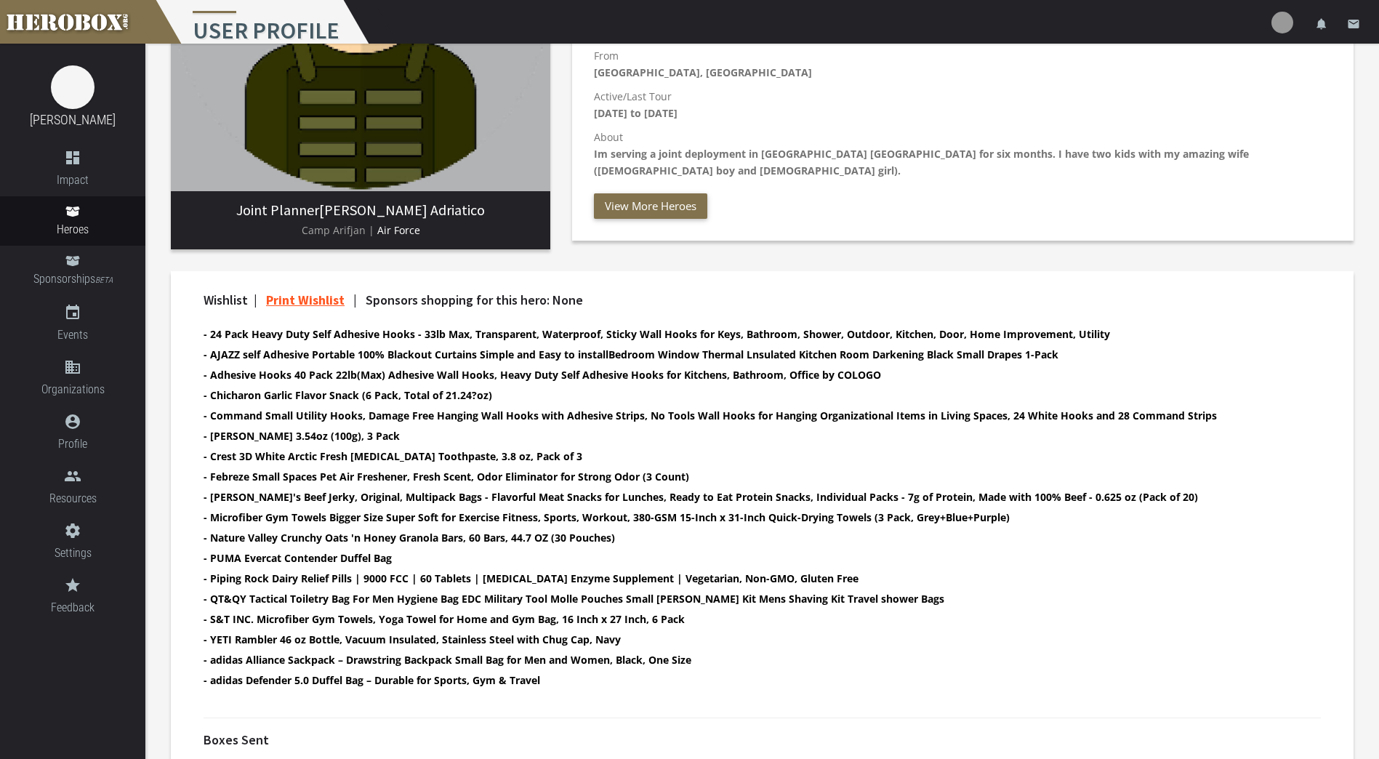
scroll to position [291, 0]
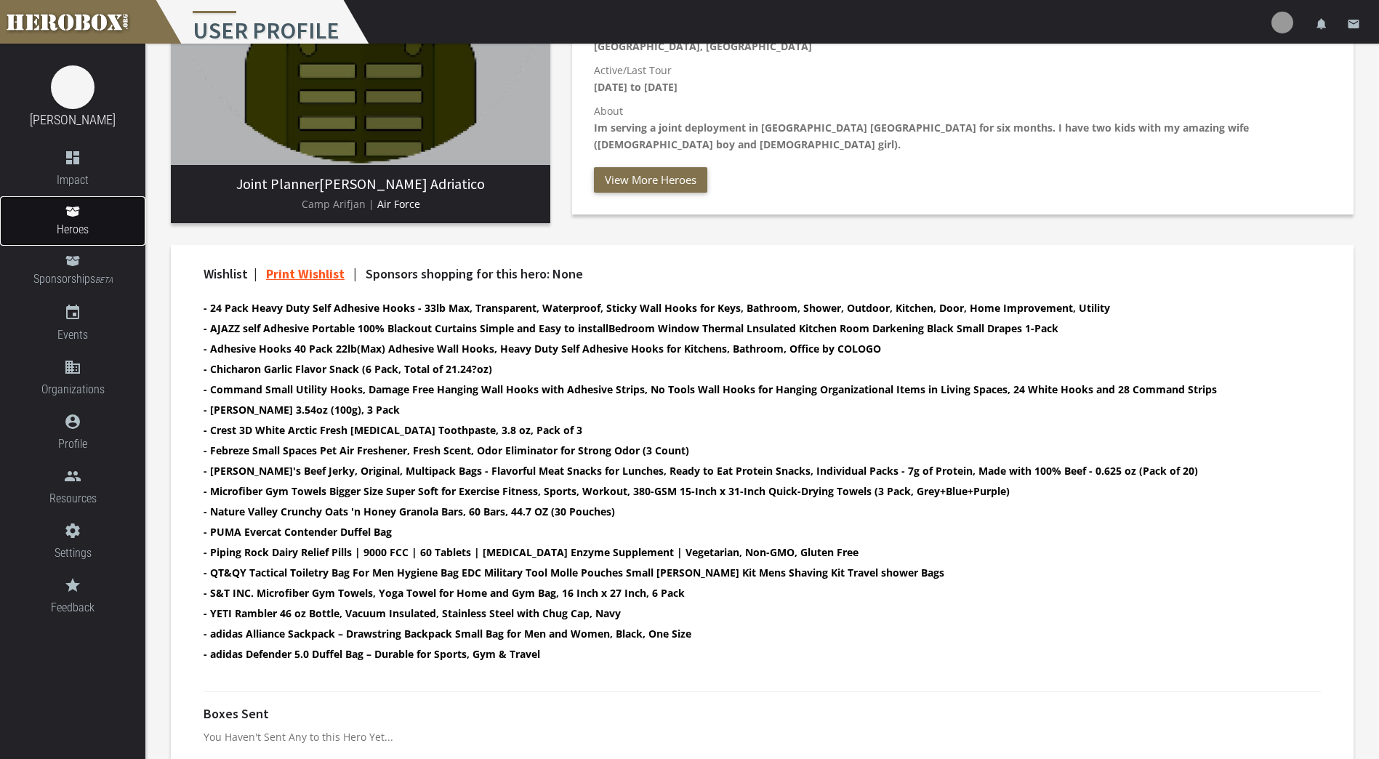
click at [65, 212] on link "Heroes" at bounding box center [72, 220] width 145 height 49
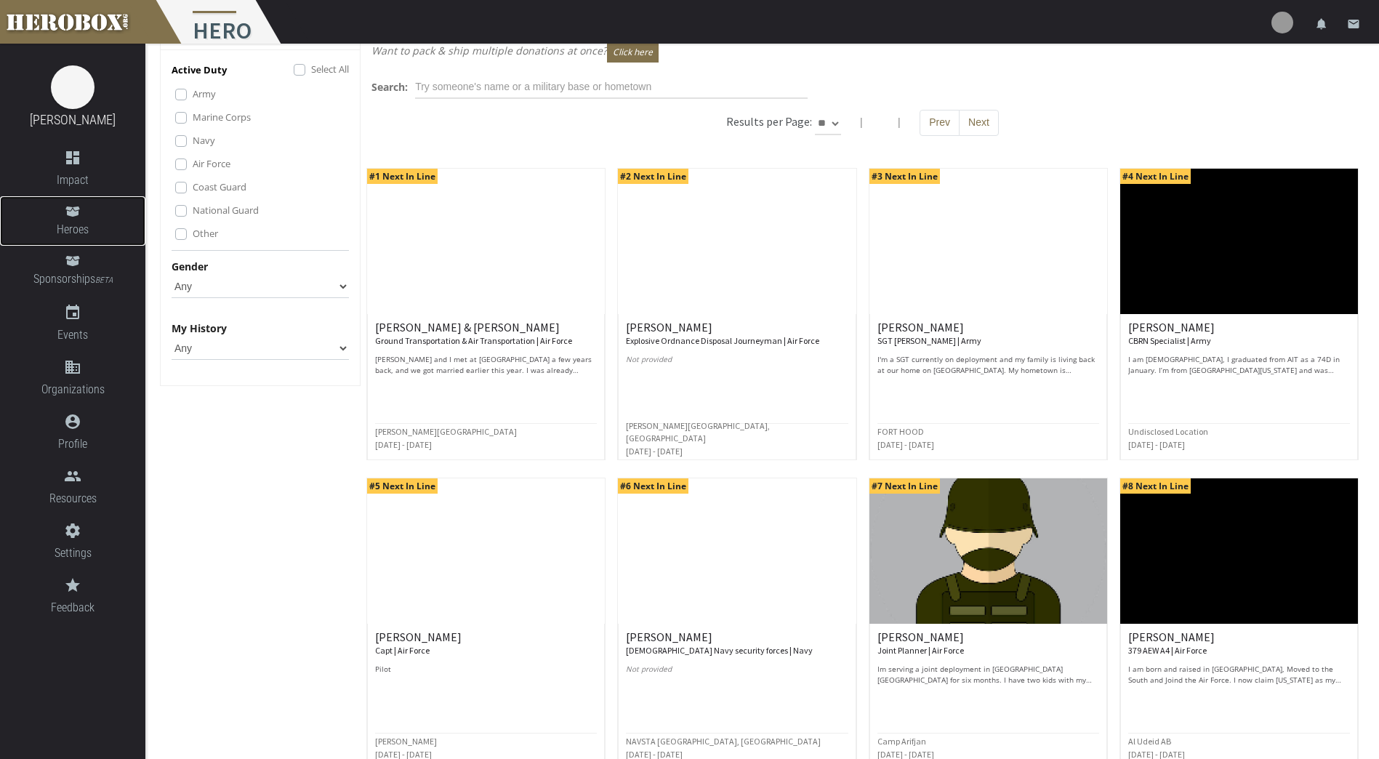
scroll to position [73, 0]
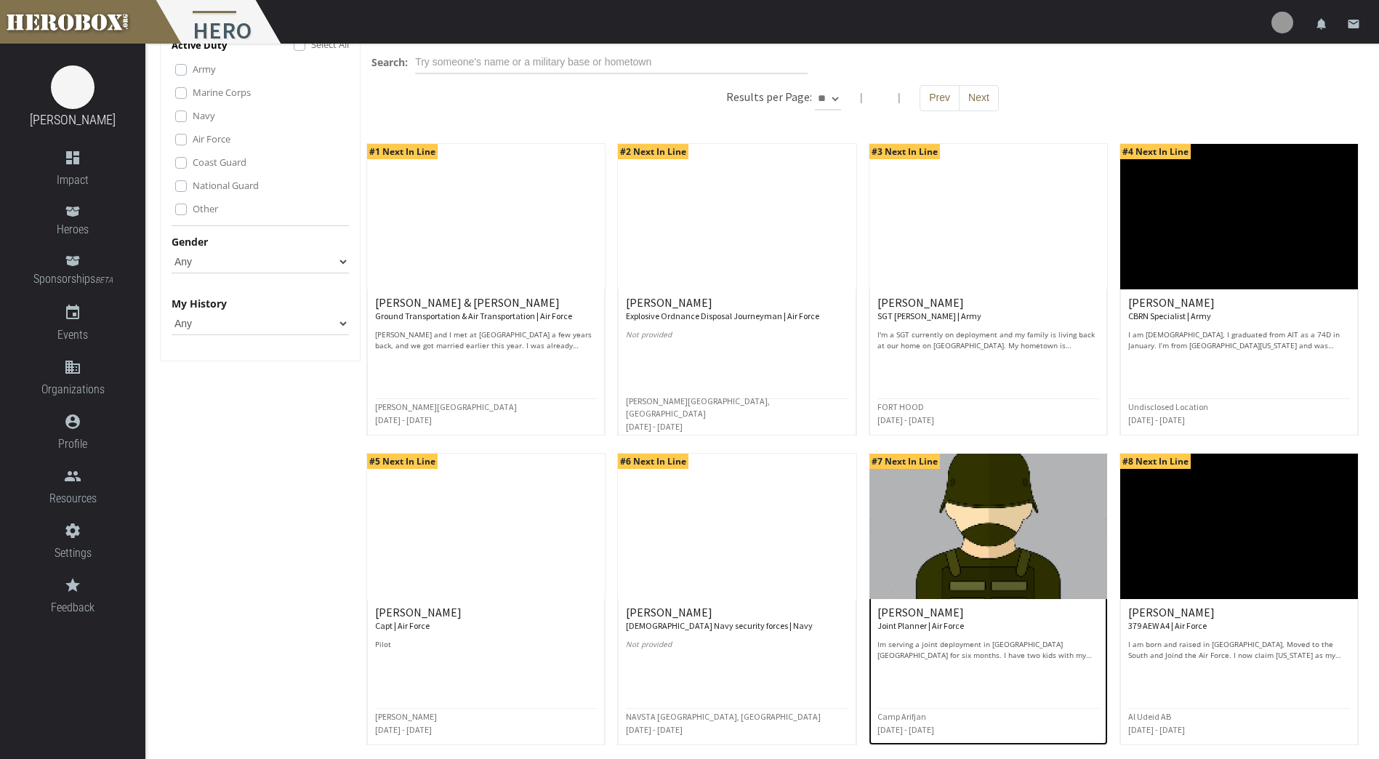
click at [1054, 550] on img at bounding box center [988, 525] width 238 height 145
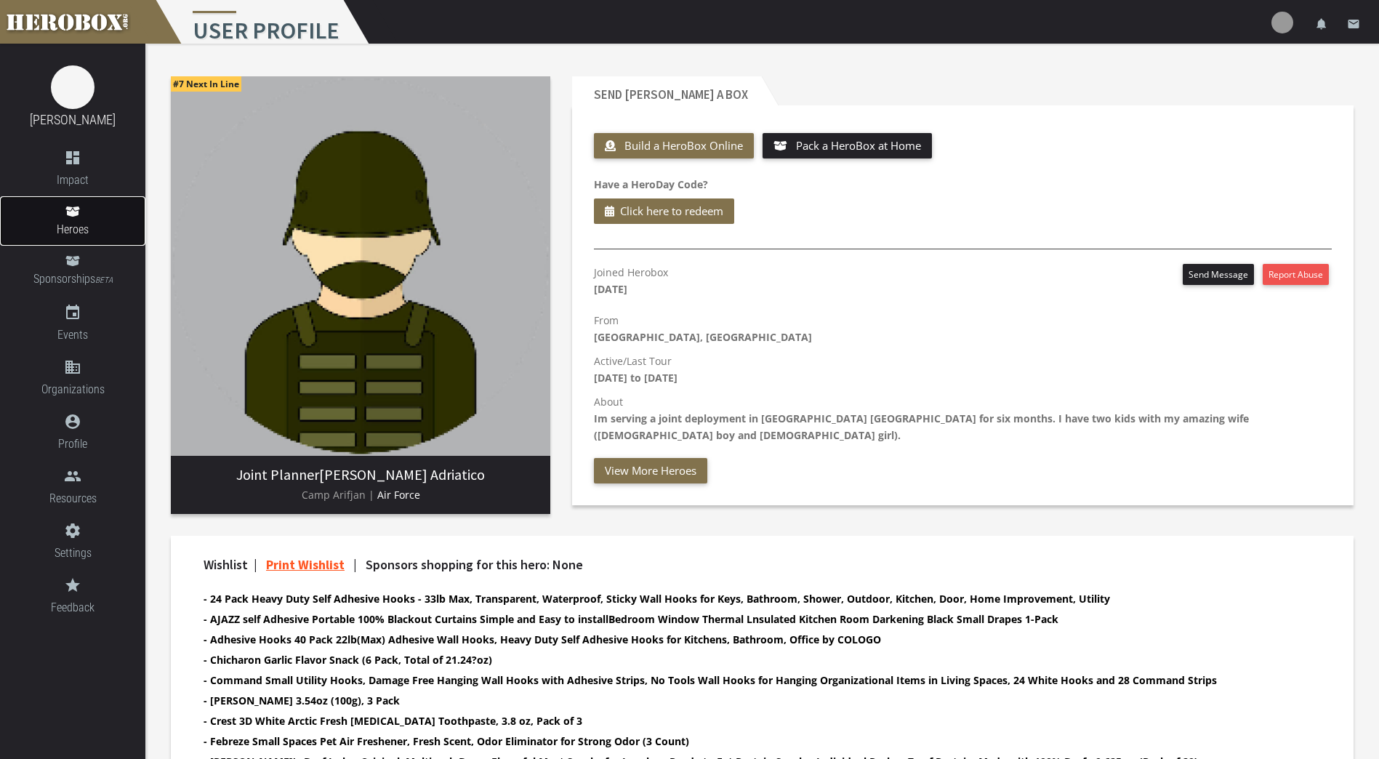
click at [61, 218] on link "Heroes" at bounding box center [72, 220] width 145 height 49
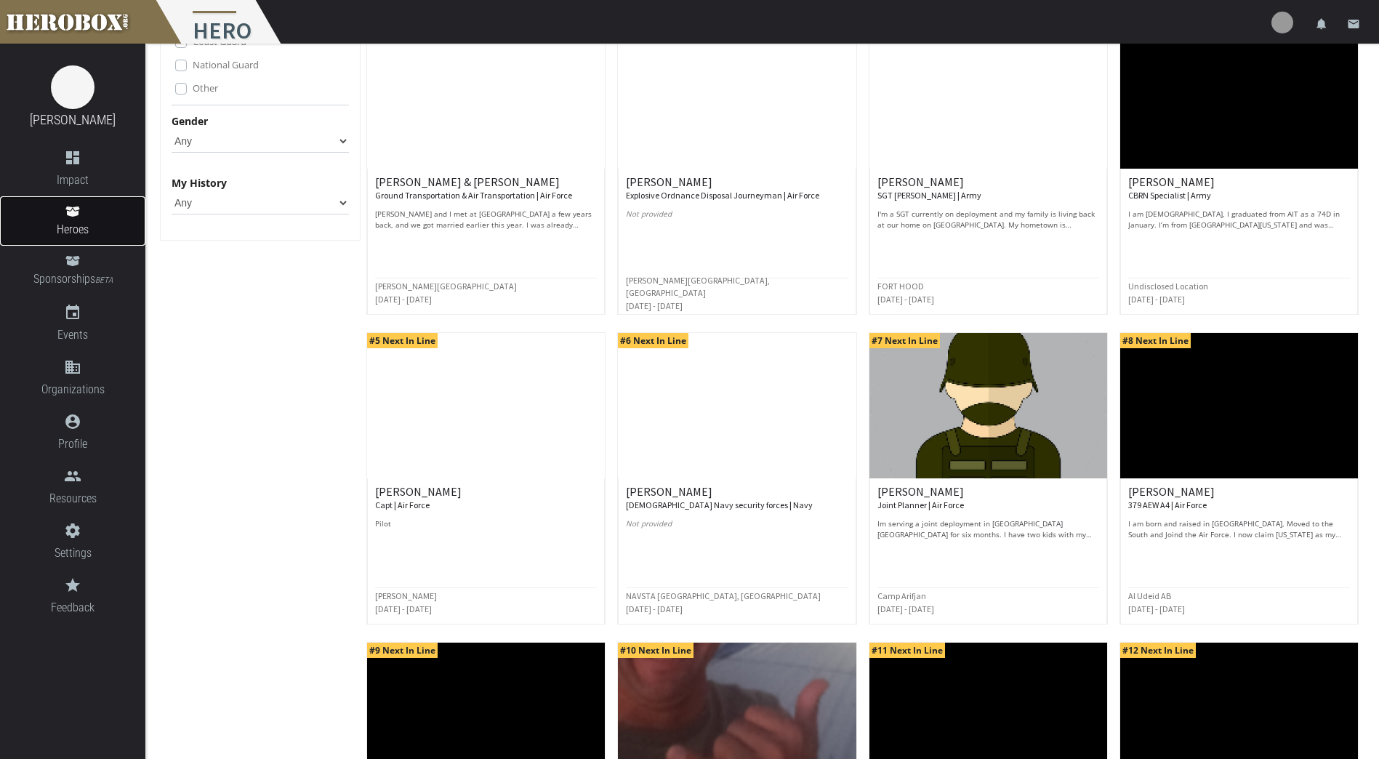
scroll to position [218, 0]
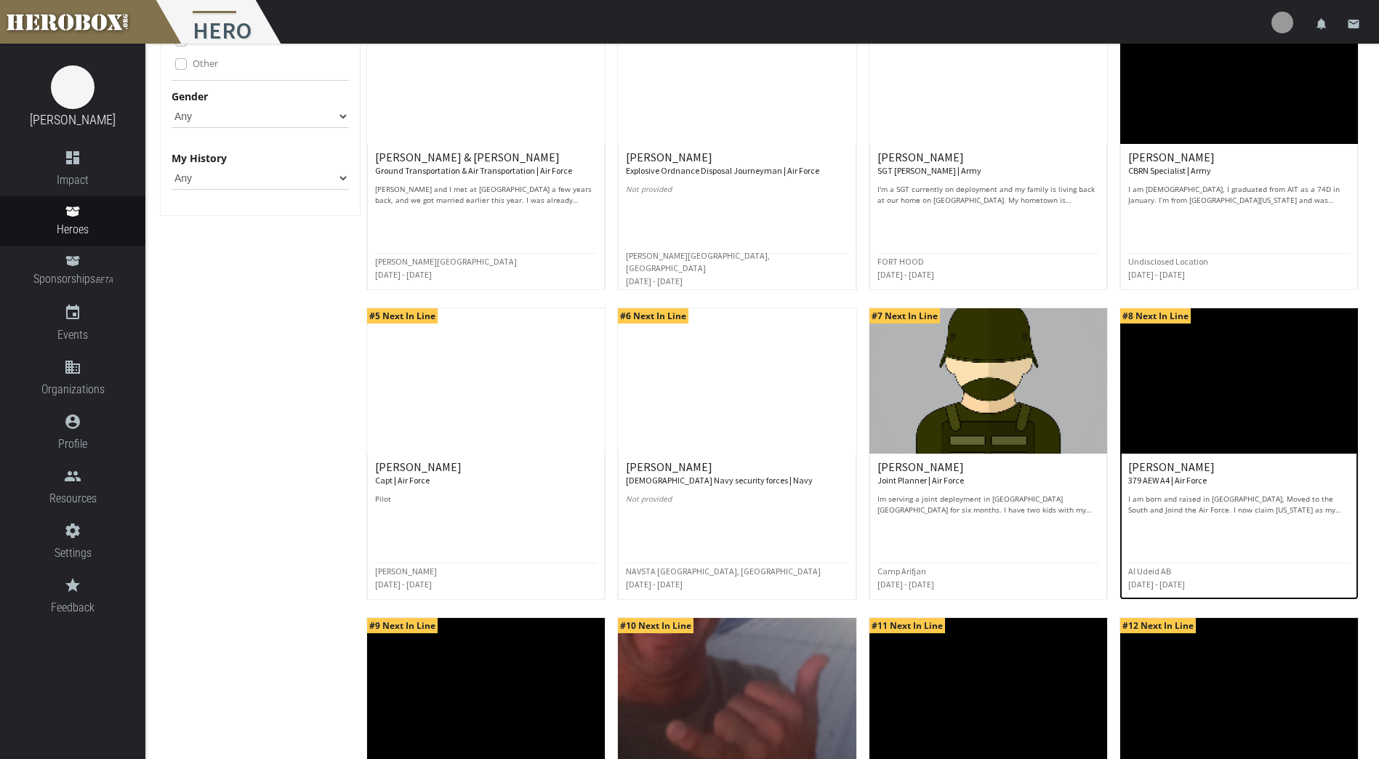
click at [1235, 426] on img at bounding box center [1239, 380] width 238 height 145
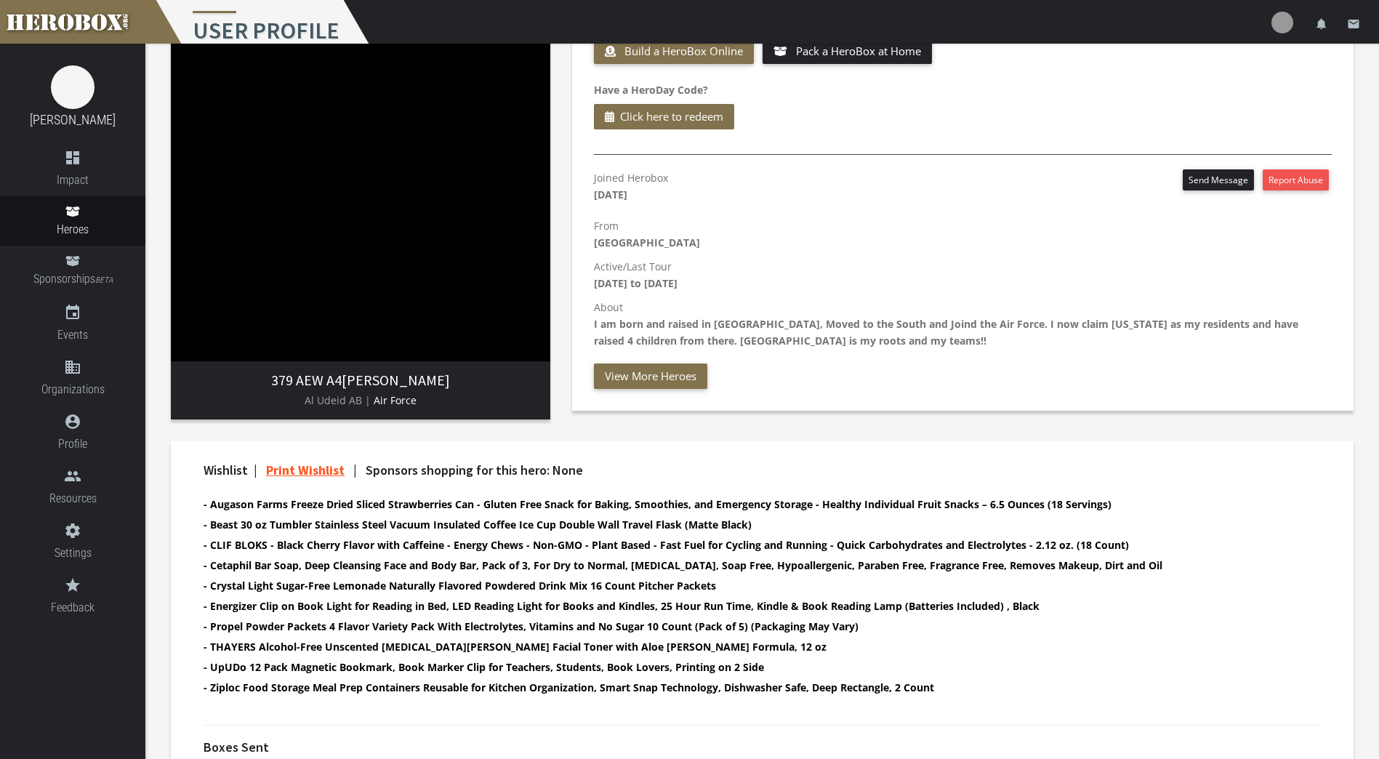
scroll to position [145, 0]
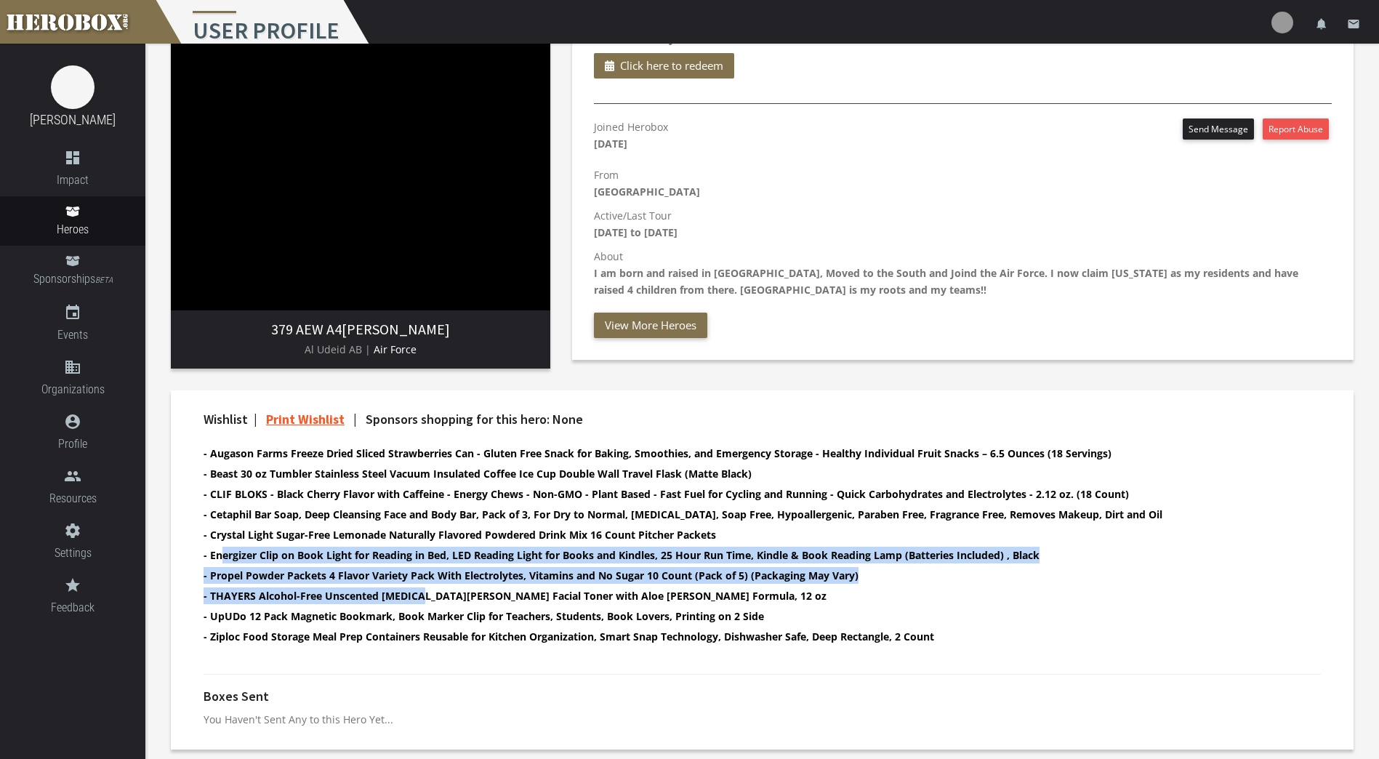
drag, startPoint x: 318, startPoint y: 552, endPoint x: 422, endPoint y: 588, distance: 109.9
click at [422, 588] on ul "- Augason Farms Freeze Dried Sliced Strawberries Can - Gluten Free Snack for Ba…" at bounding box center [749, 546] width 1092 height 203
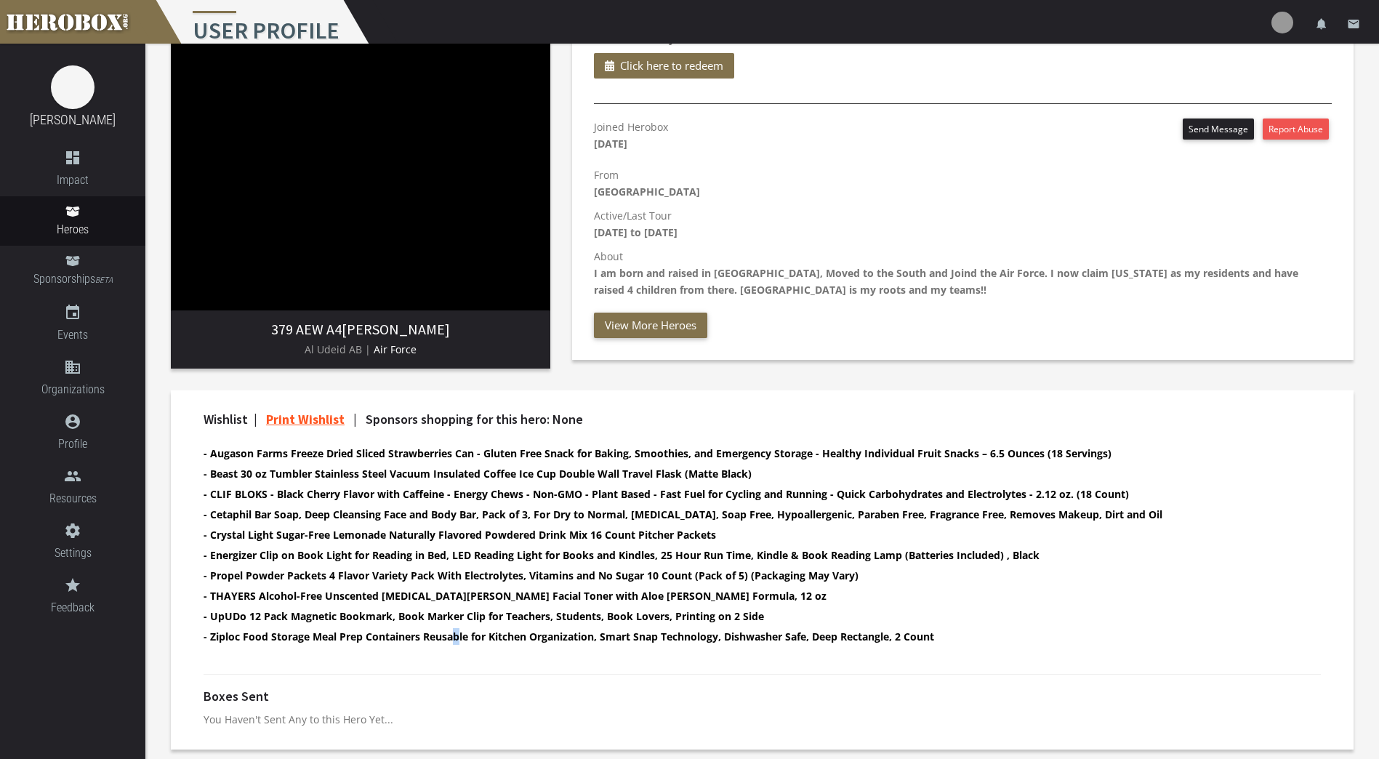
drag, startPoint x: 422, startPoint y: 588, endPoint x: 461, endPoint y: 635, distance: 61.0
click at [461, 635] on b "- Ziploc Food Storage Meal Prep Containers Reusable for Kitchen Organization, S…" at bounding box center [568, 636] width 730 height 14
click at [384, 679] on div at bounding box center [762, 674] width 1139 height 30
drag, startPoint x: 267, startPoint y: 589, endPoint x: 366, endPoint y: 610, distance: 101.1
click at [366, 610] on div "Wishlist | Print Wishlist | Sponsors shopping for this hero: None - Augason Far…" at bounding box center [762, 535] width 1139 height 247
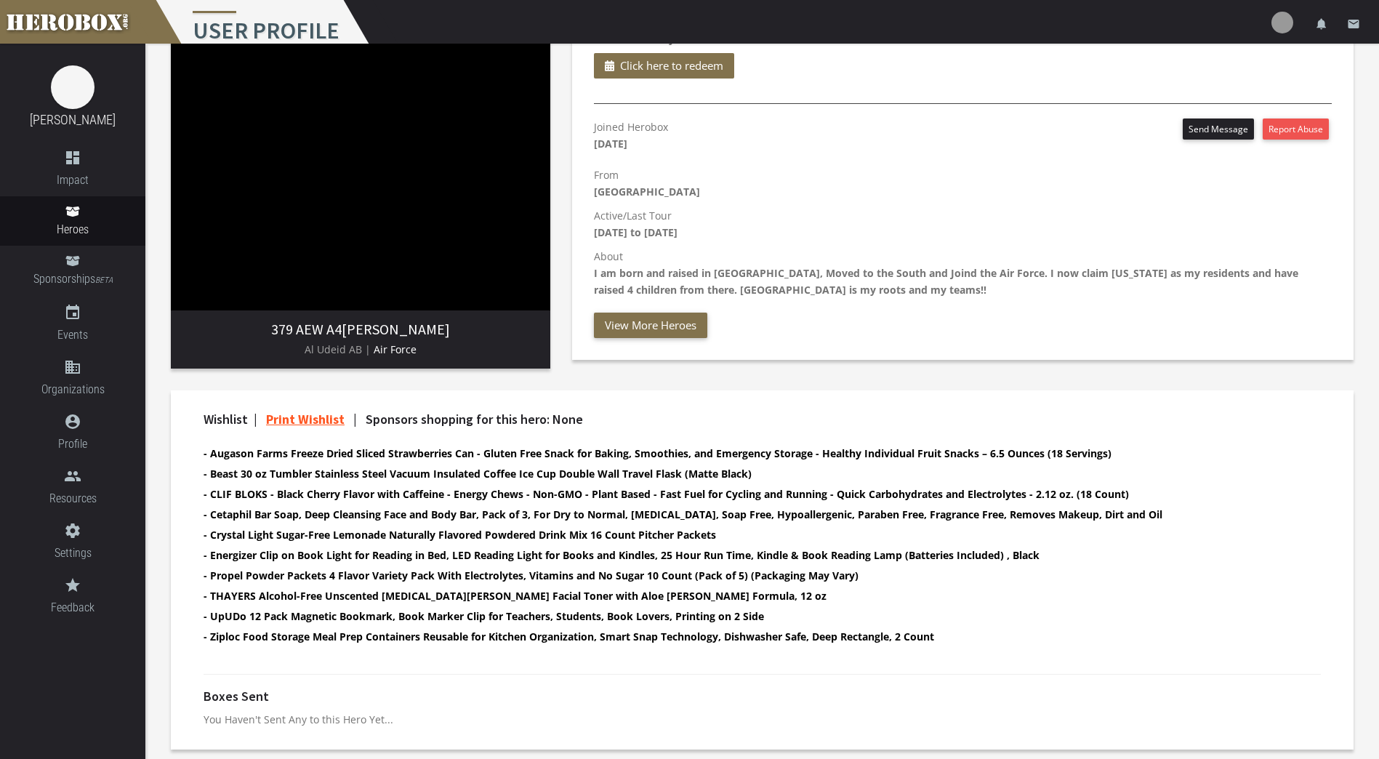
drag, startPoint x: 366, startPoint y: 610, endPoint x: 395, endPoint y: 691, distance: 86.4
click at [395, 691] on div "Boxes Sent" at bounding box center [761, 700] width 1117 height 22
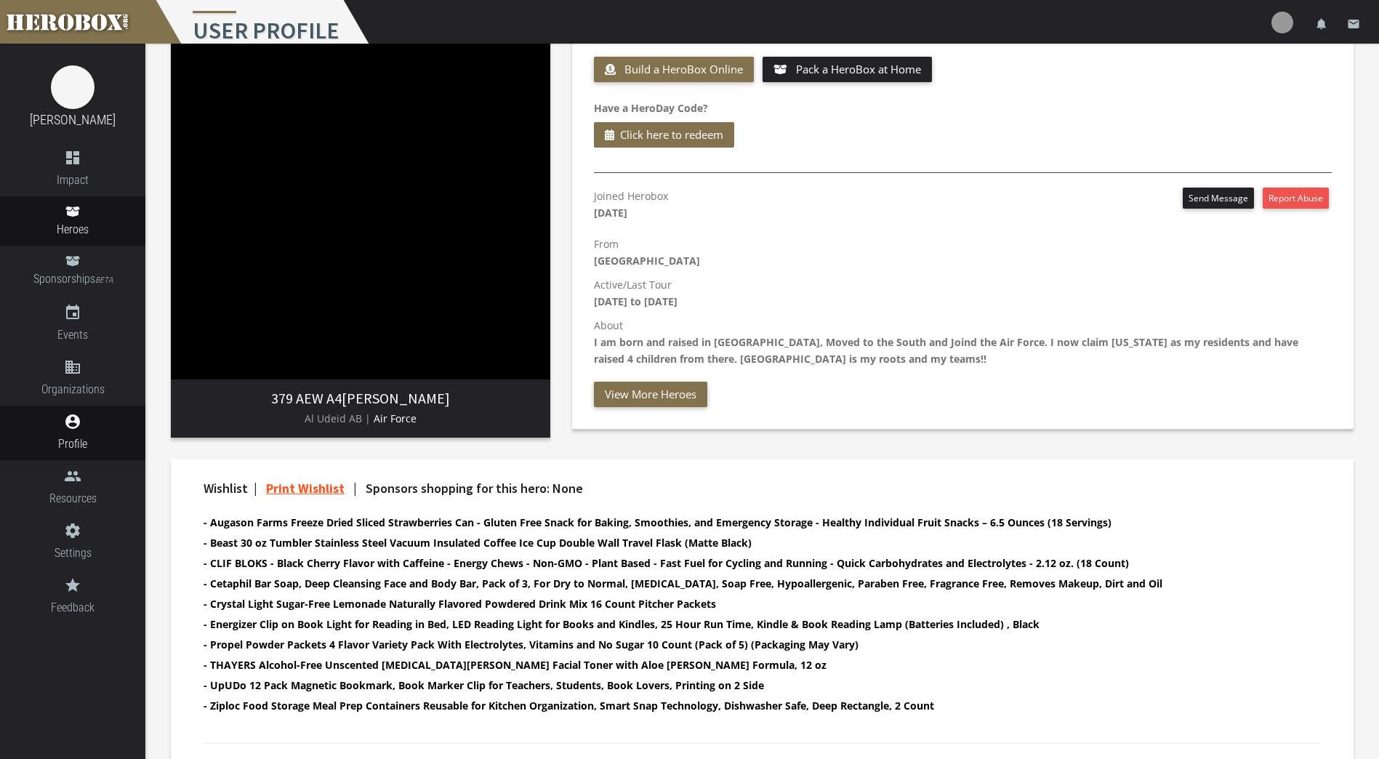
scroll to position [0, 0]
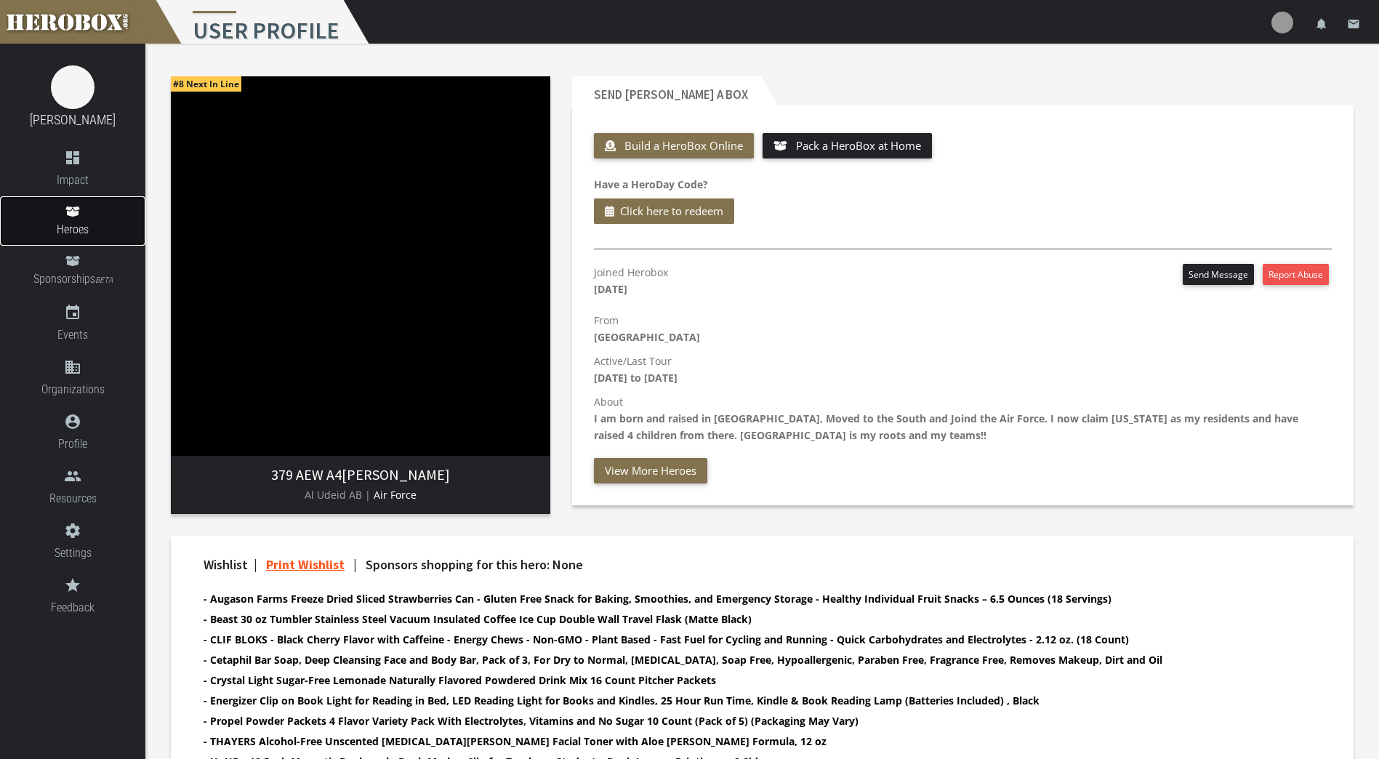
click at [80, 225] on span "Heroes" at bounding box center [72, 229] width 145 height 18
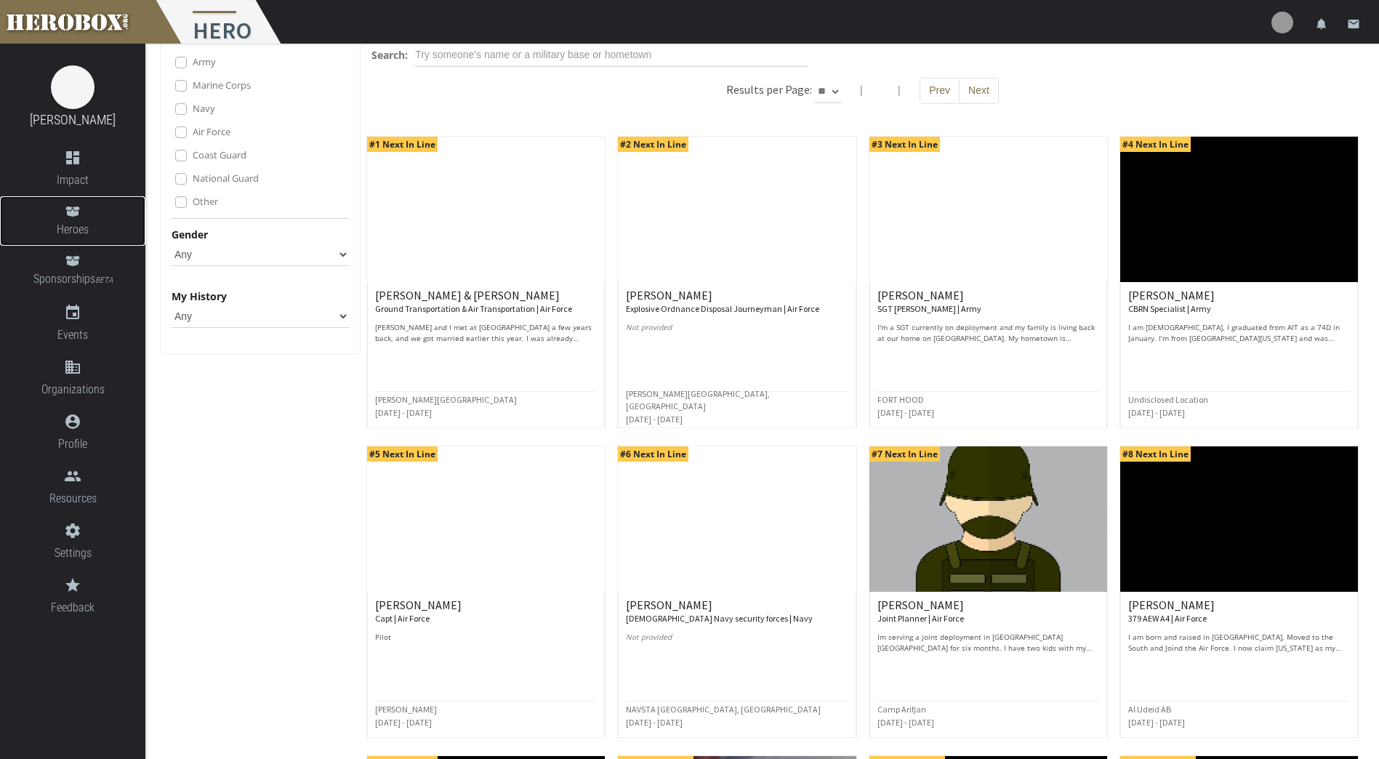
scroll to position [218, 0]
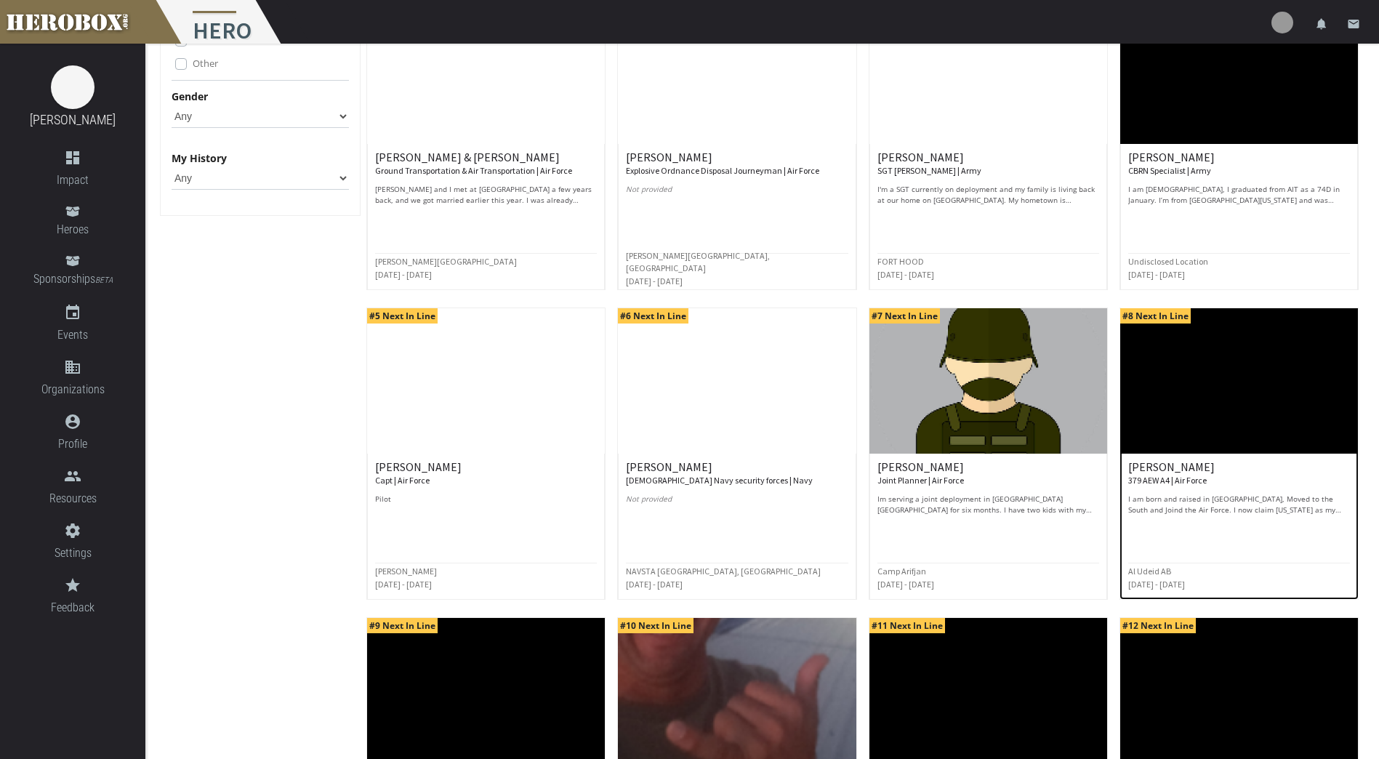
click at [1223, 430] on img at bounding box center [1239, 380] width 238 height 145
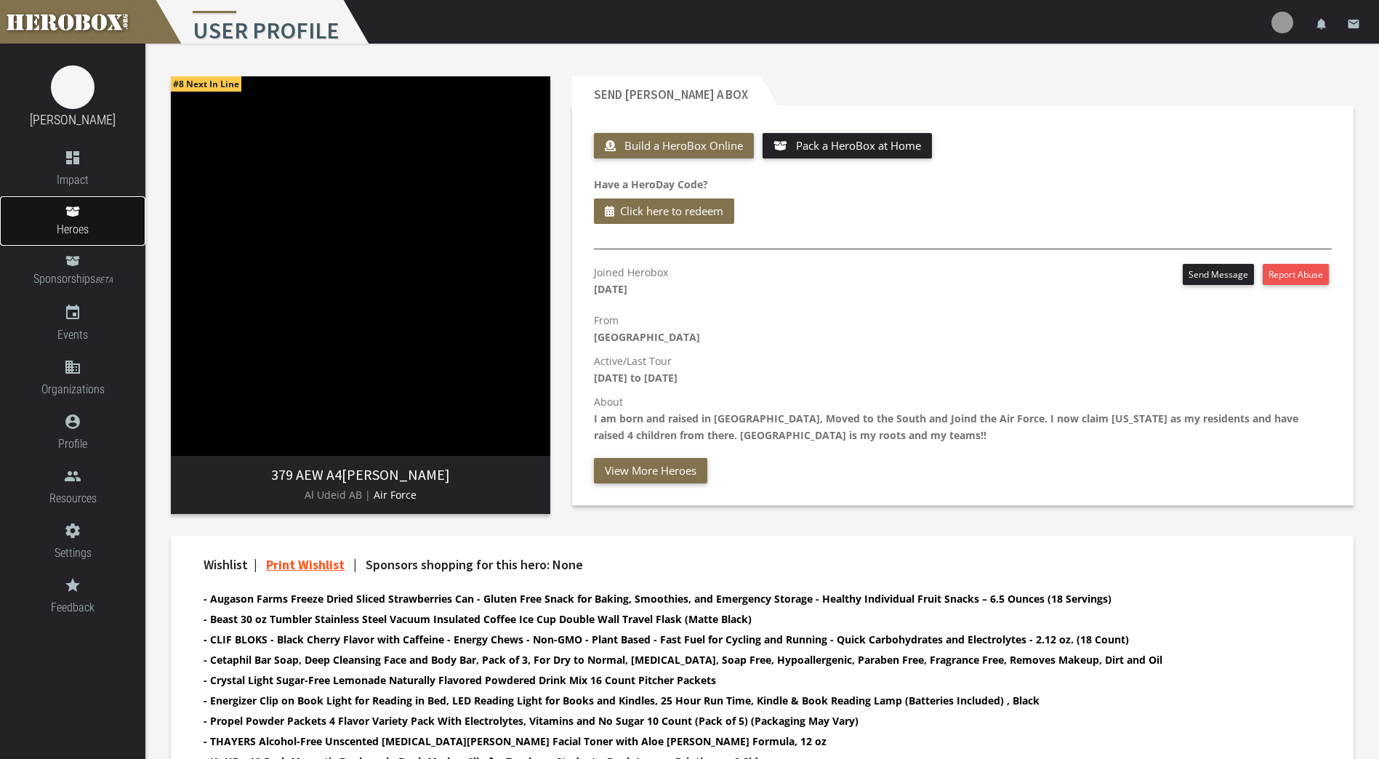
click at [76, 222] on span "Heroes" at bounding box center [72, 229] width 145 height 18
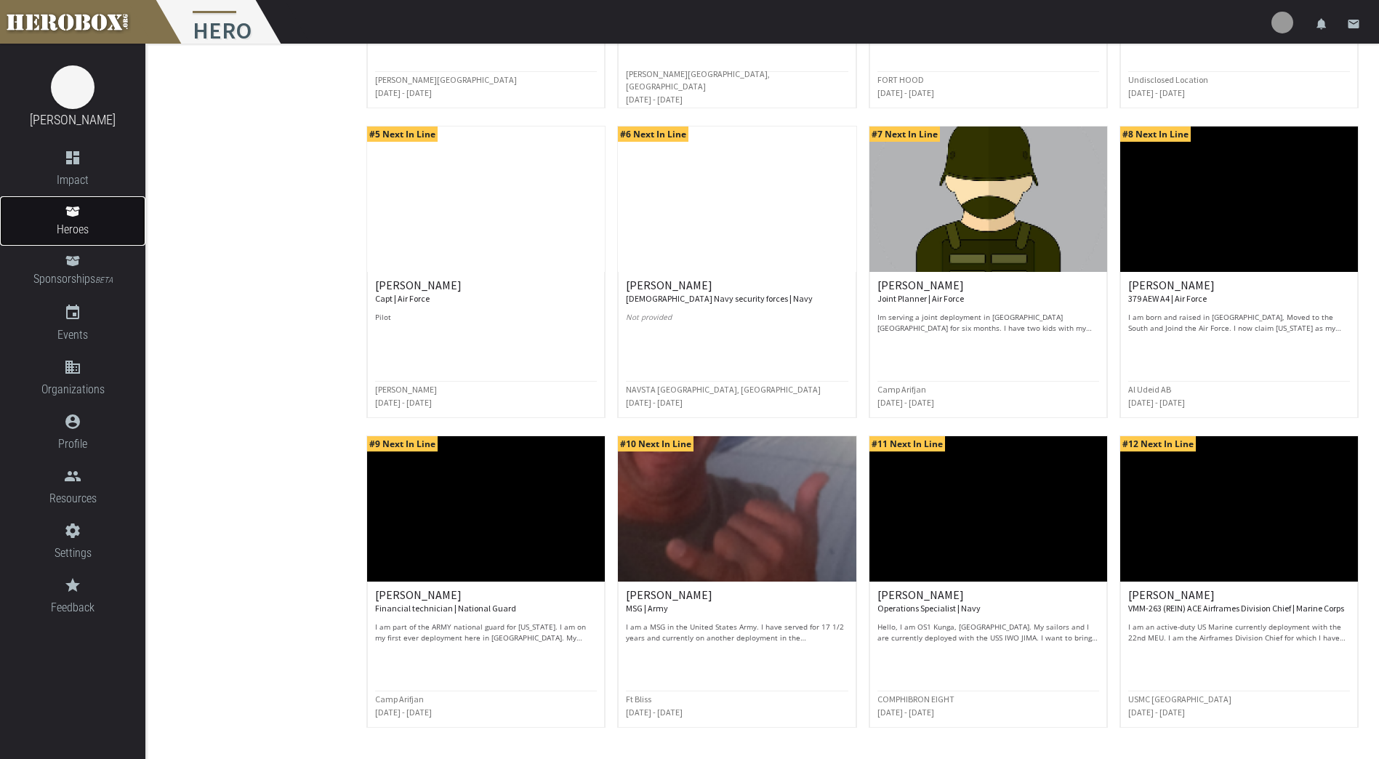
scroll to position [436, 0]
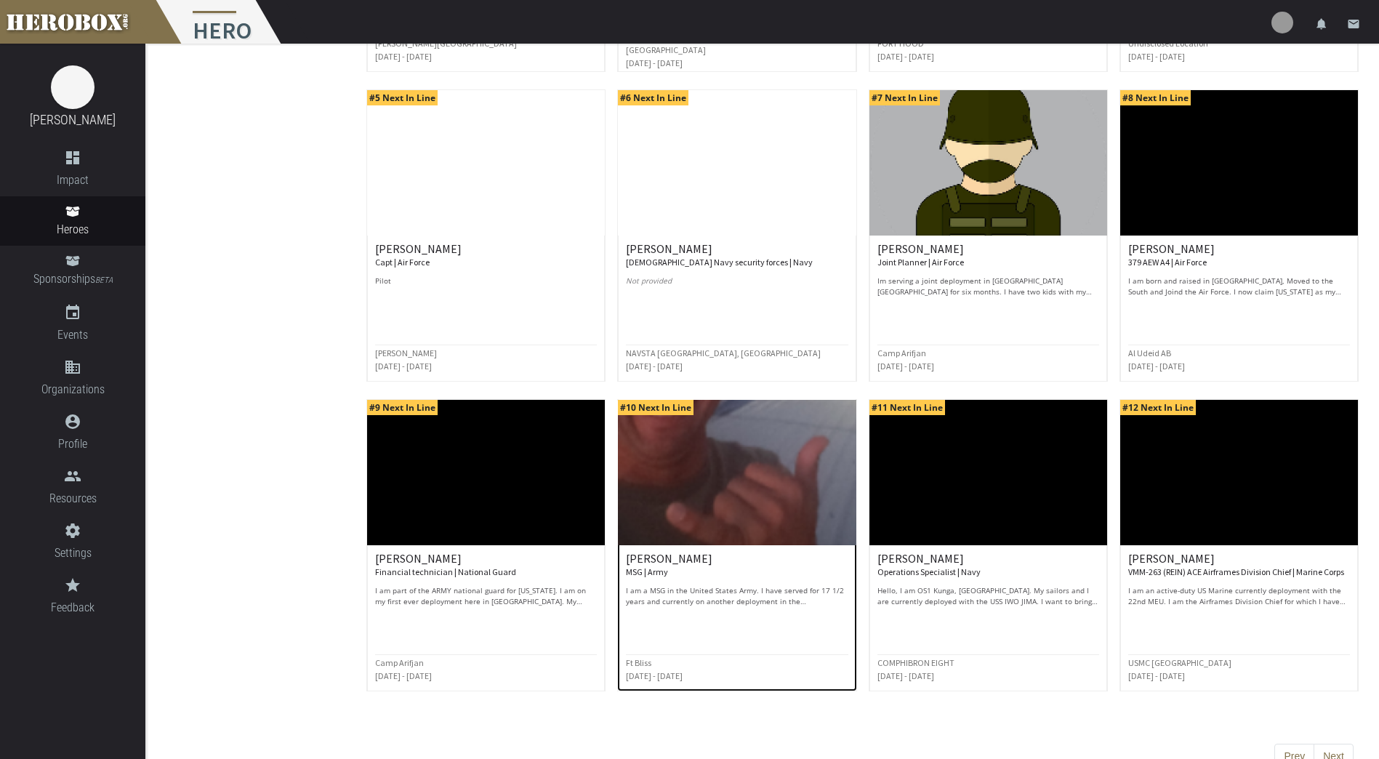
click at [748, 483] on img at bounding box center [737, 472] width 238 height 145
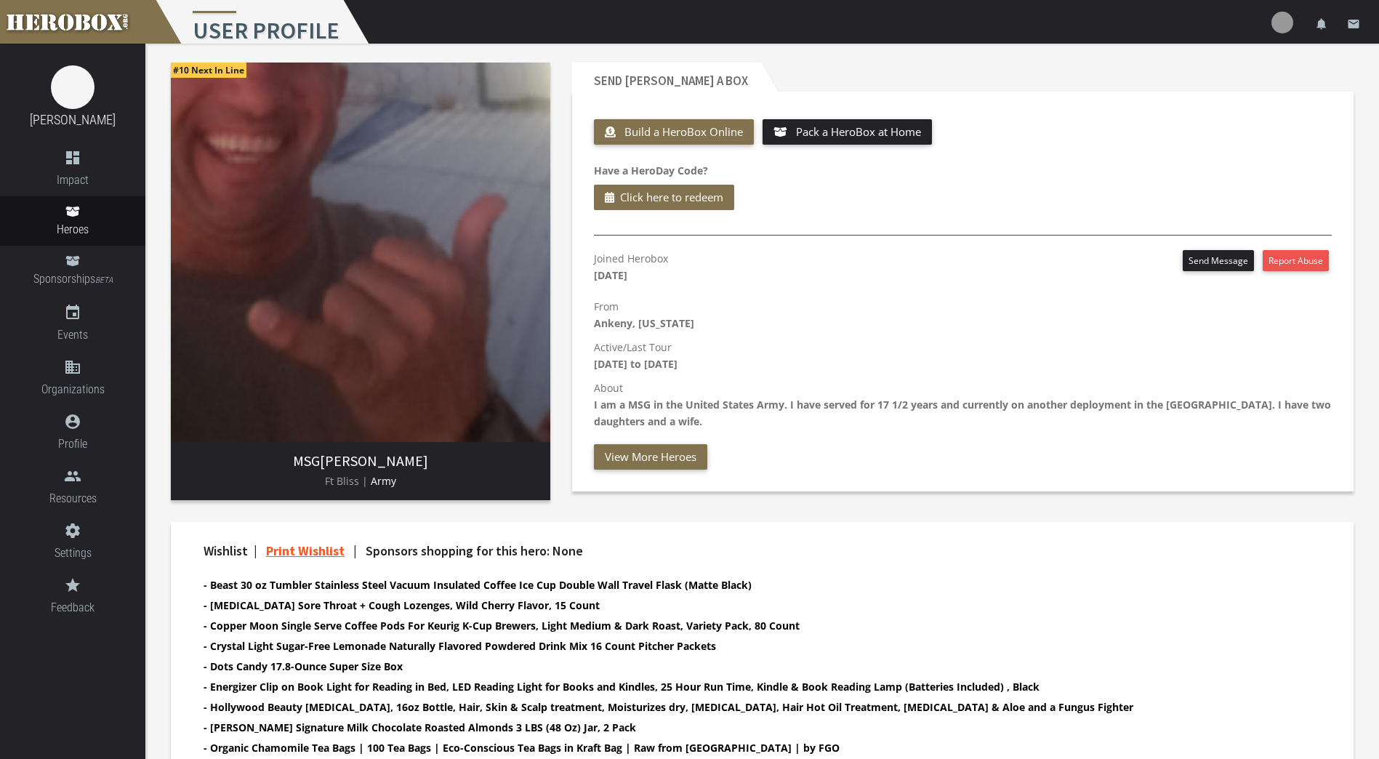
scroll to position [147, 0]
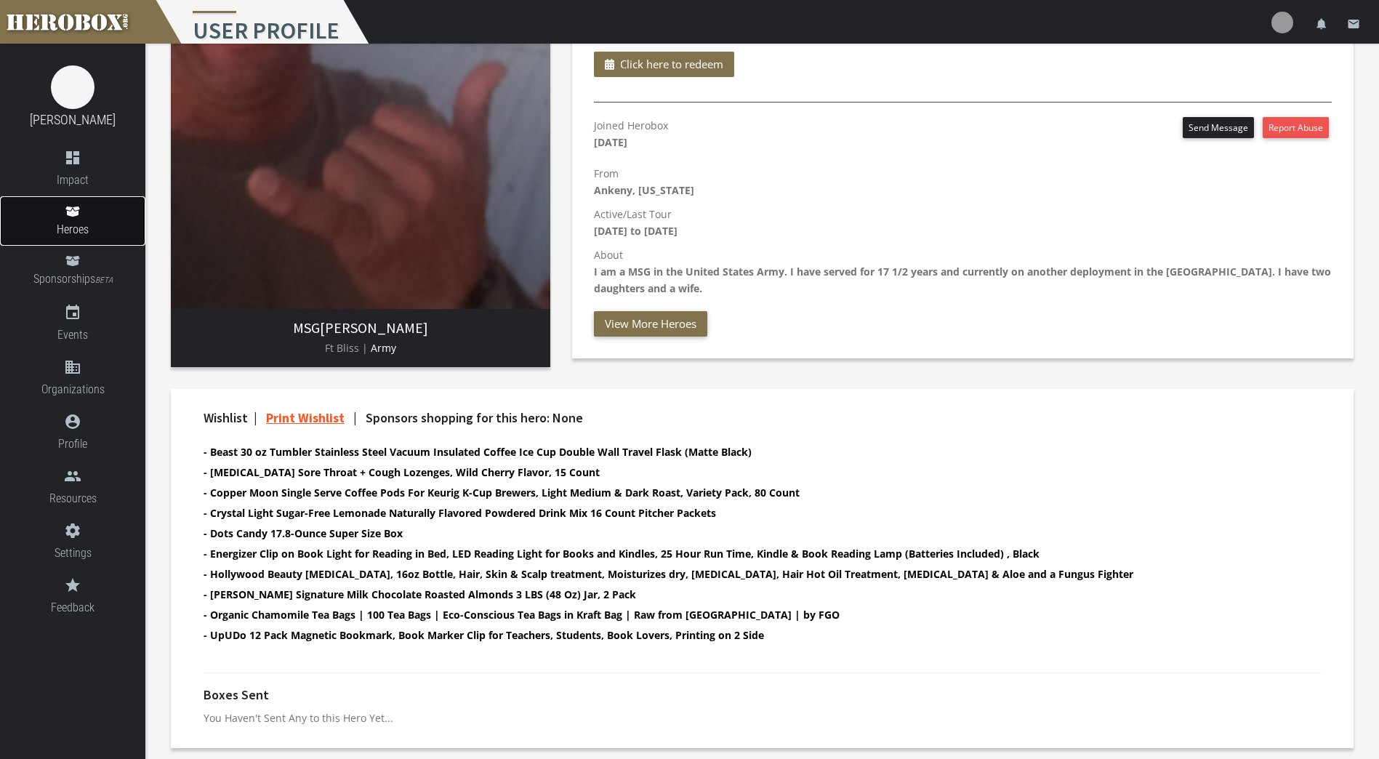
drag, startPoint x: 102, startPoint y: 209, endPoint x: 121, endPoint y: 225, distance: 24.9
click at [100, 209] on link "Heroes" at bounding box center [72, 220] width 145 height 49
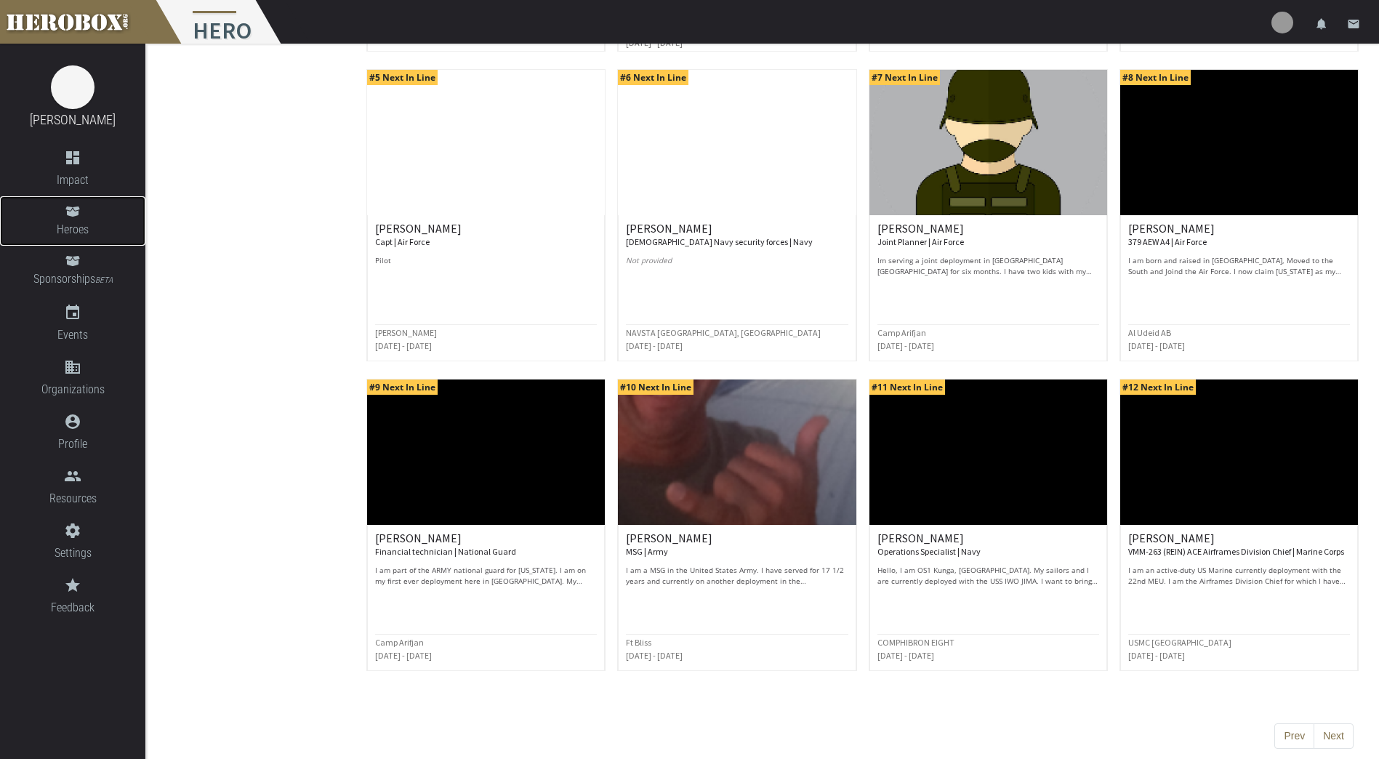
scroll to position [462, 0]
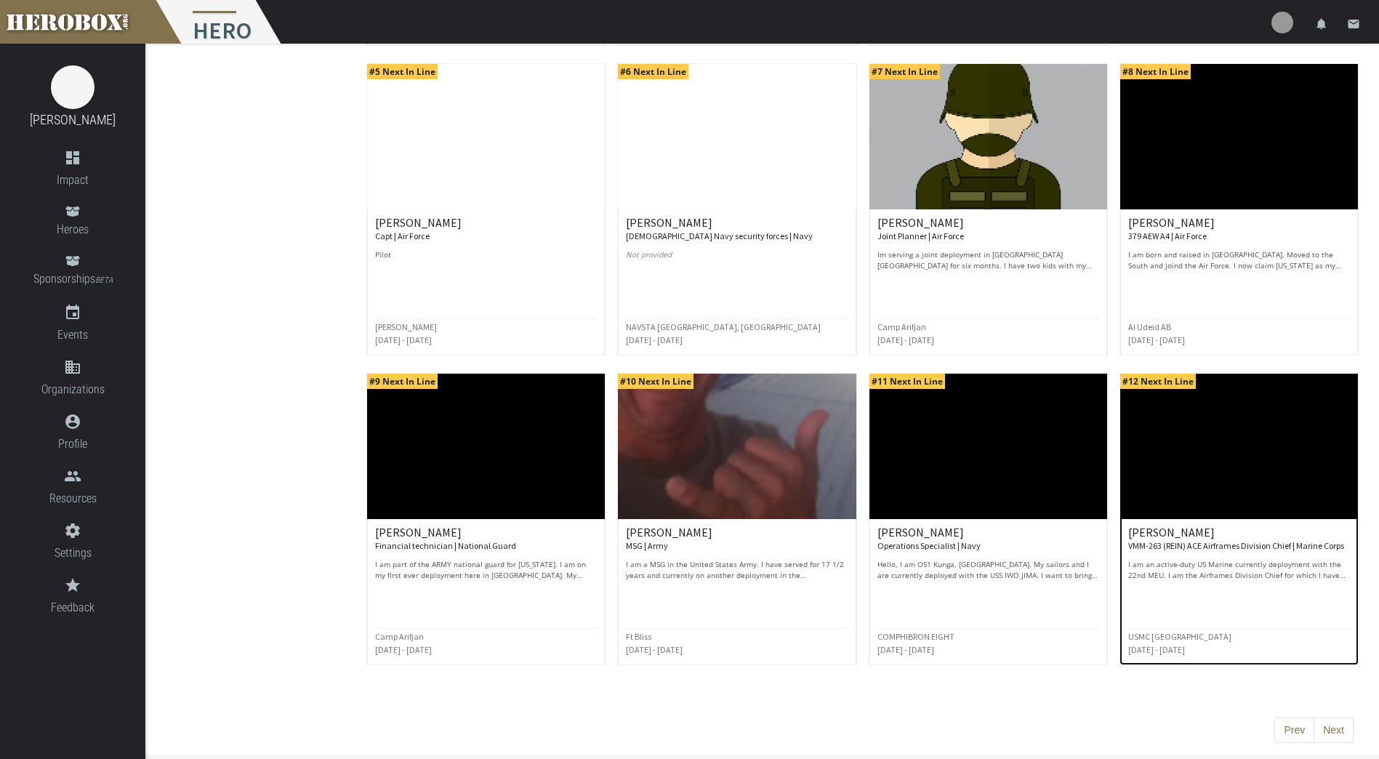
drag, startPoint x: 1202, startPoint y: 457, endPoint x: 1389, endPoint y: 749, distance: 346.1
click at [1201, 458] on img at bounding box center [1239, 446] width 238 height 145
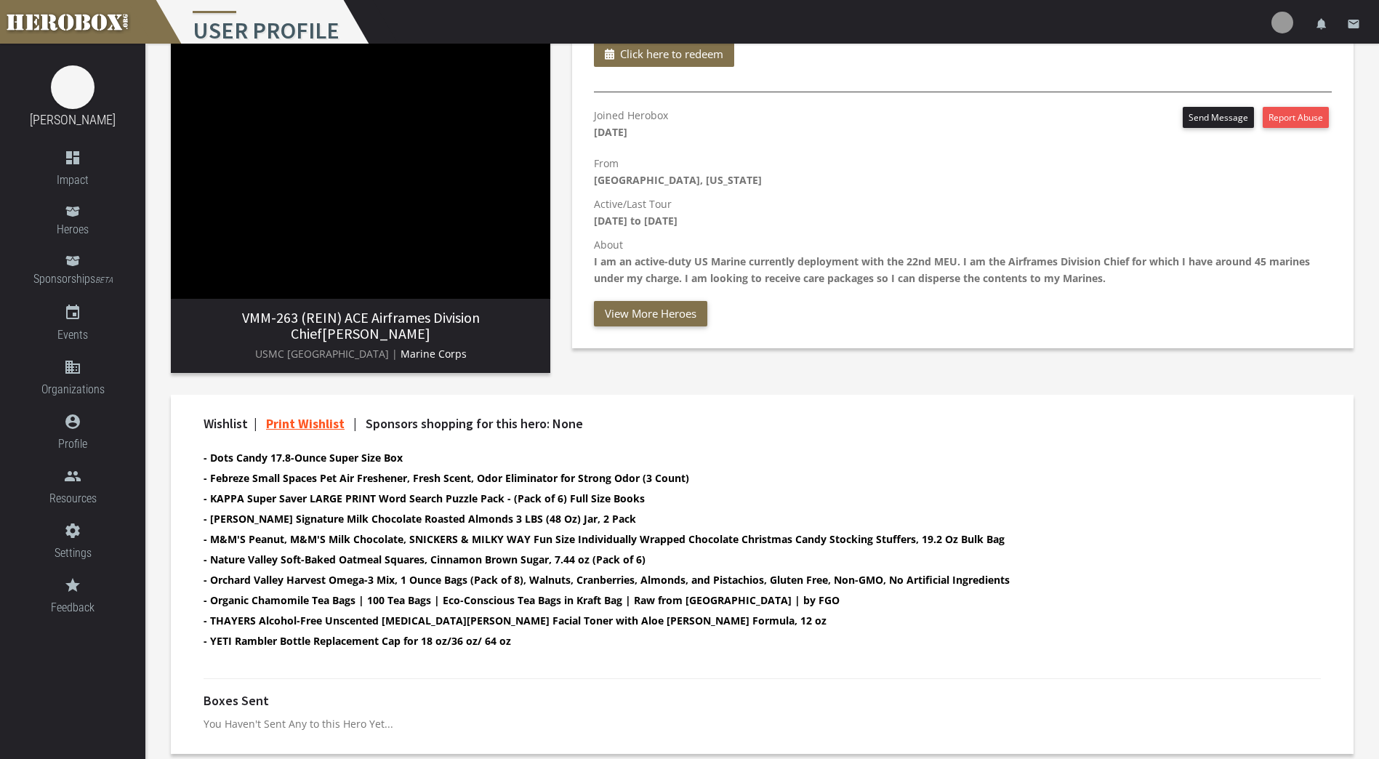
scroll to position [163, 0]
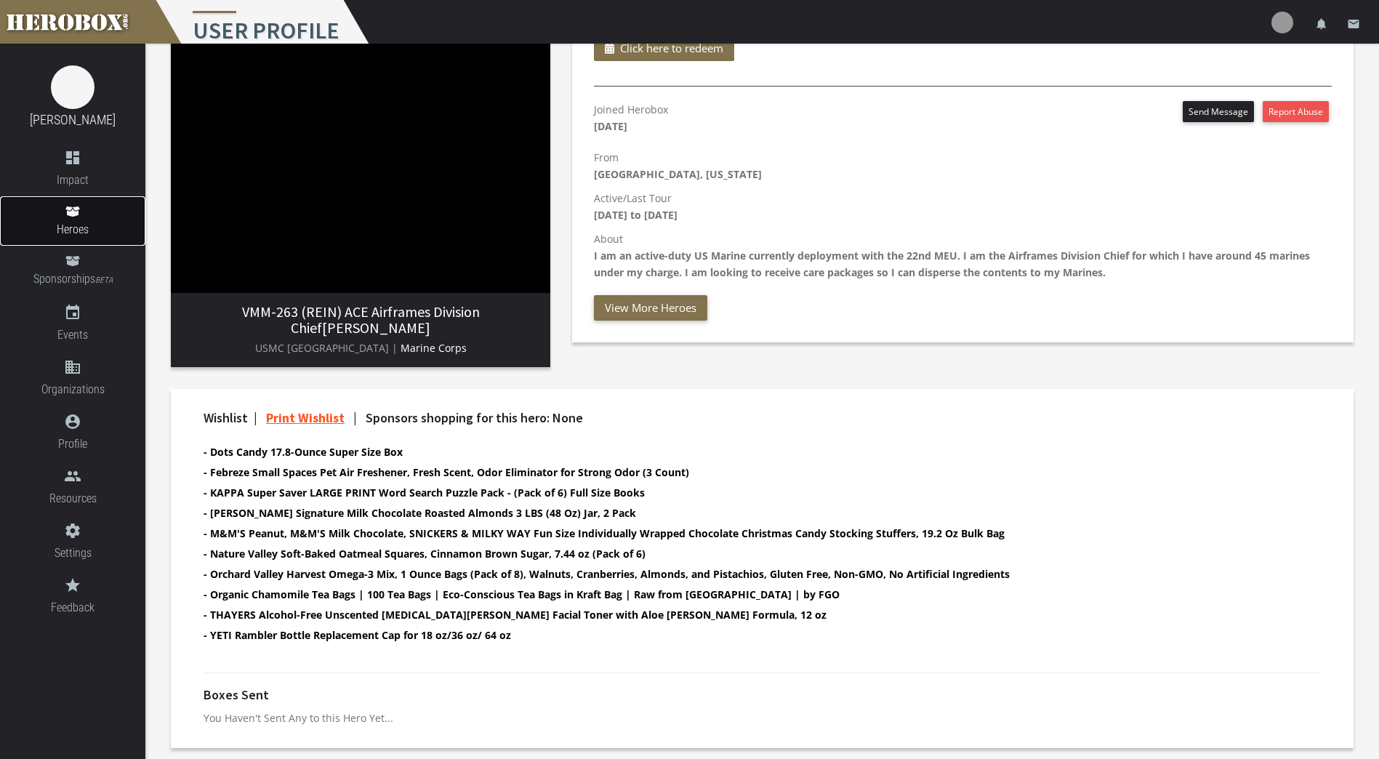
click at [98, 211] on link "Heroes" at bounding box center [72, 220] width 145 height 49
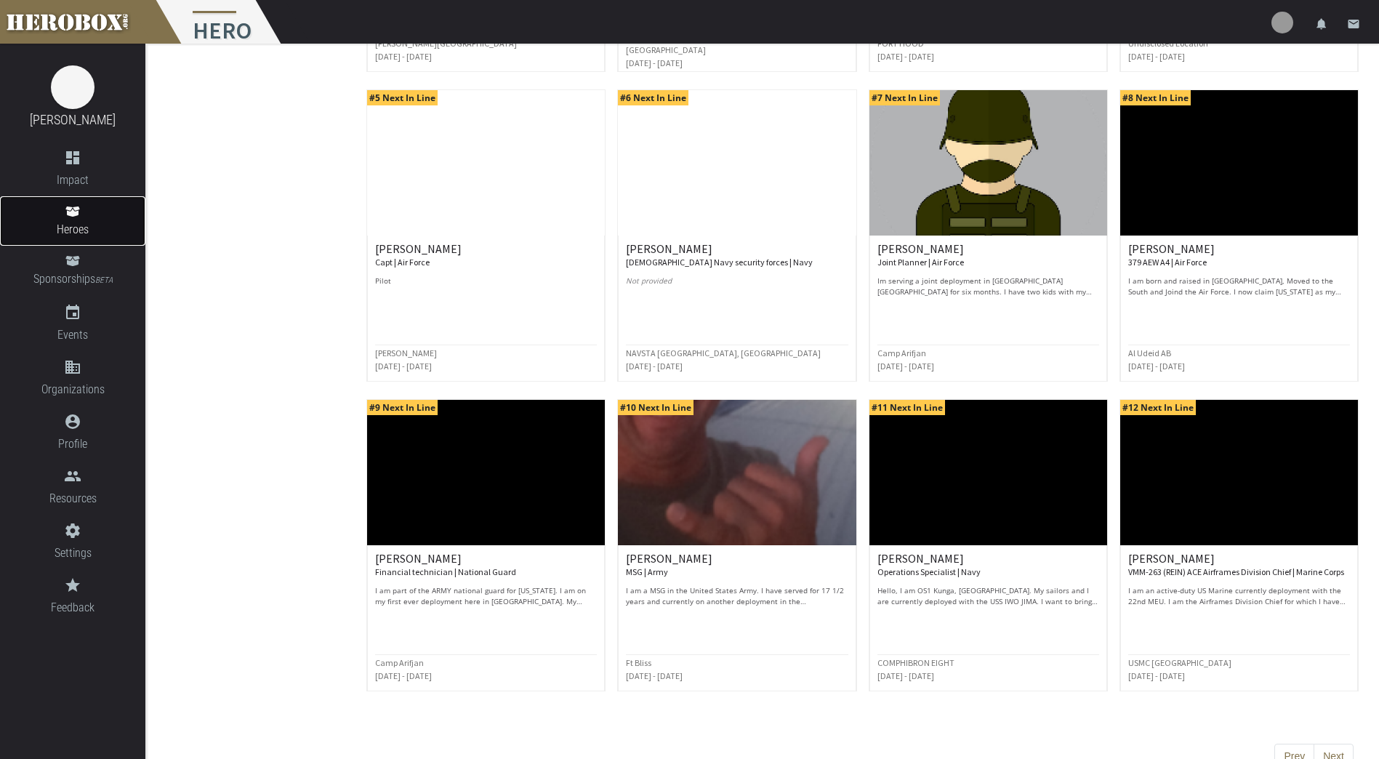
scroll to position [462, 0]
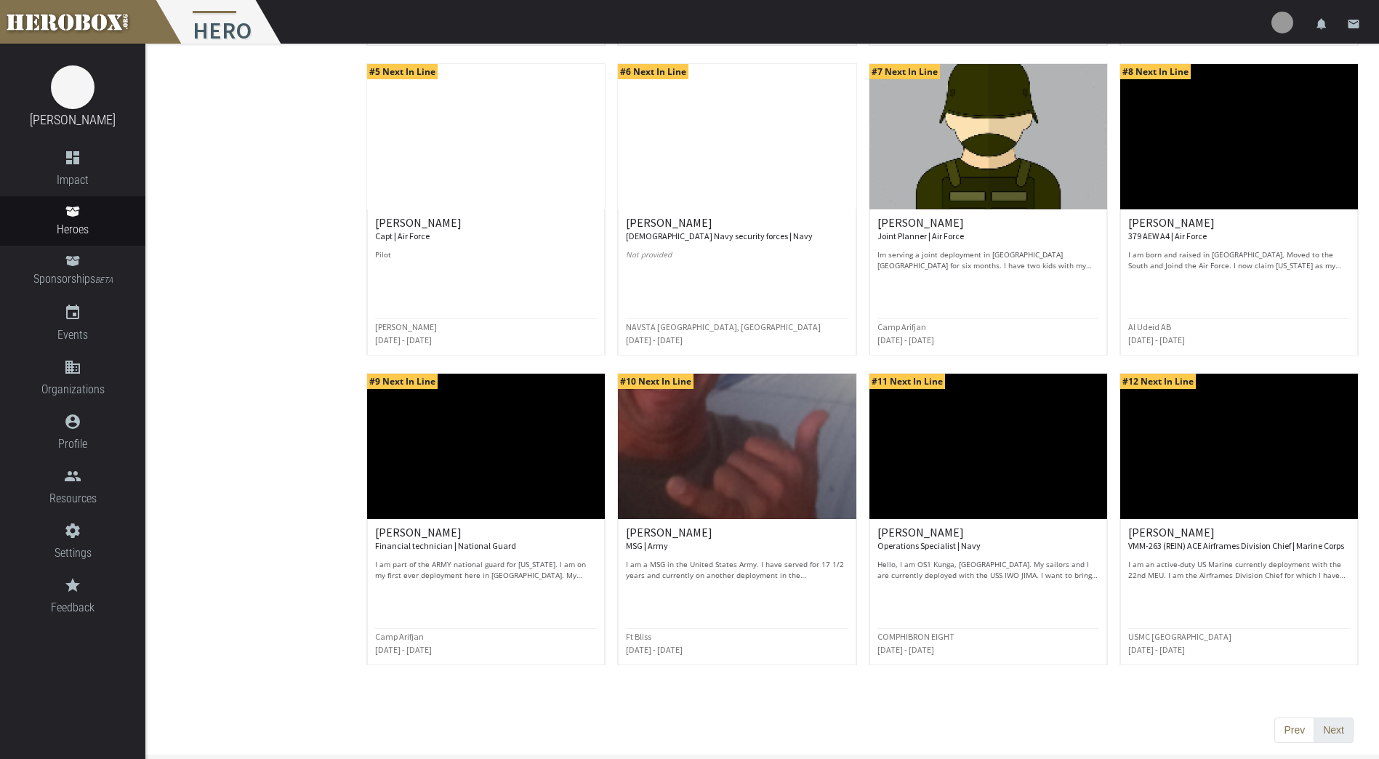
click at [1345, 733] on button "Next" at bounding box center [1333, 730] width 40 height 26
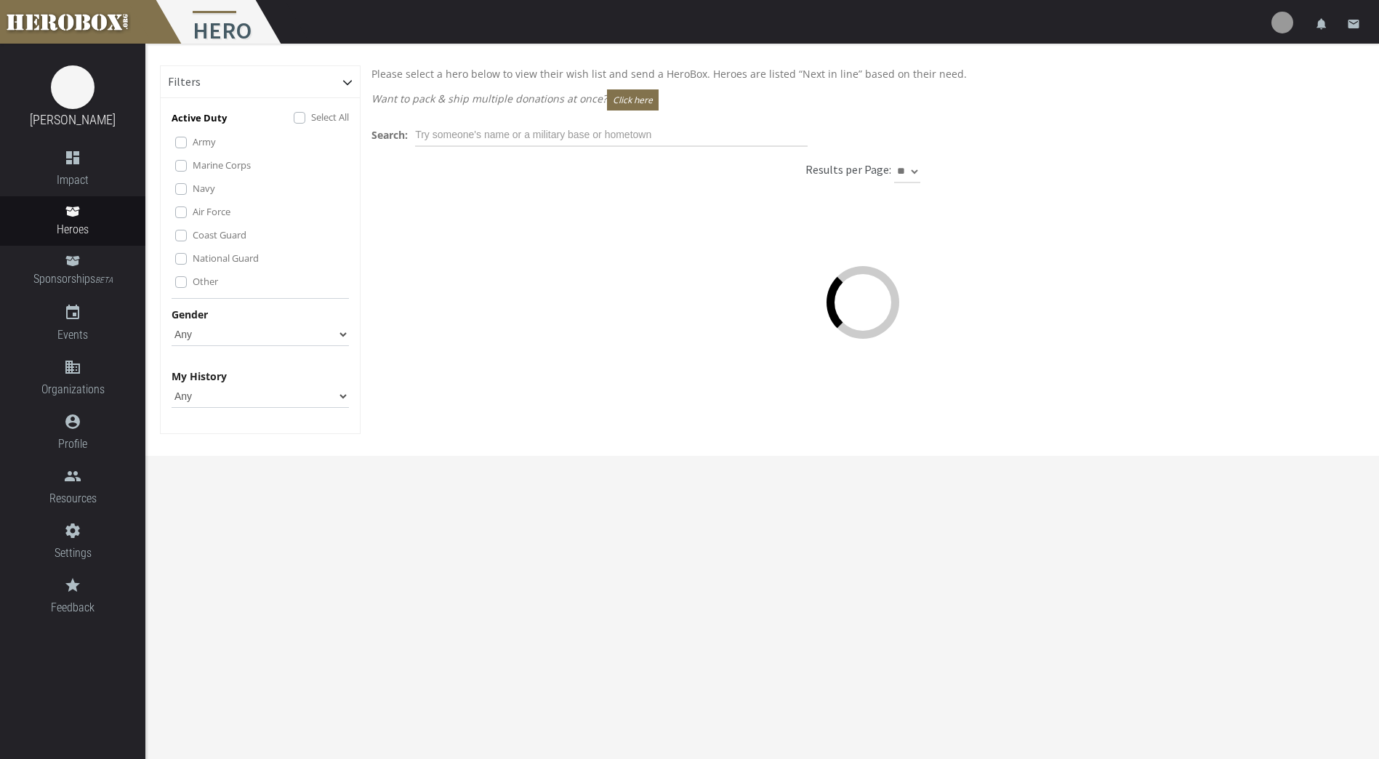
scroll to position [0, 0]
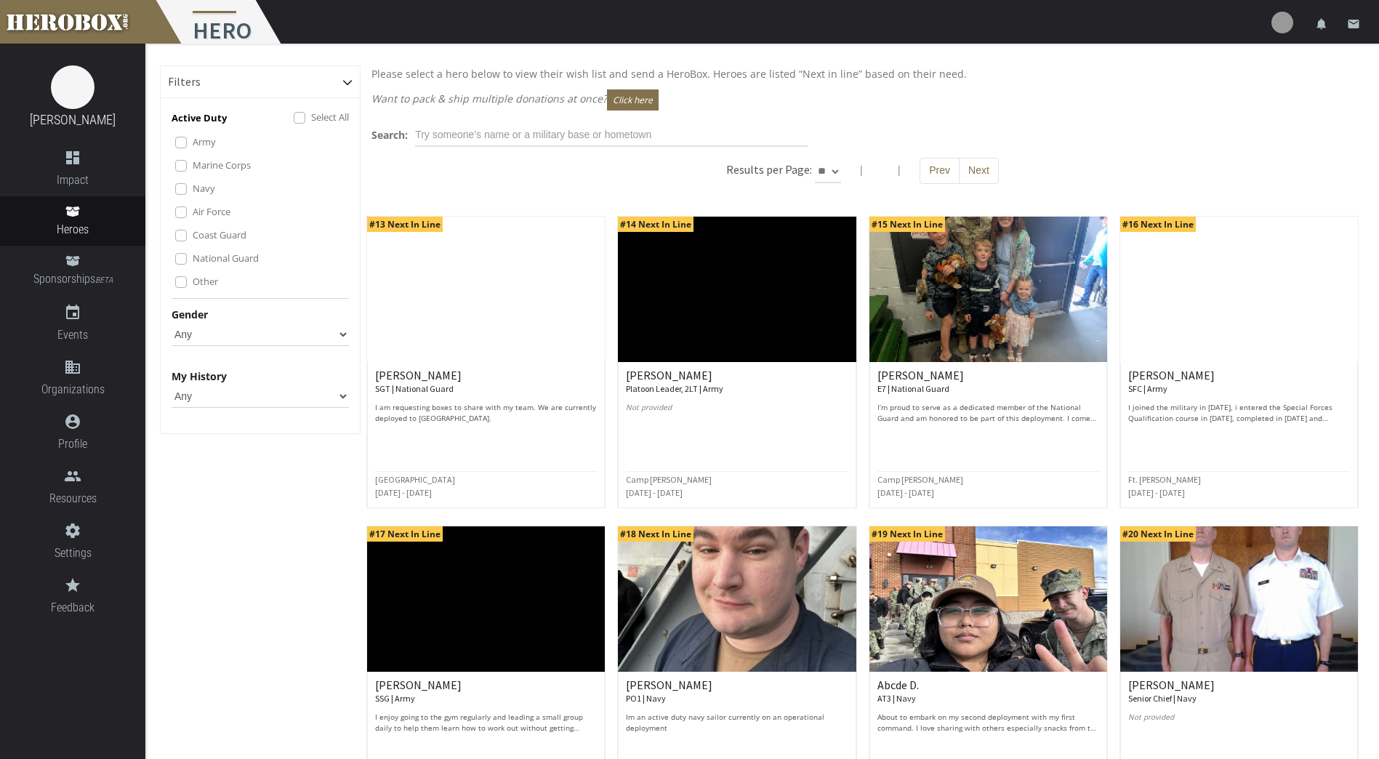
click at [311, 300] on div "Active Duty Select All Army Marine Corps Navy Air Force Coast Guard National Gu…" at bounding box center [260, 269] width 199 height 328
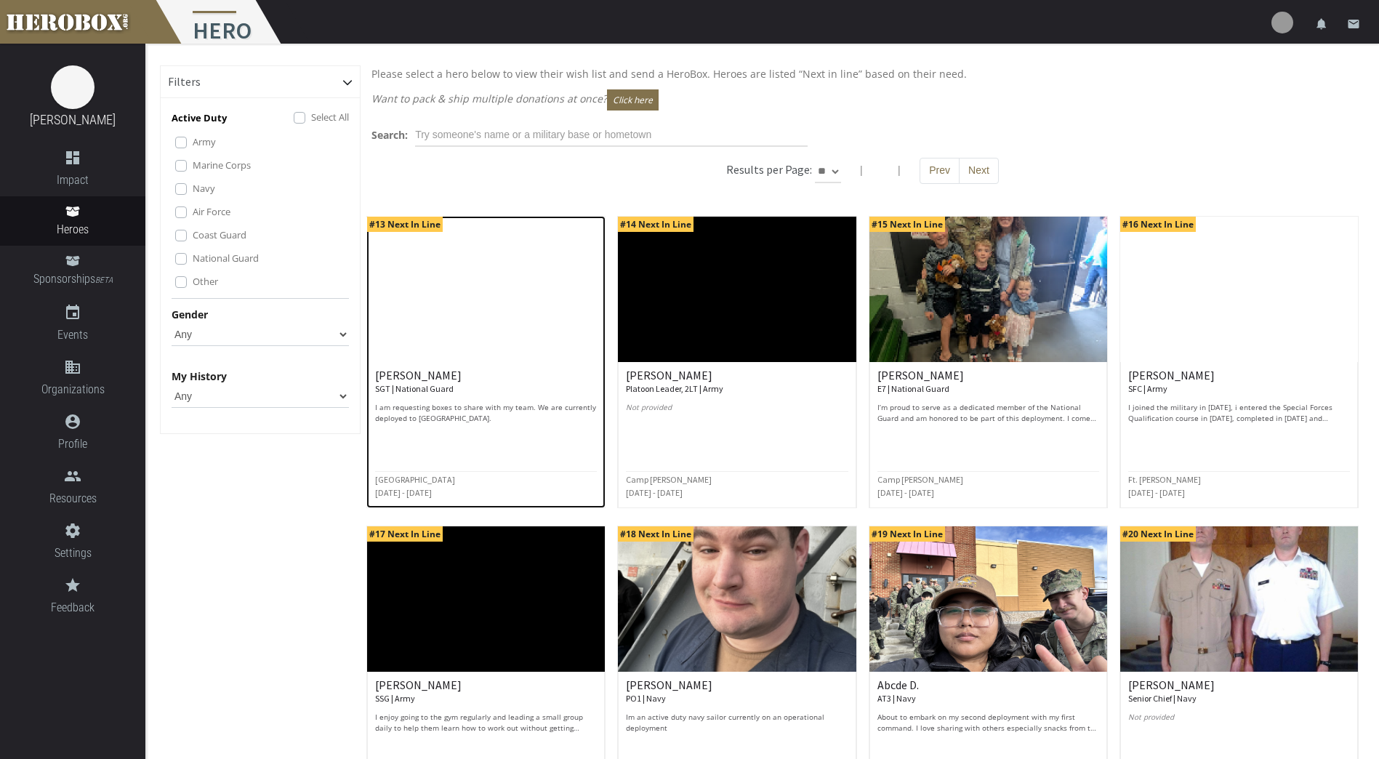
click at [498, 275] on img at bounding box center [486, 289] width 238 height 145
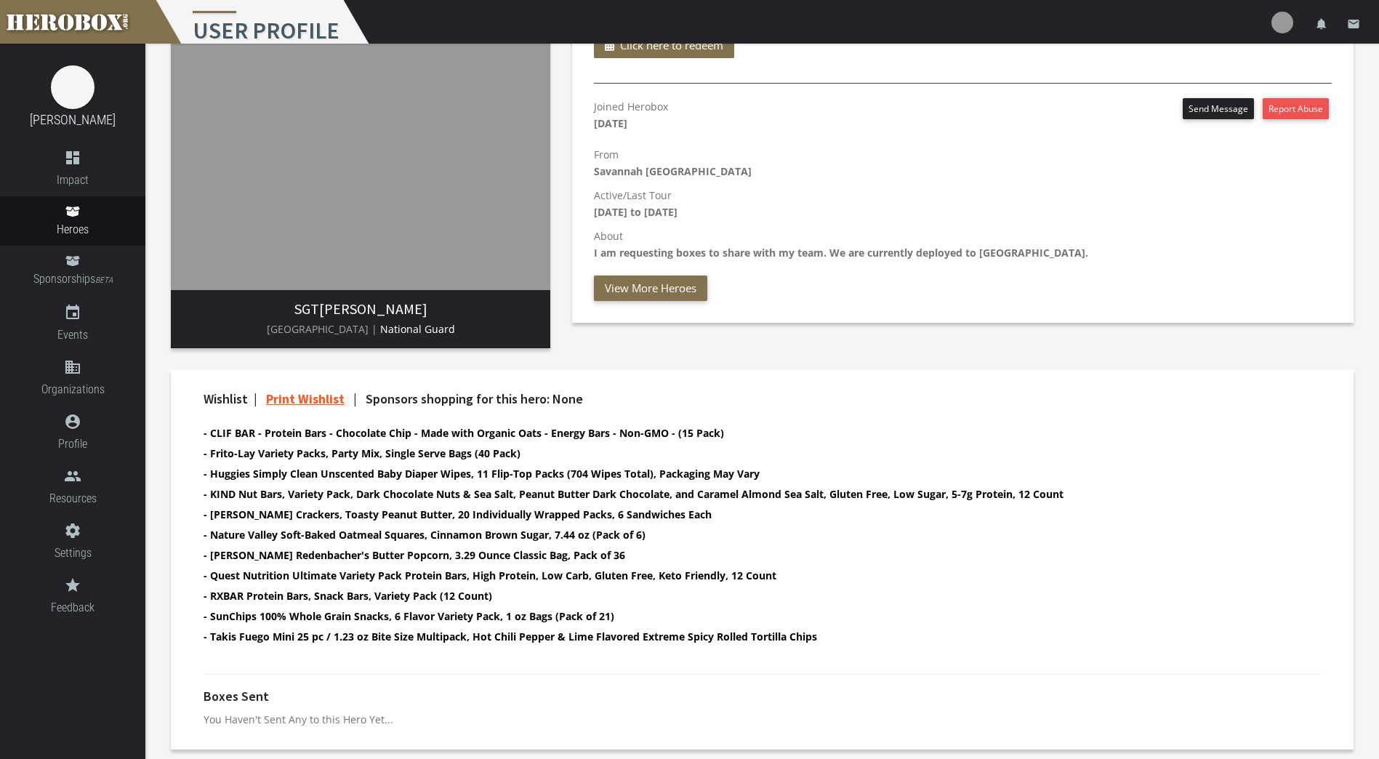
scroll to position [167, 0]
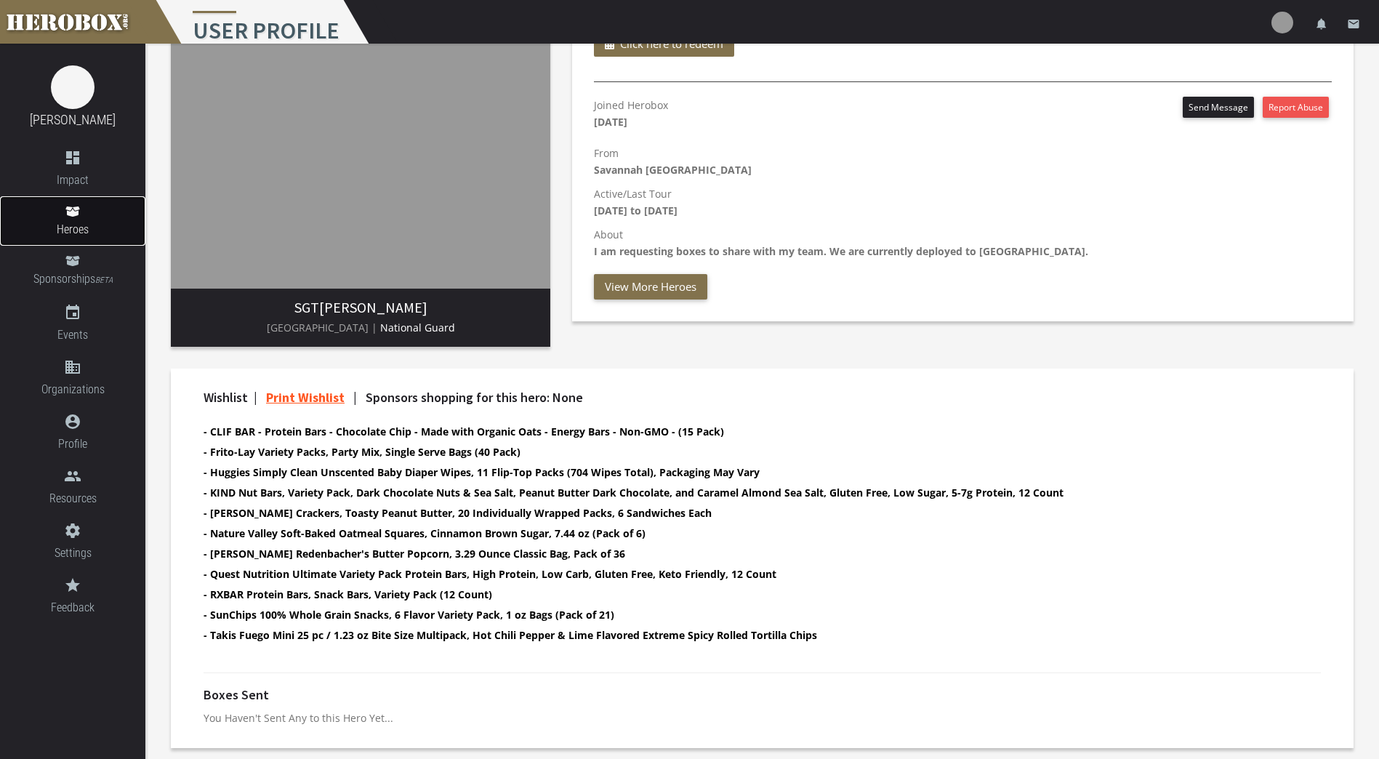
click at [105, 215] on link "Heroes" at bounding box center [72, 220] width 145 height 49
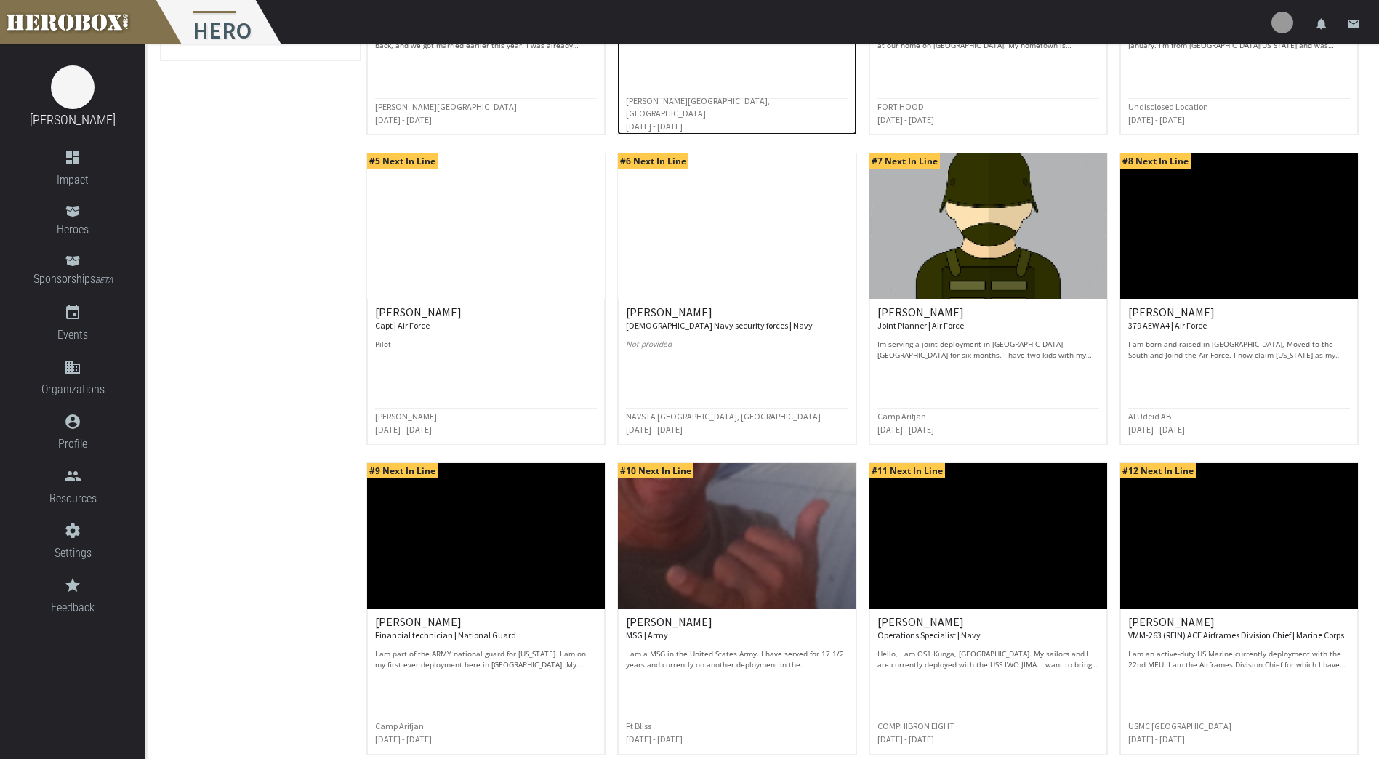
scroll to position [462, 0]
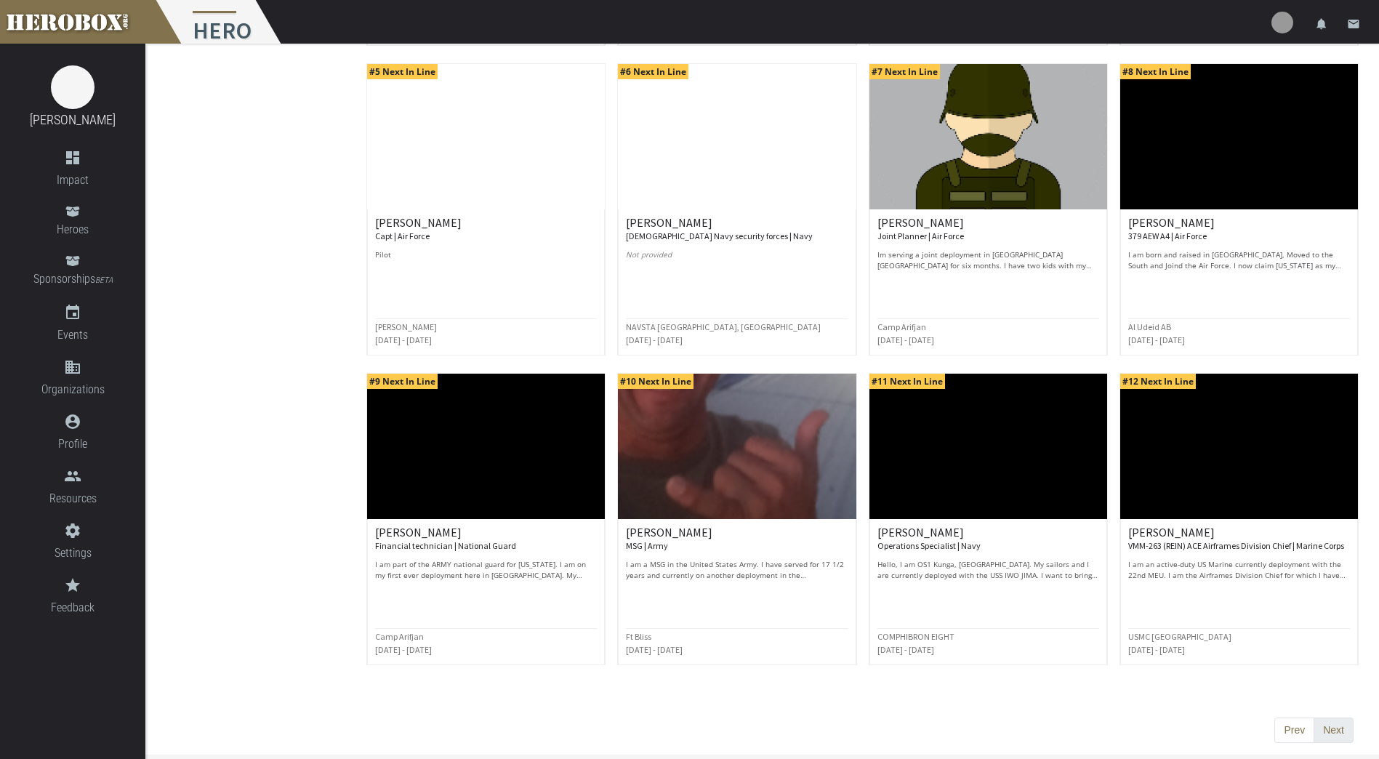
click at [1330, 720] on button "Next" at bounding box center [1333, 730] width 40 height 26
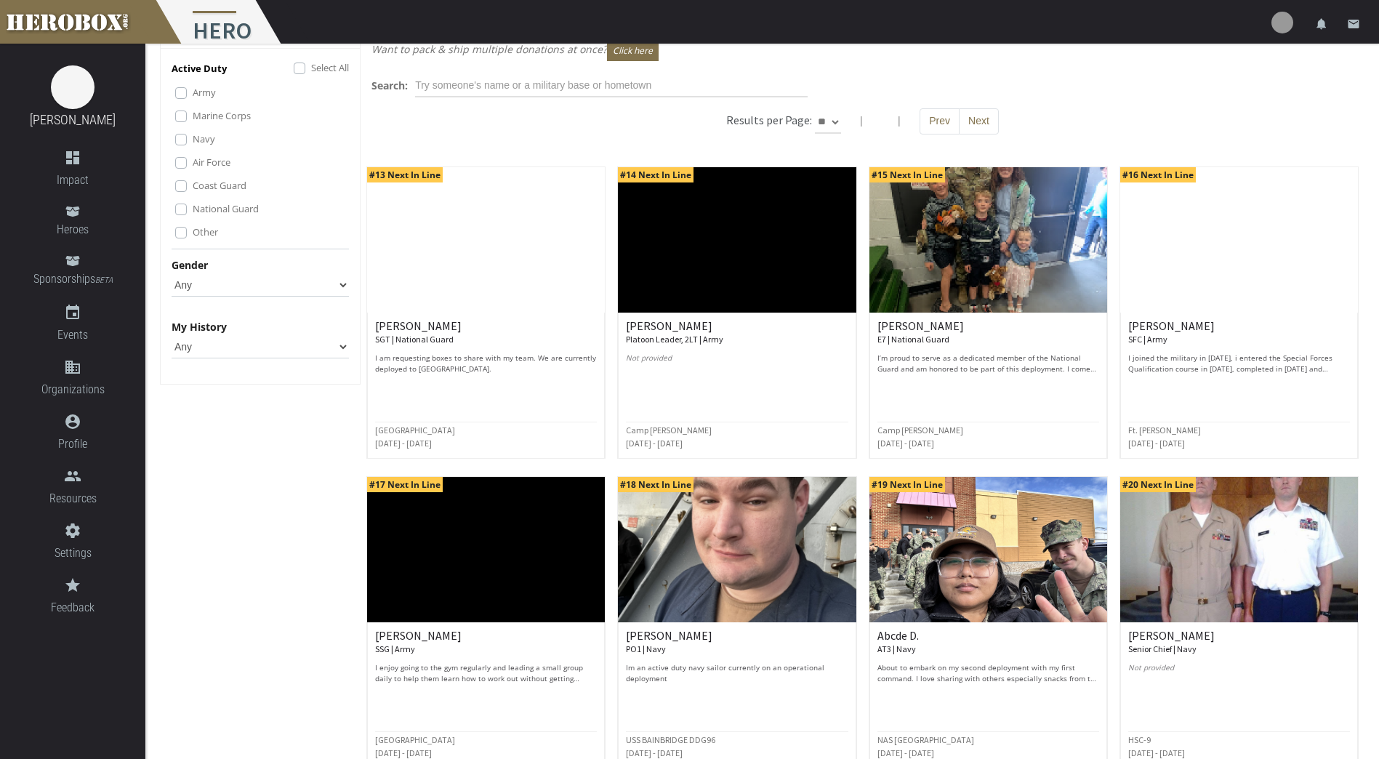
scroll to position [73, 0]
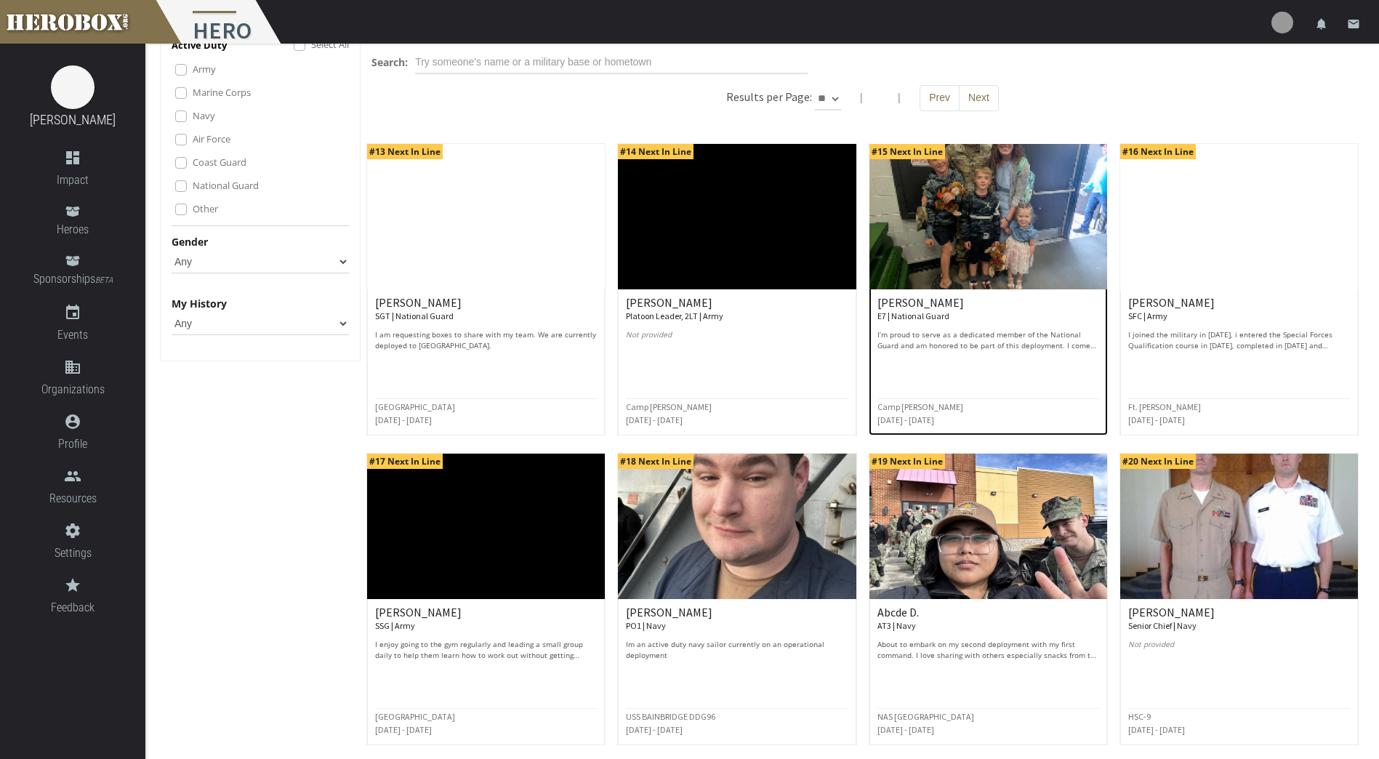
click at [1049, 235] on img at bounding box center [988, 216] width 238 height 145
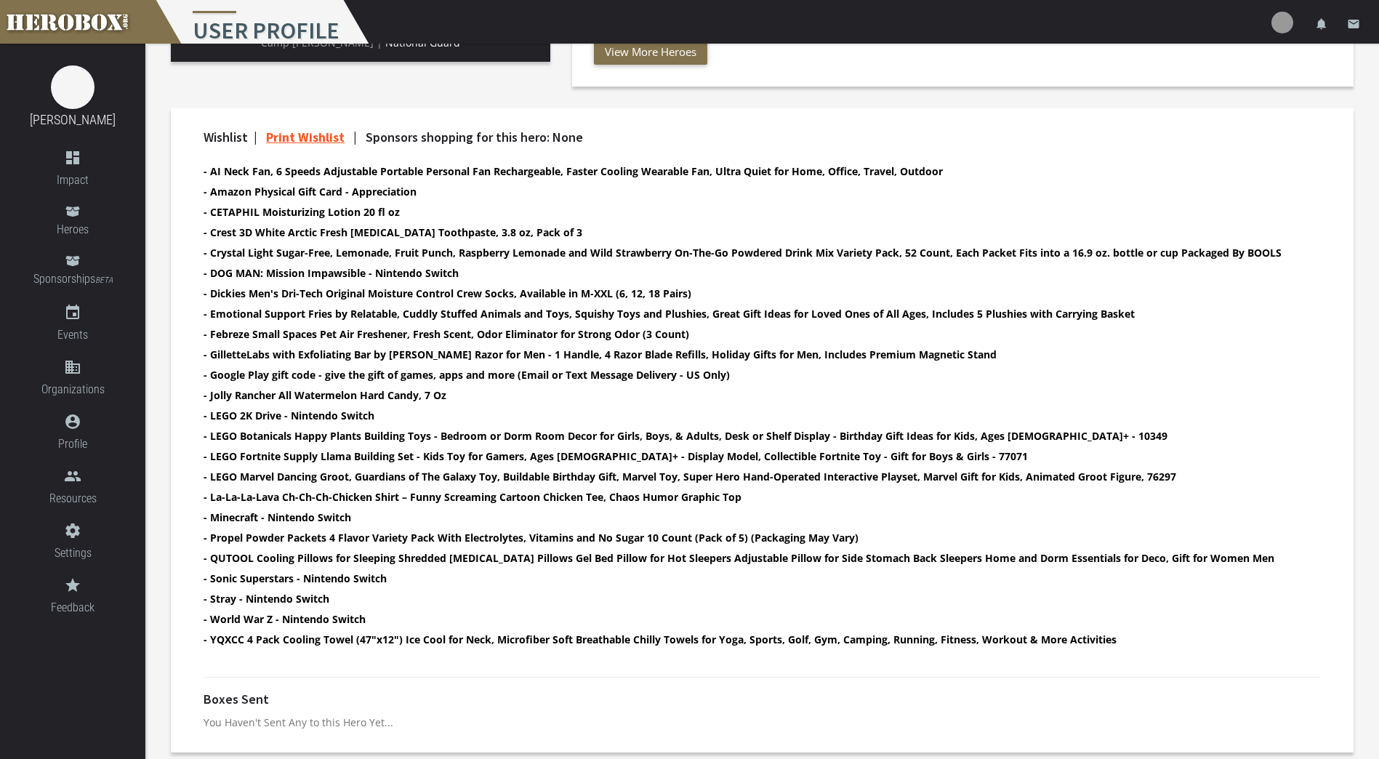
scroll to position [456, 0]
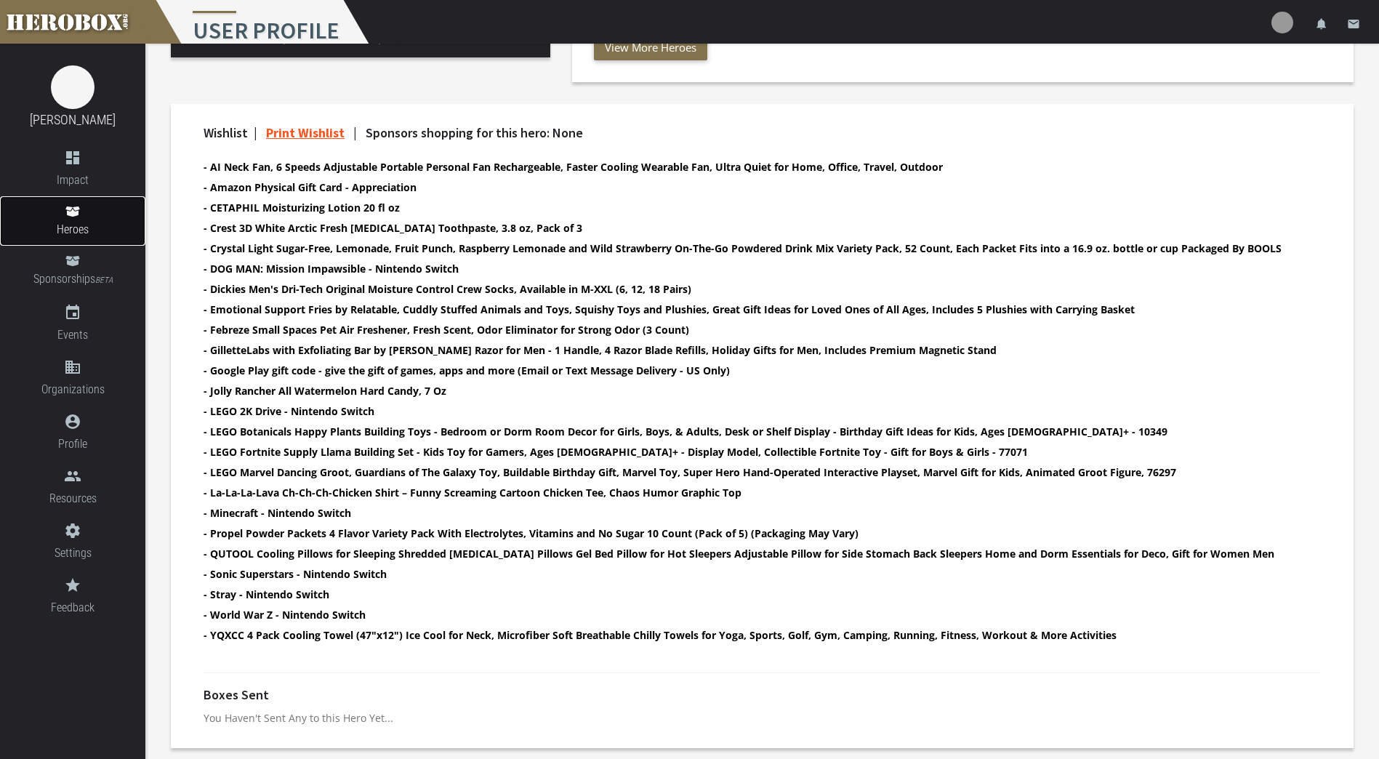
click at [98, 231] on span "Heroes" at bounding box center [72, 229] width 145 height 18
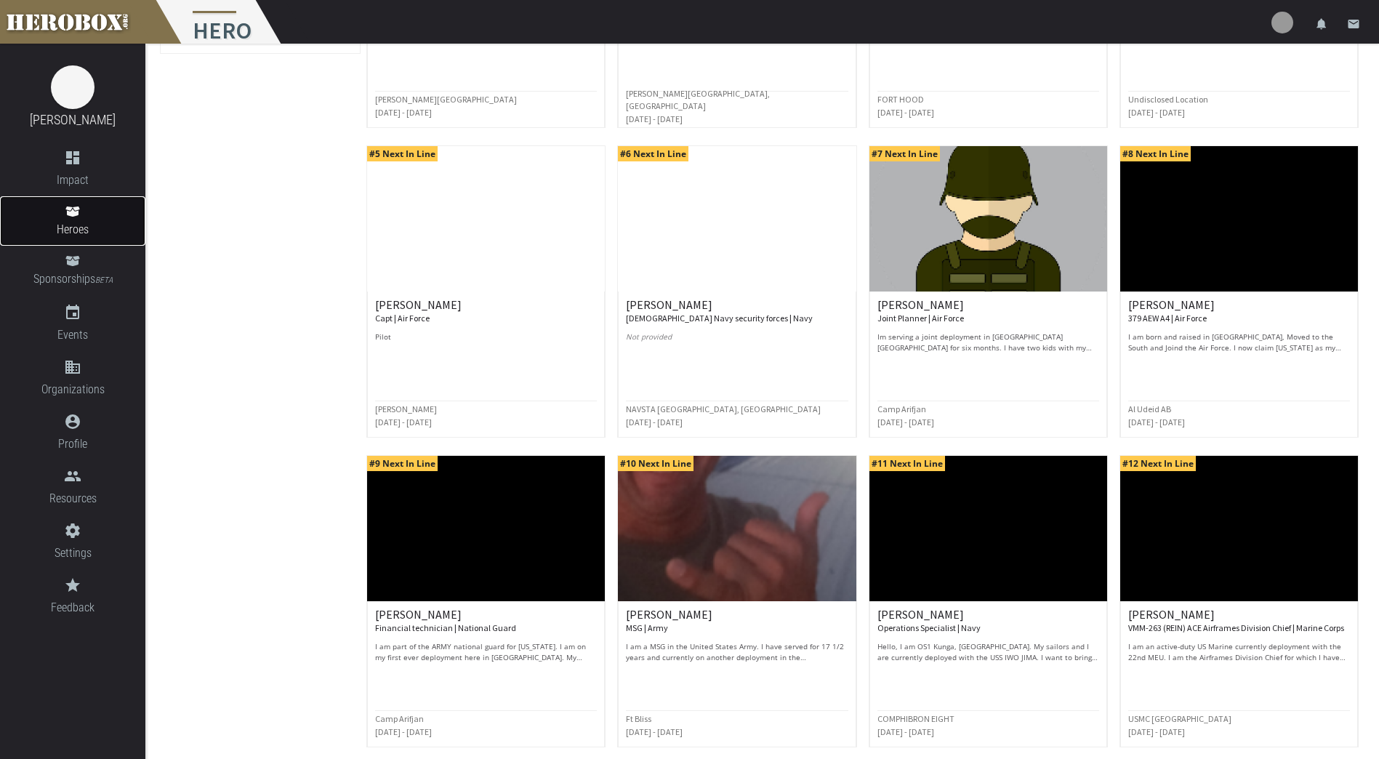
scroll to position [462, 0]
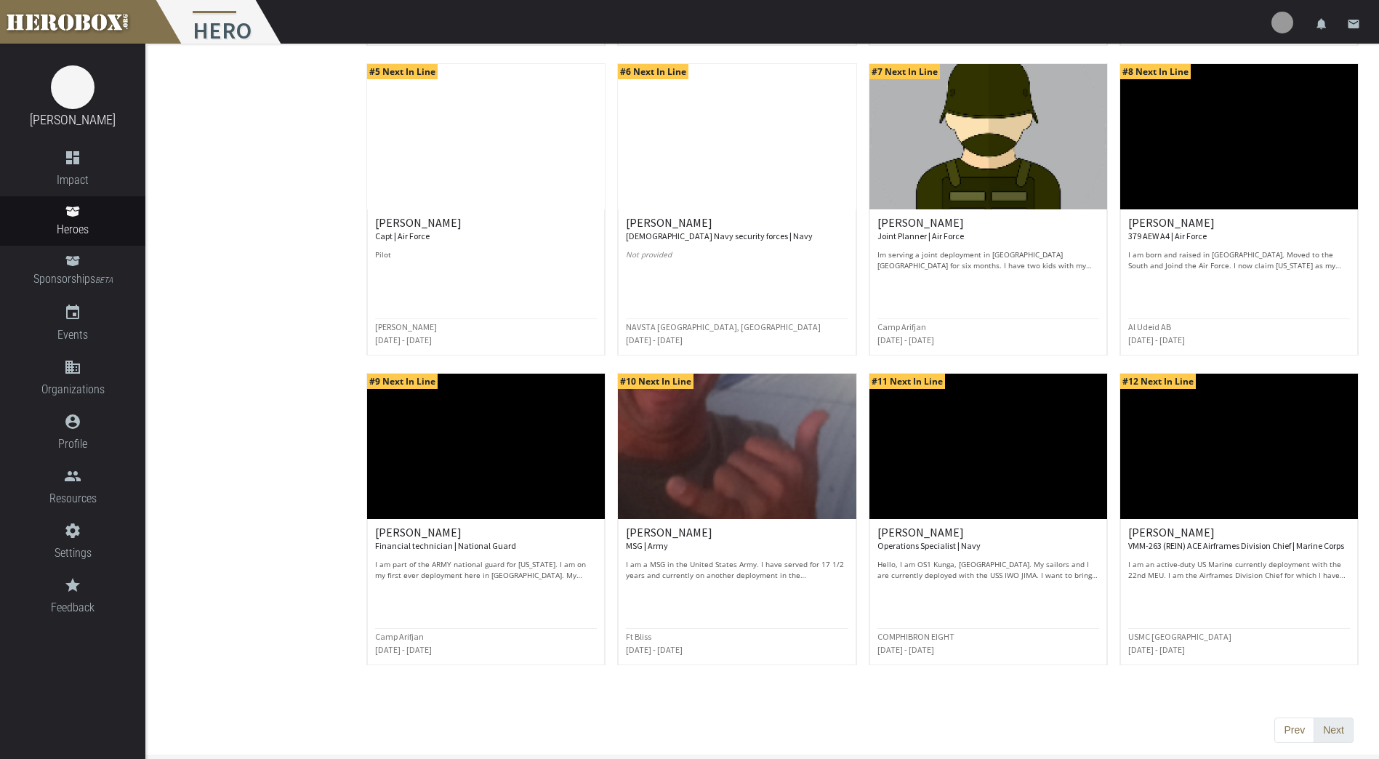
click at [1343, 735] on button "Next" at bounding box center [1333, 730] width 40 height 26
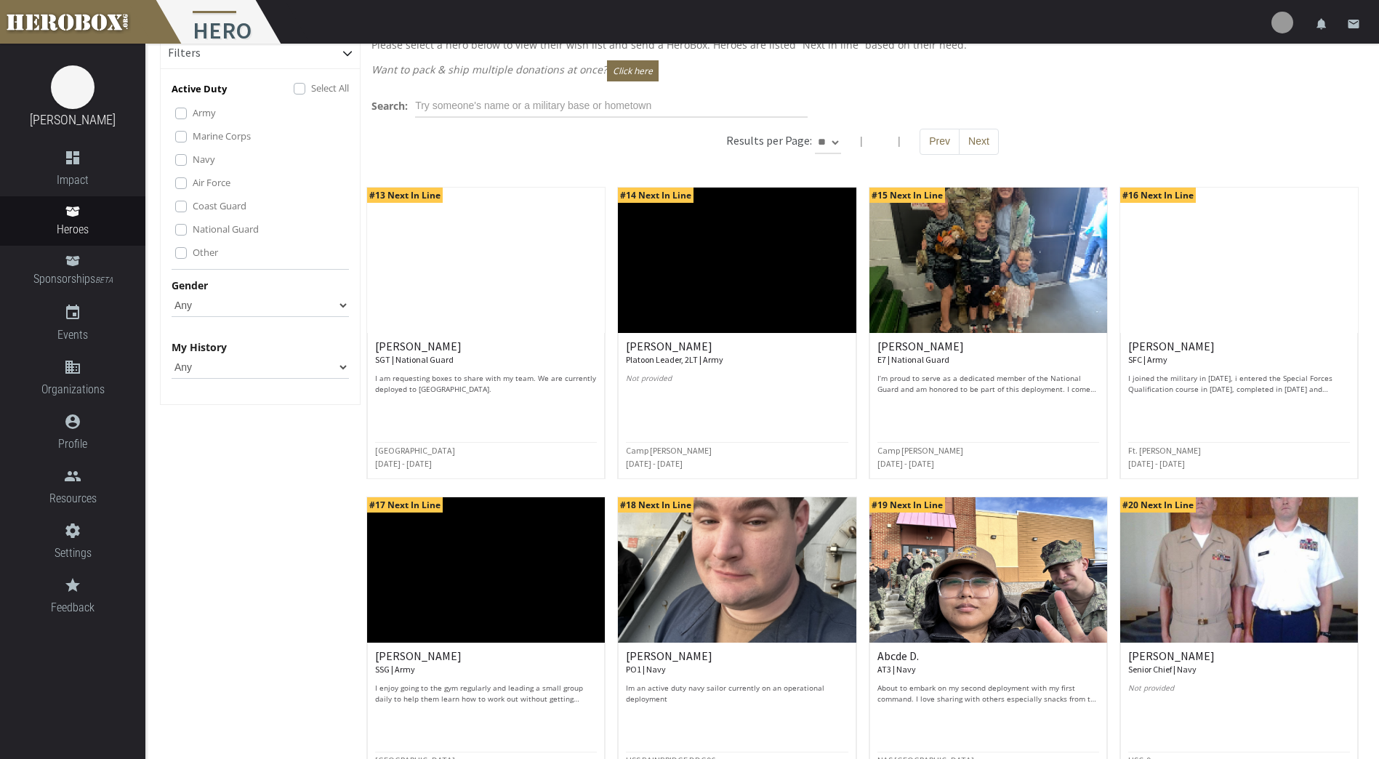
scroll to position [73, 0]
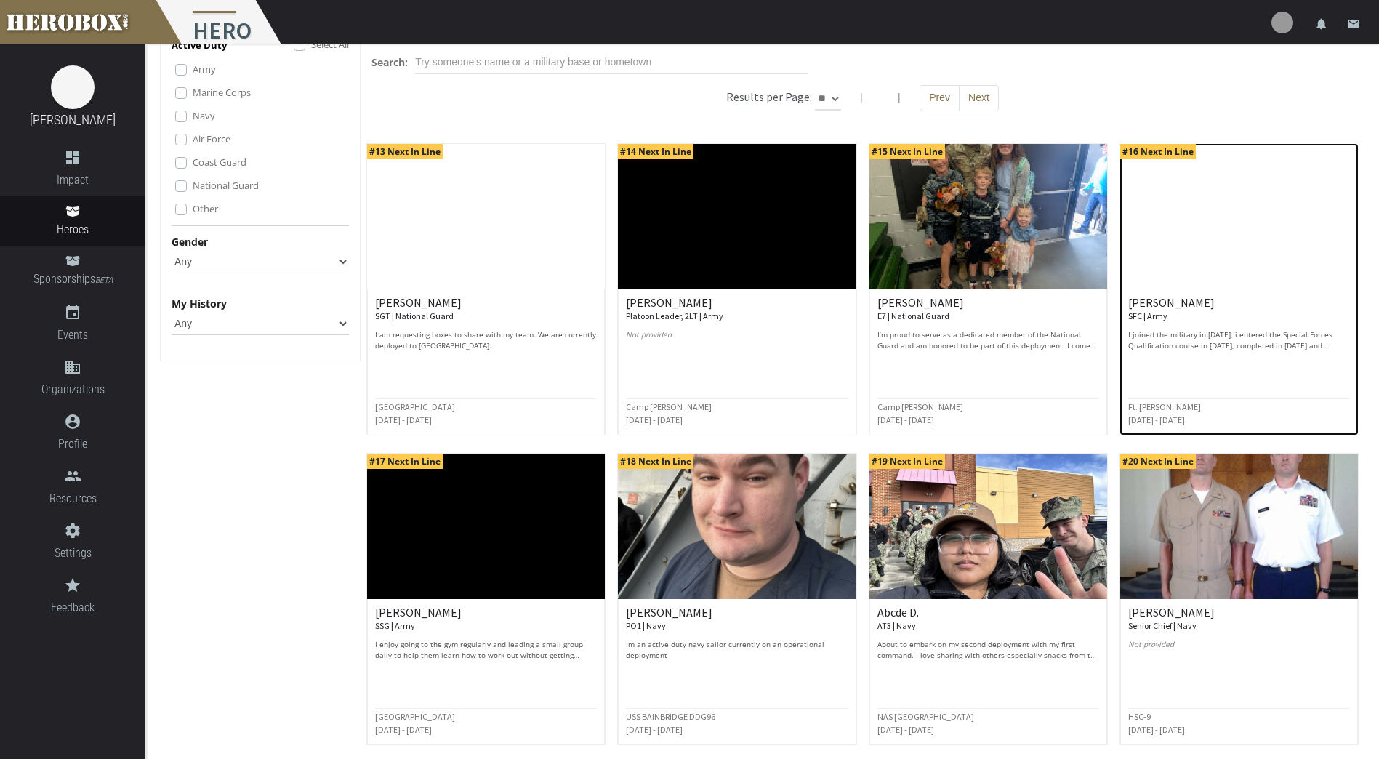
click at [1181, 285] on img at bounding box center [1239, 216] width 238 height 145
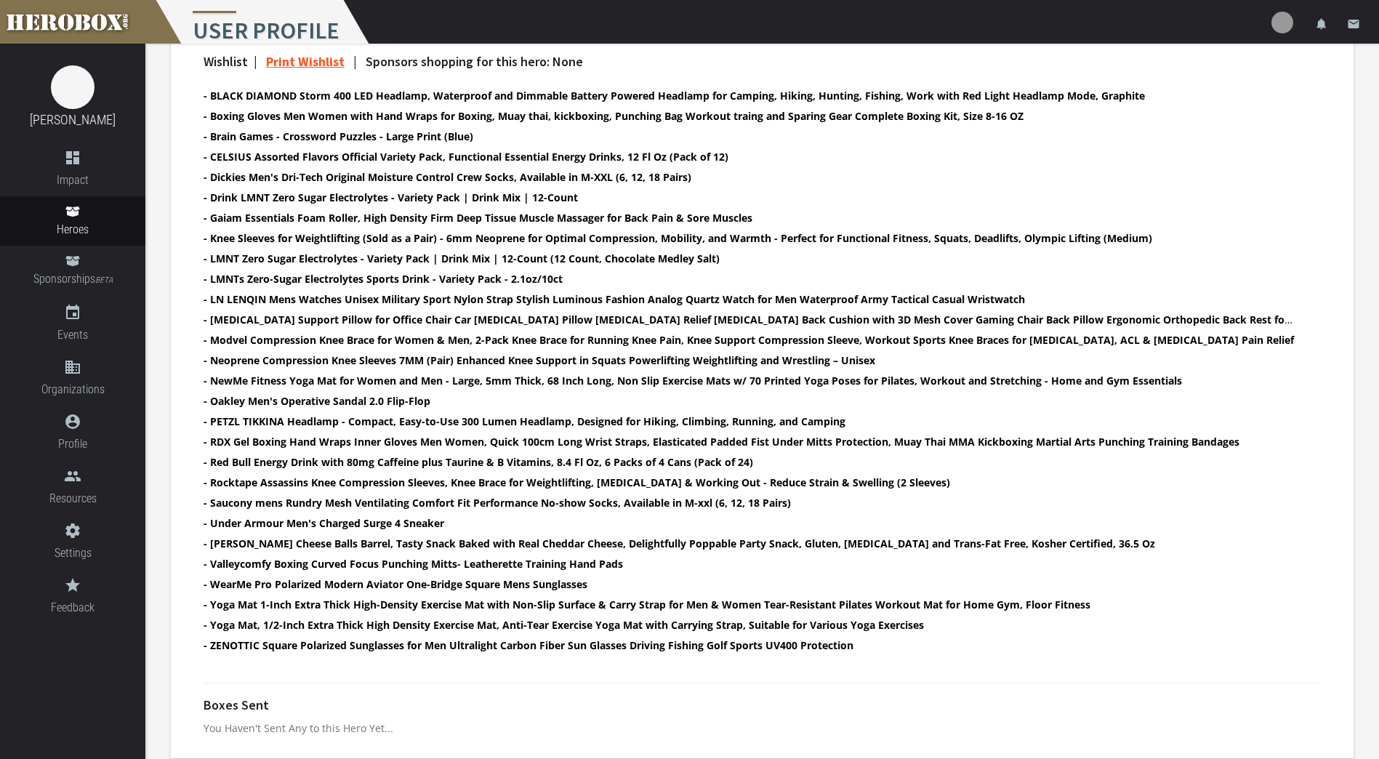
scroll to position [538, 0]
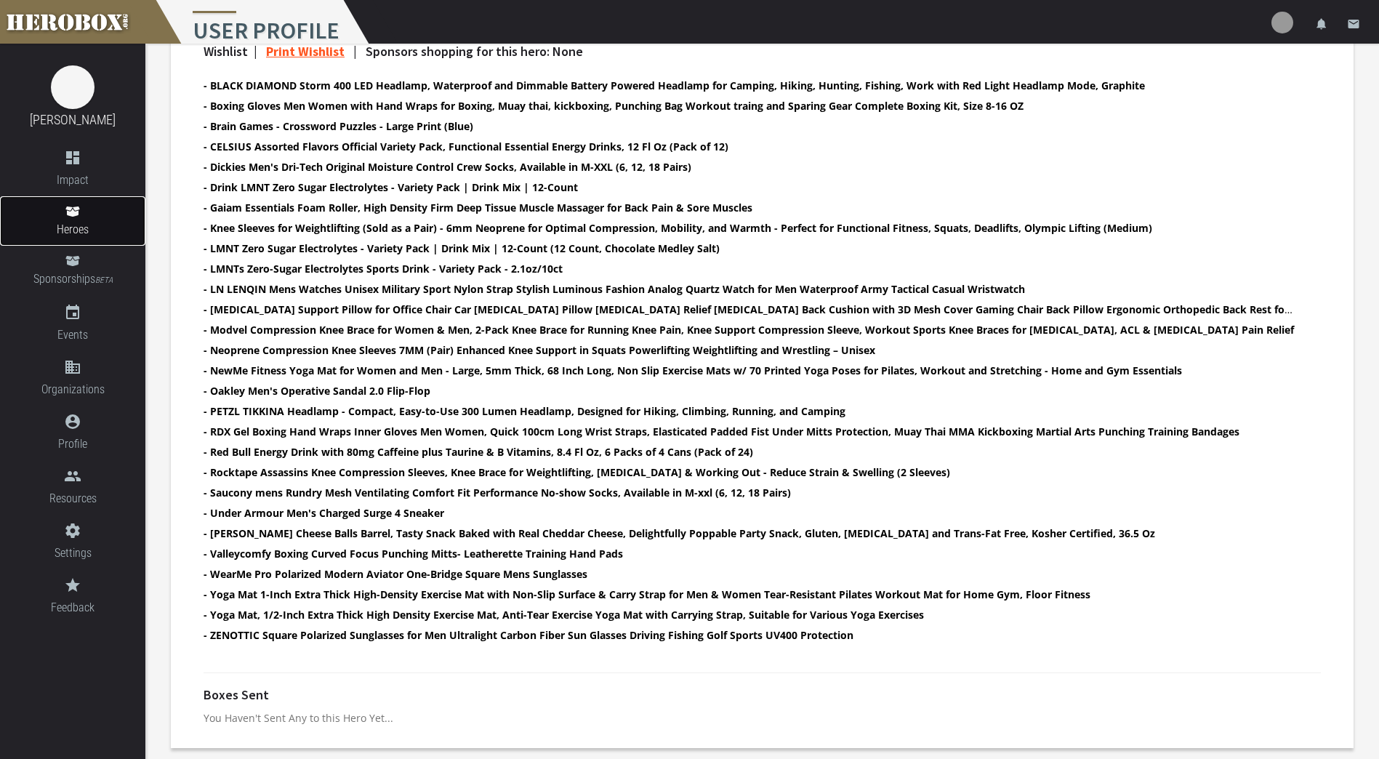
click at [52, 208] on link "Heroes" at bounding box center [72, 220] width 145 height 49
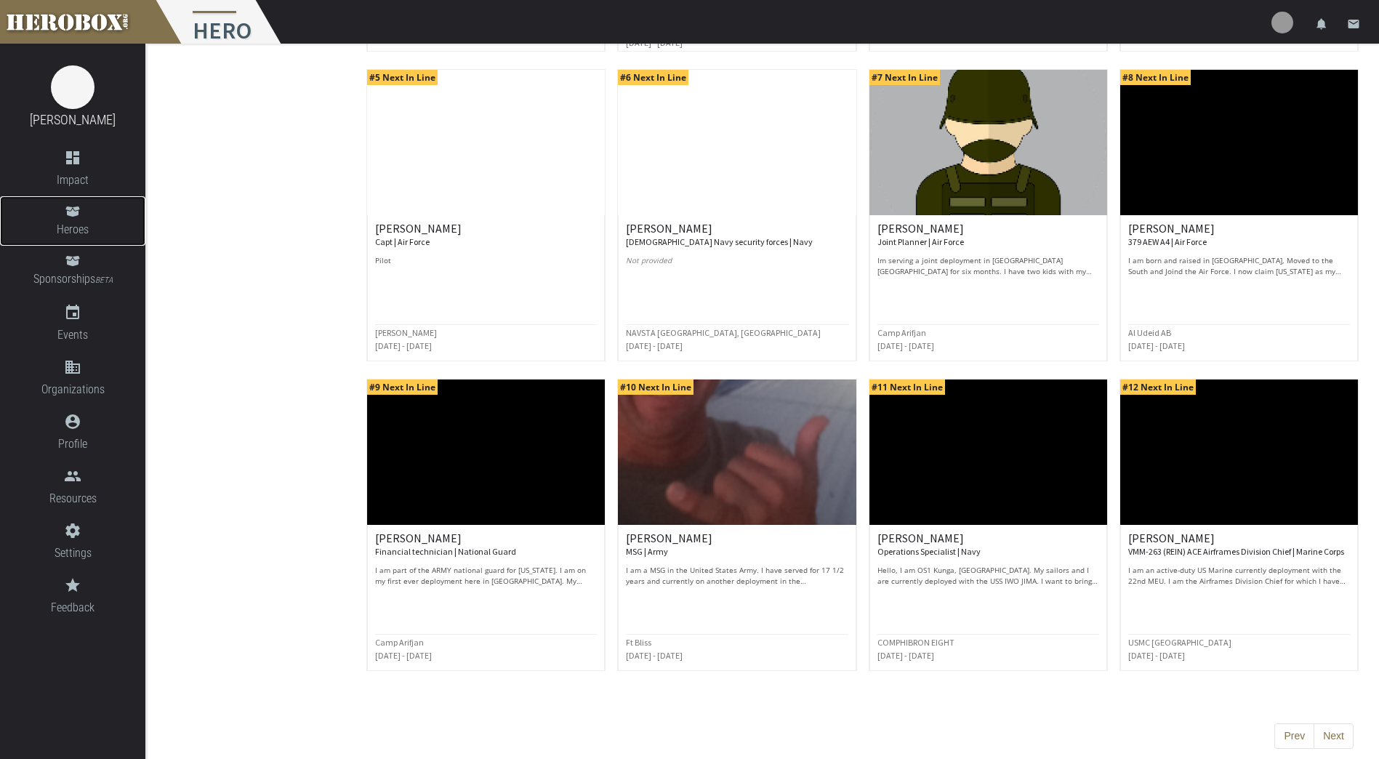
scroll to position [462, 0]
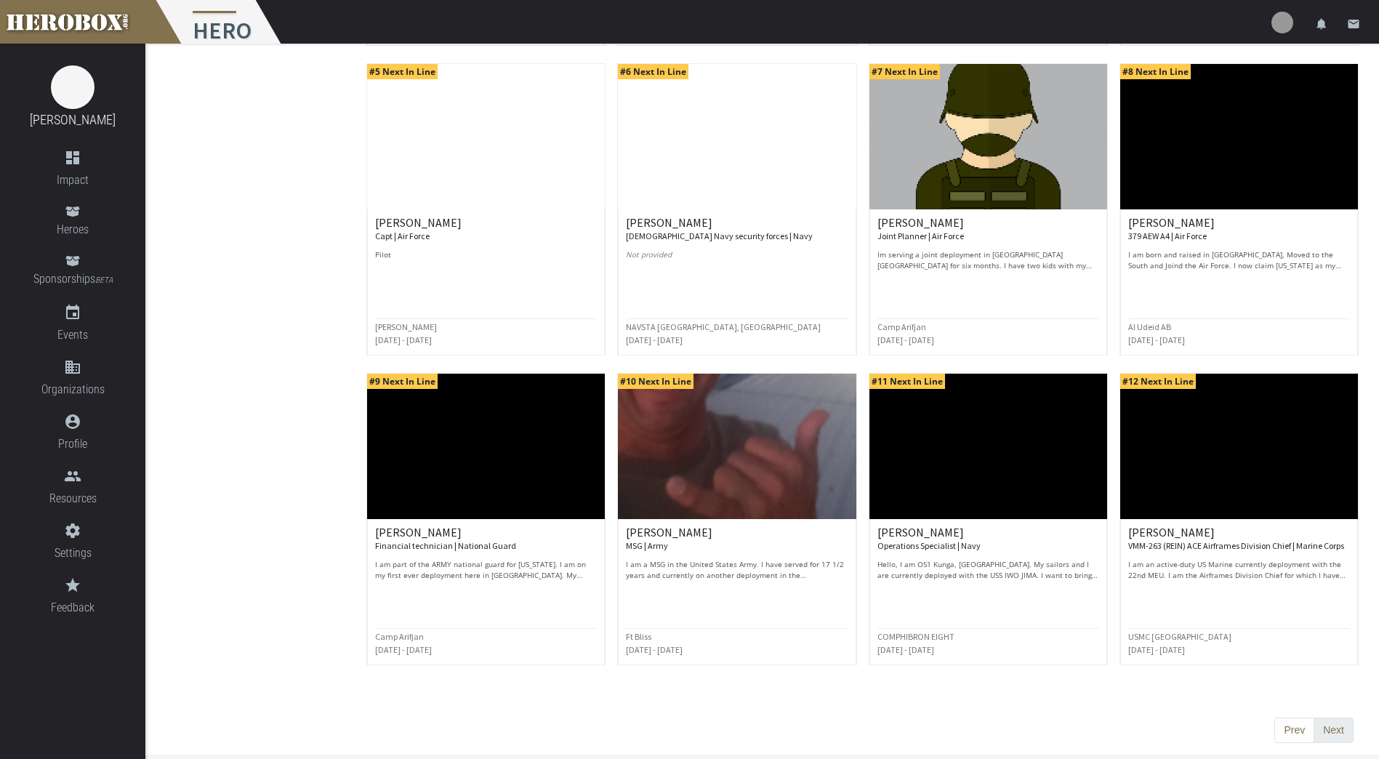
click at [1327, 727] on button "Next" at bounding box center [1333, 730] width 40 height 26
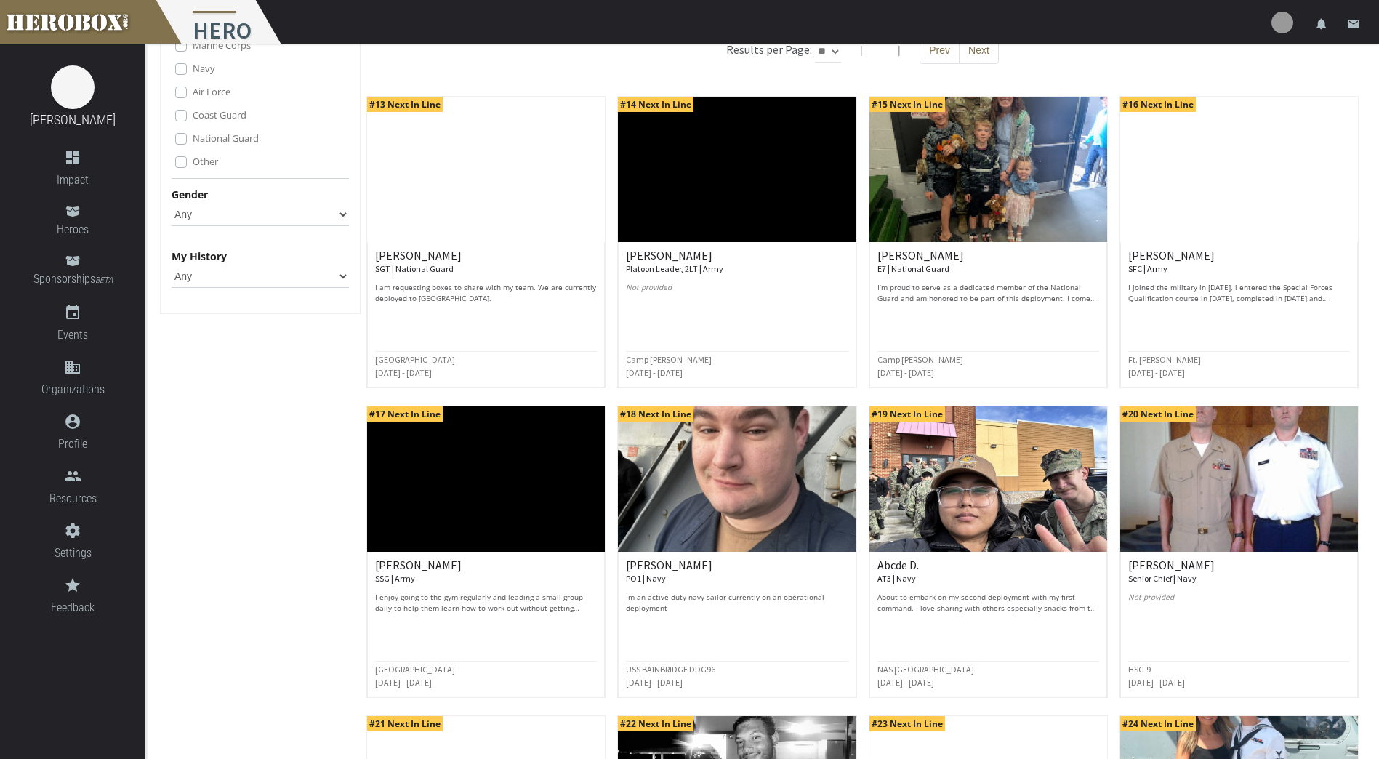
scroll to position [291, 0]
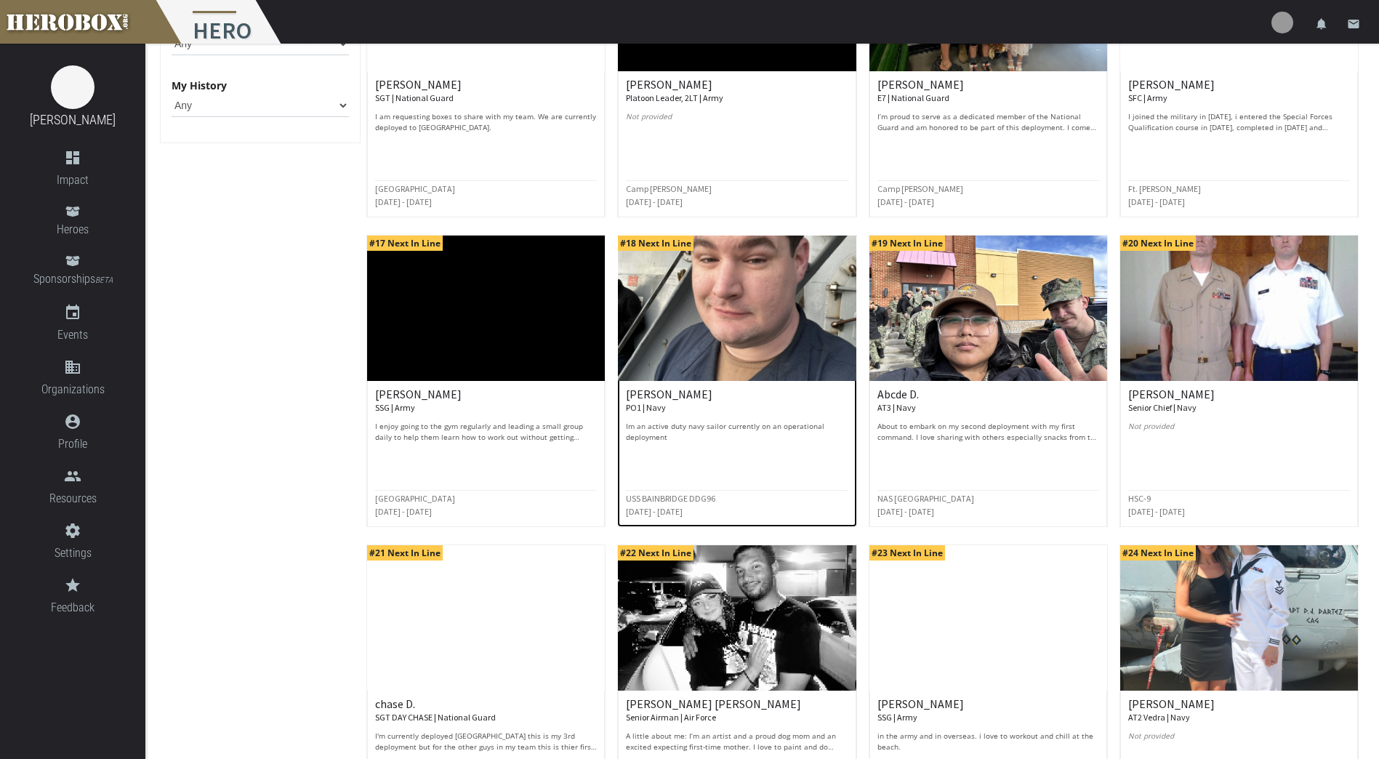
click at [784, 339] on img at bounding box center [737, 307] width 238 height 145
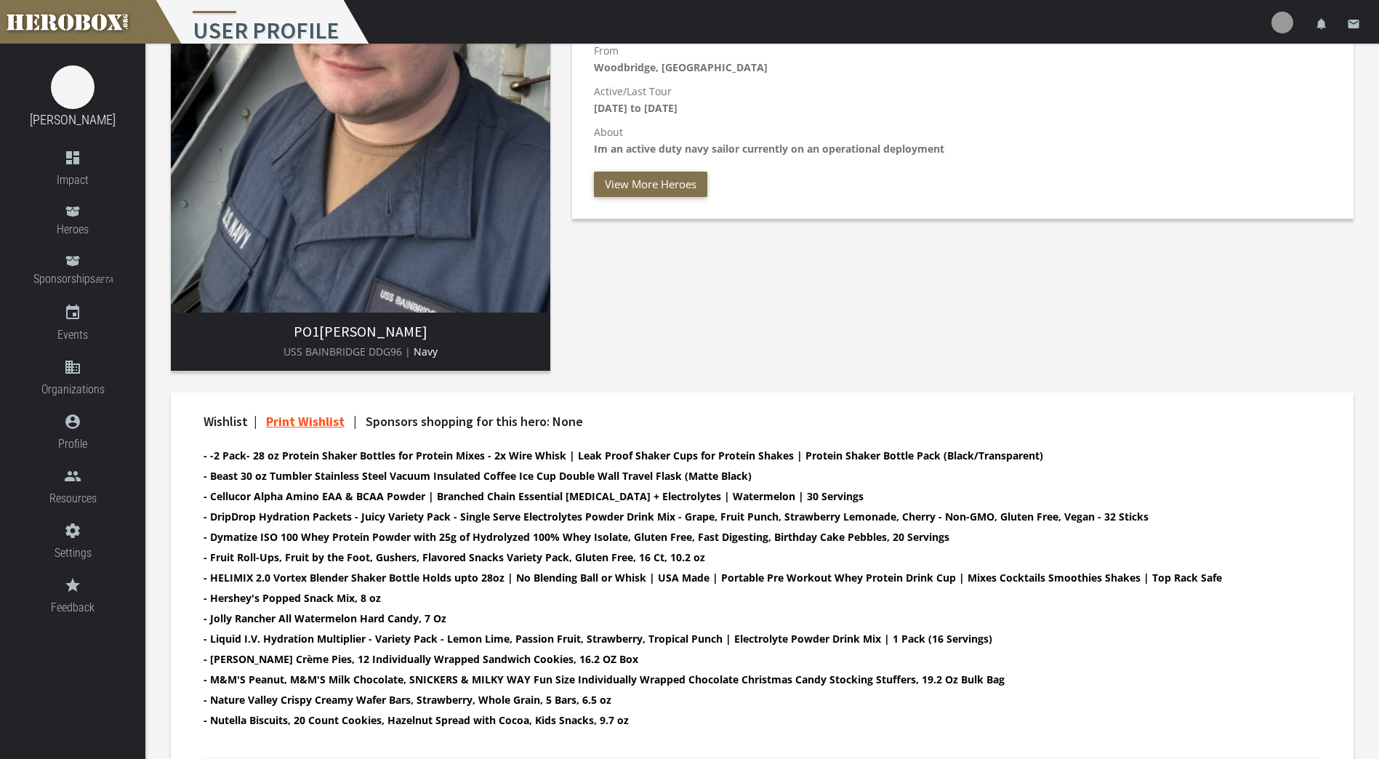
scroll to position [355, 0]
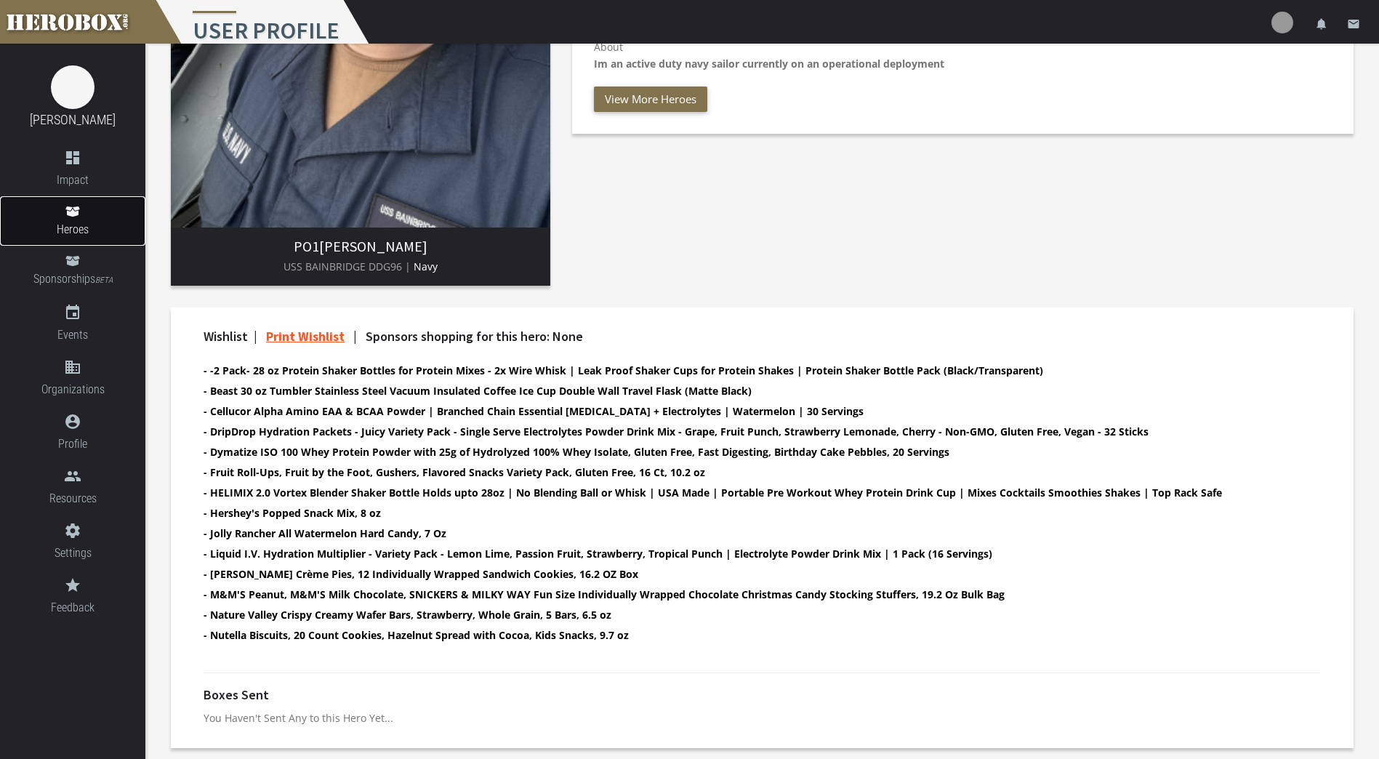
click at [73, 230] on span "Heroes" at bounding box center [72, 229] width 145 height 18
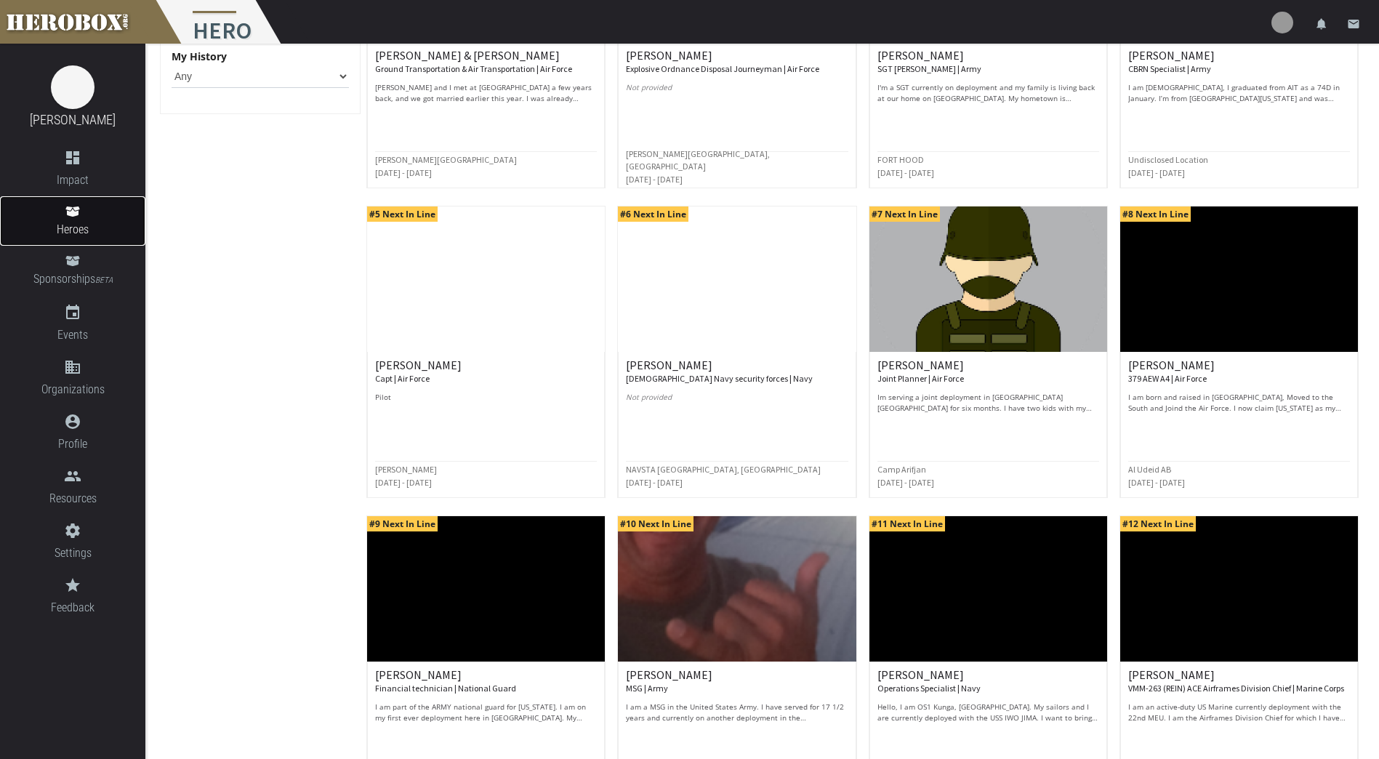
scroll to position [462, 0]
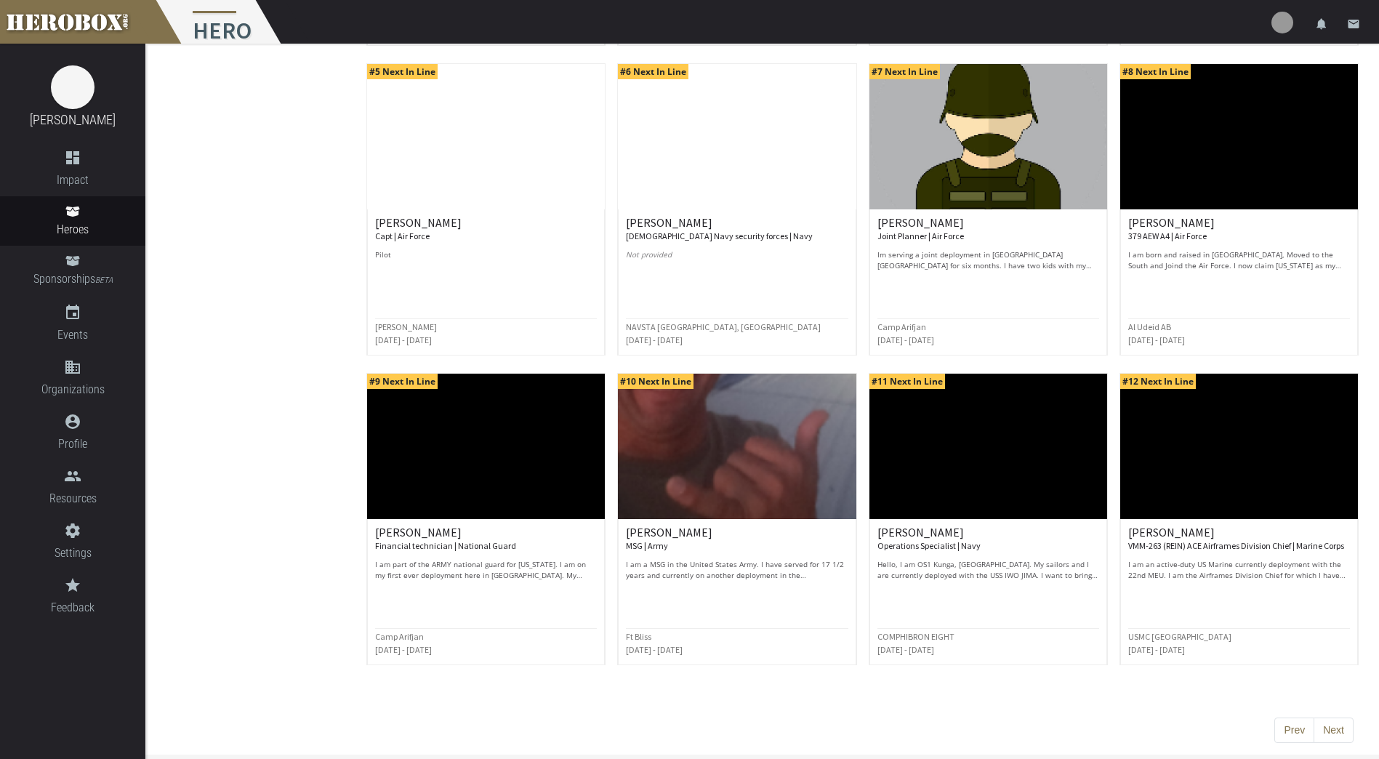
drag, startPoint x: 1347, startPoint y: 736, endPoint x: 1335, endPoint y: 735, distance: 11.7
click at [1336, 736] on button "Next" at bounding box center [1333, 730] width 40 height 26
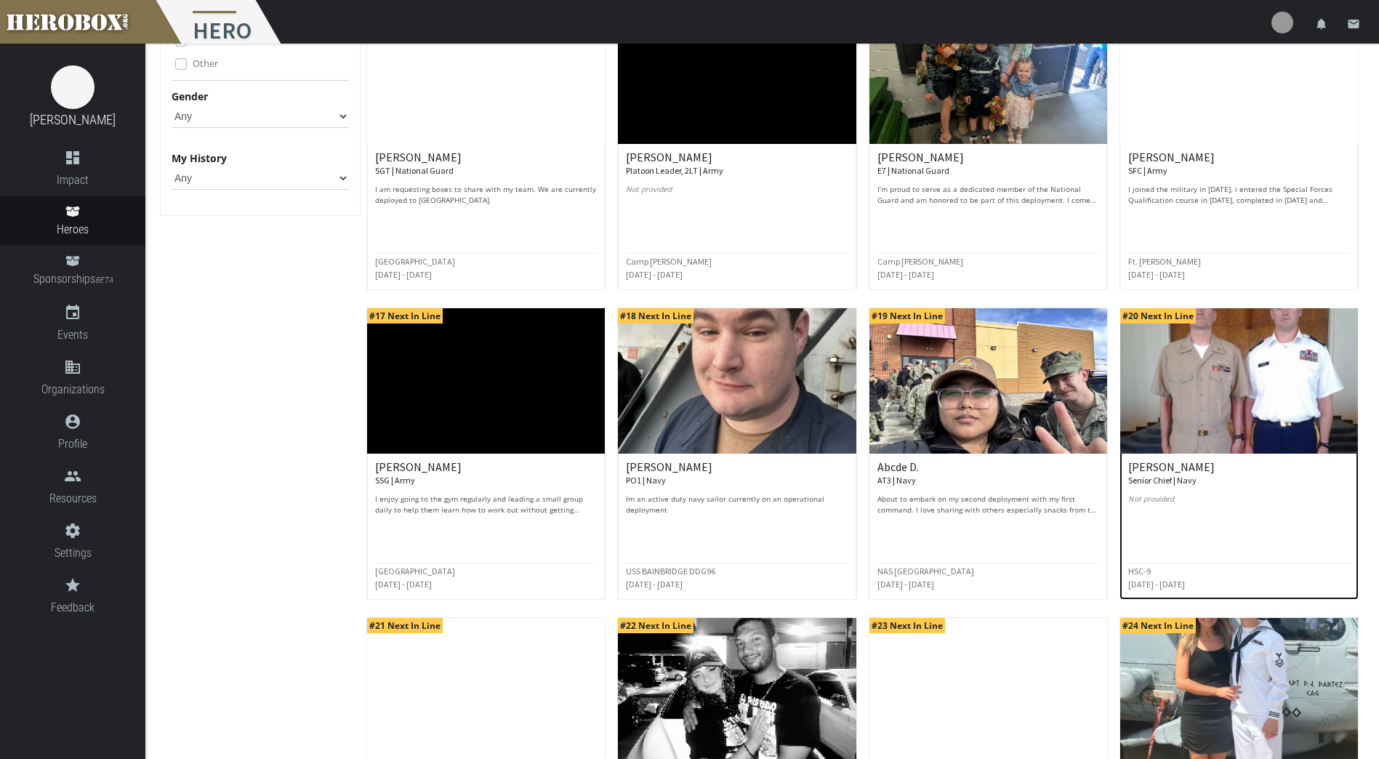
scroll to position [244, 0]
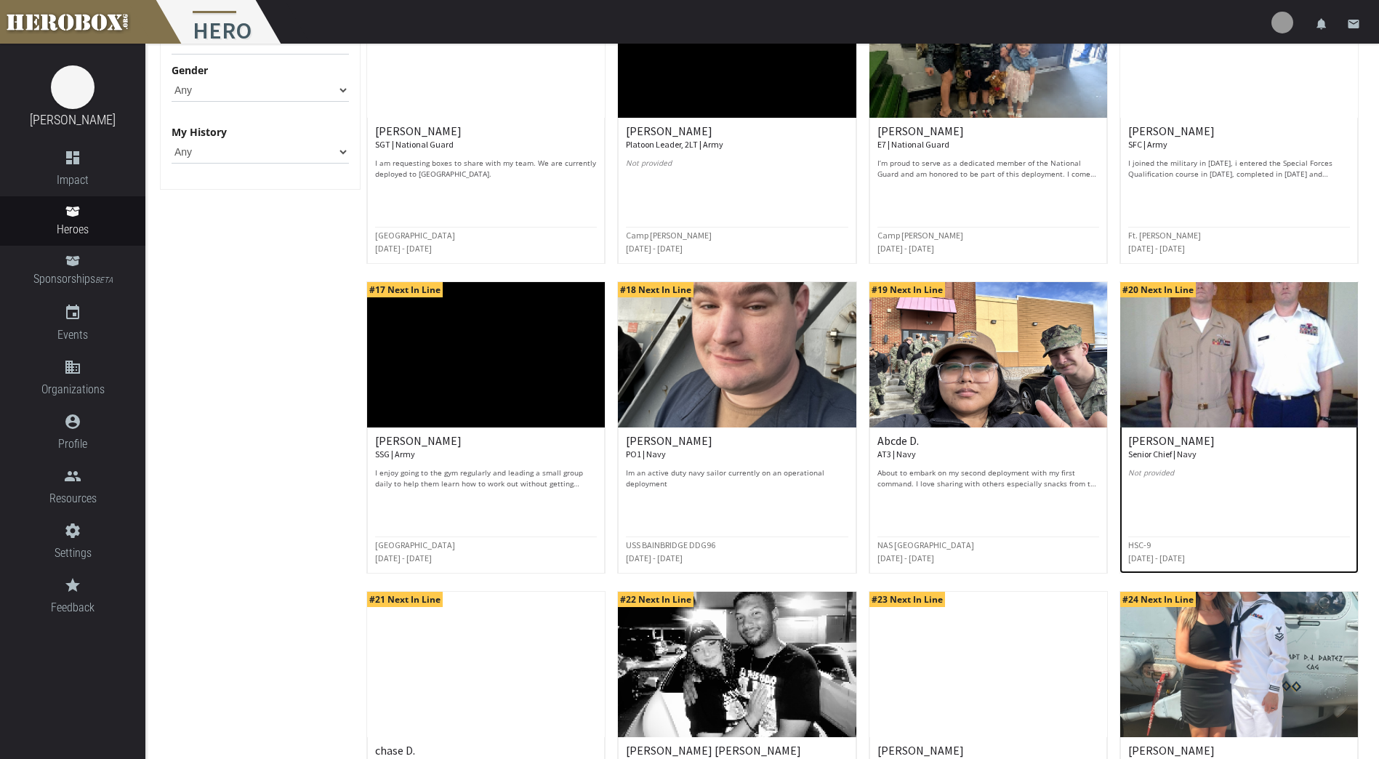
click at [1186, 350] on img at bounding box center [1239, 354] width 238 height 145
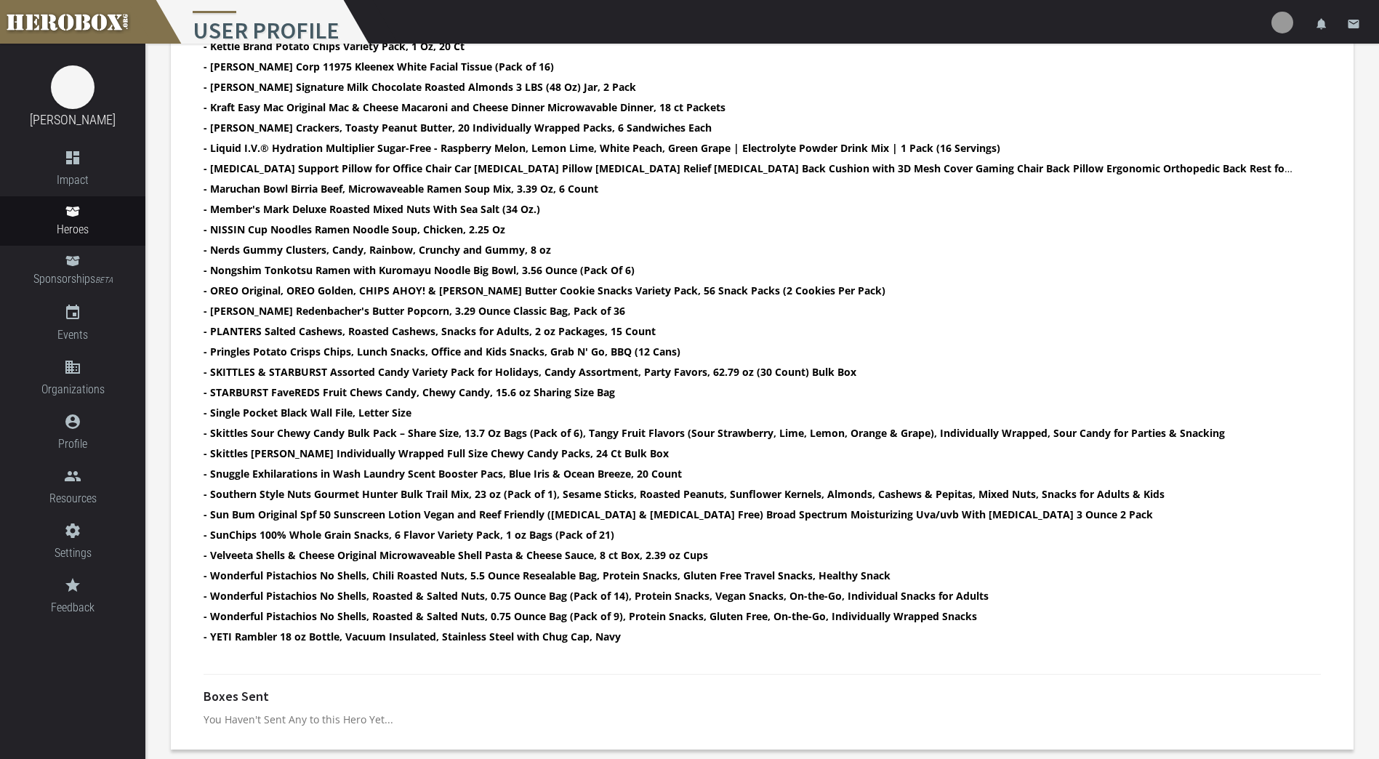
scroll to position [940, 0]
click at [103, 221] on span "Heroes" at bounding box center [72, 229] width 145 height 18
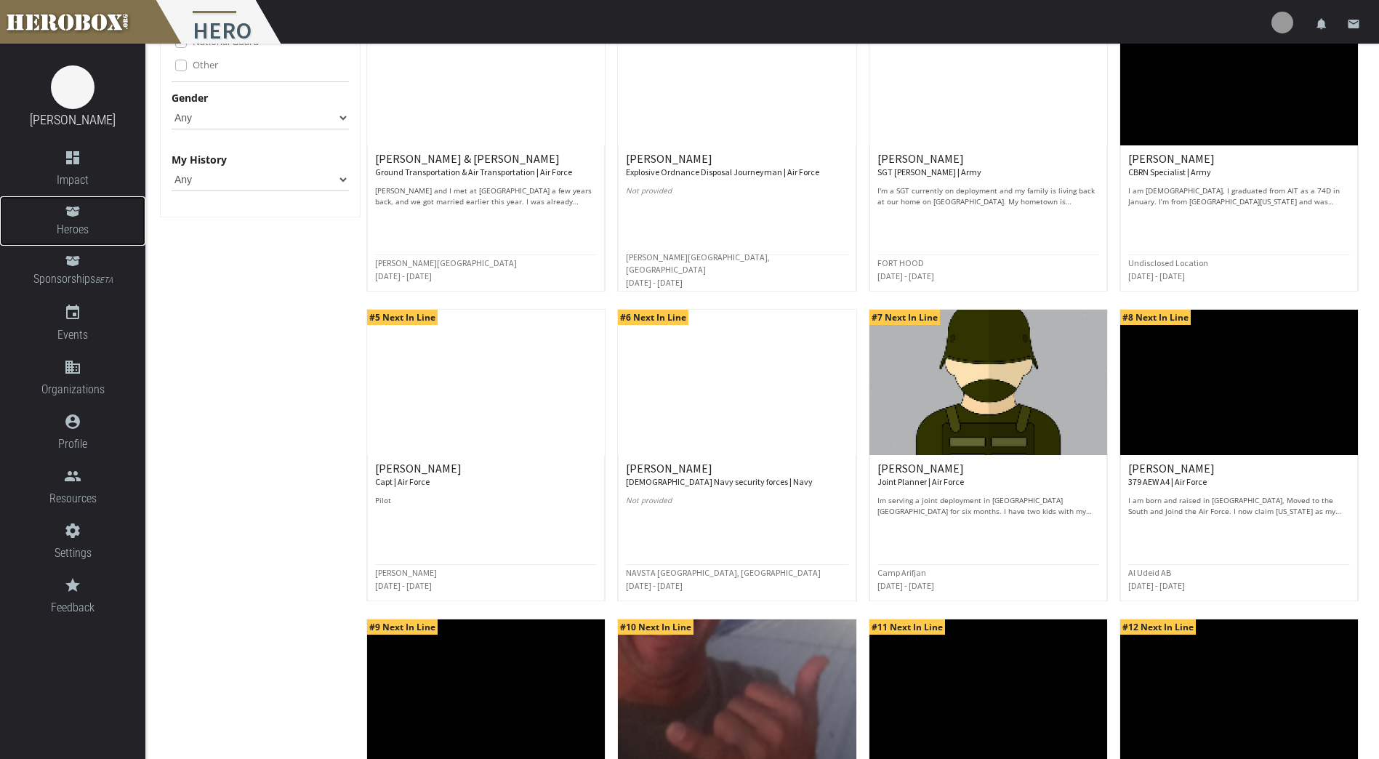
scroll to position [436, 0]
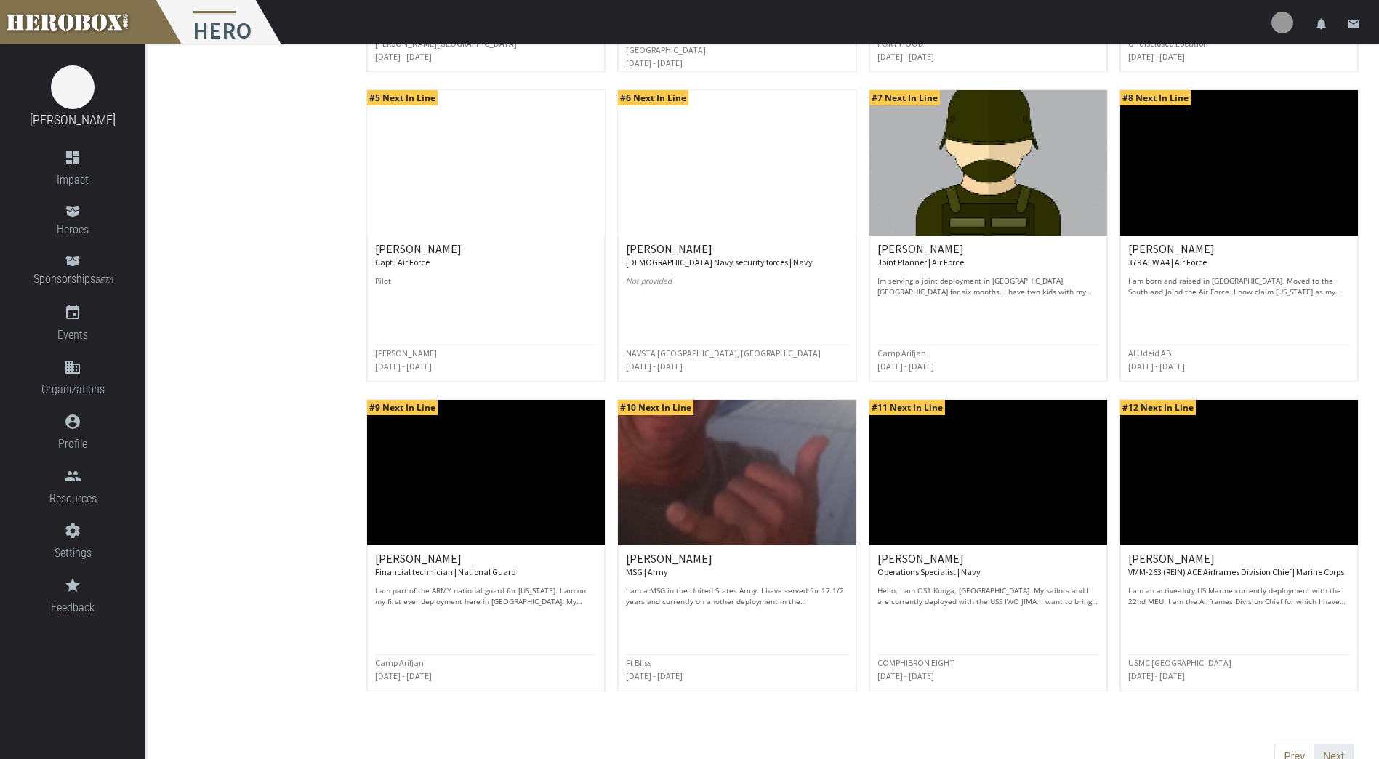
click at [1333, 743] on button "Next" at bounding box center [1333, 756] width 40 height 26
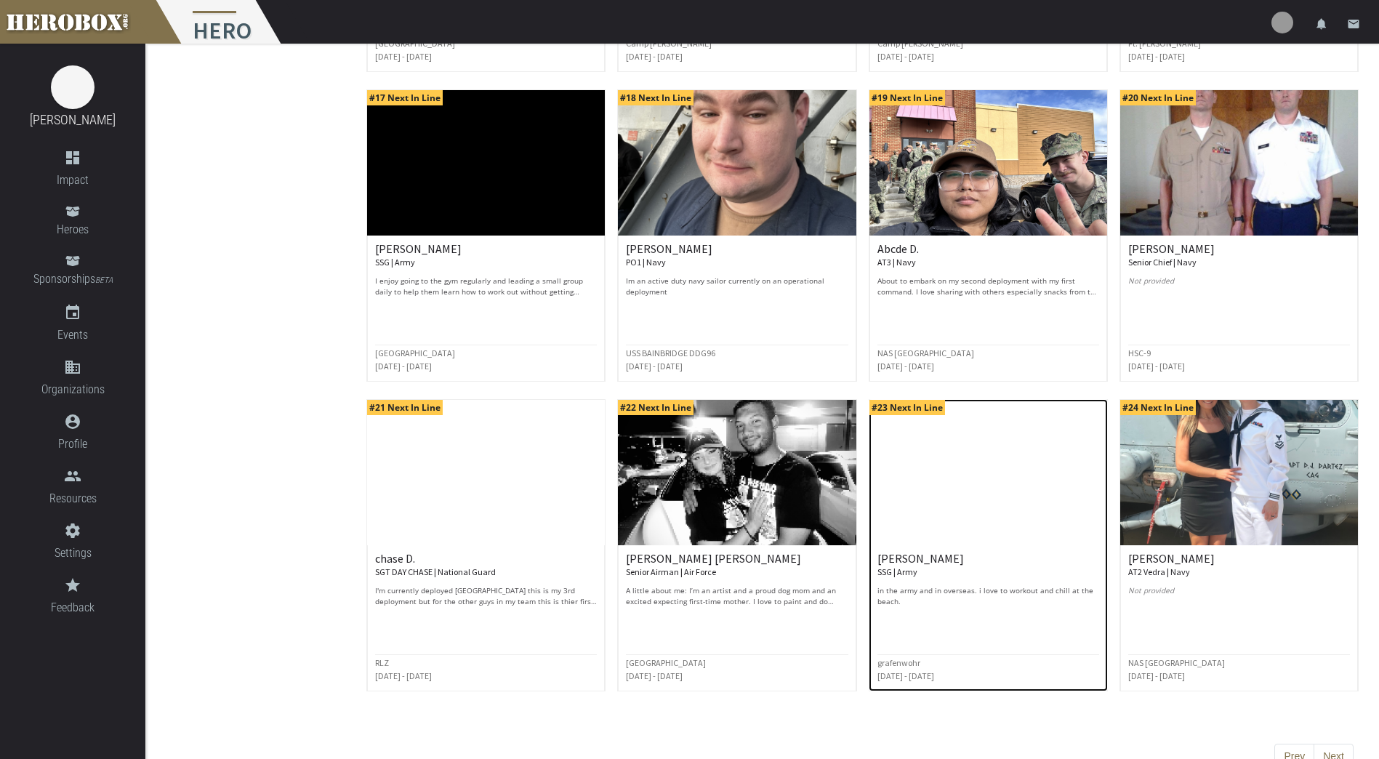
click at [953, 469] on img at bounding box center [988, 472] width 238 height 145
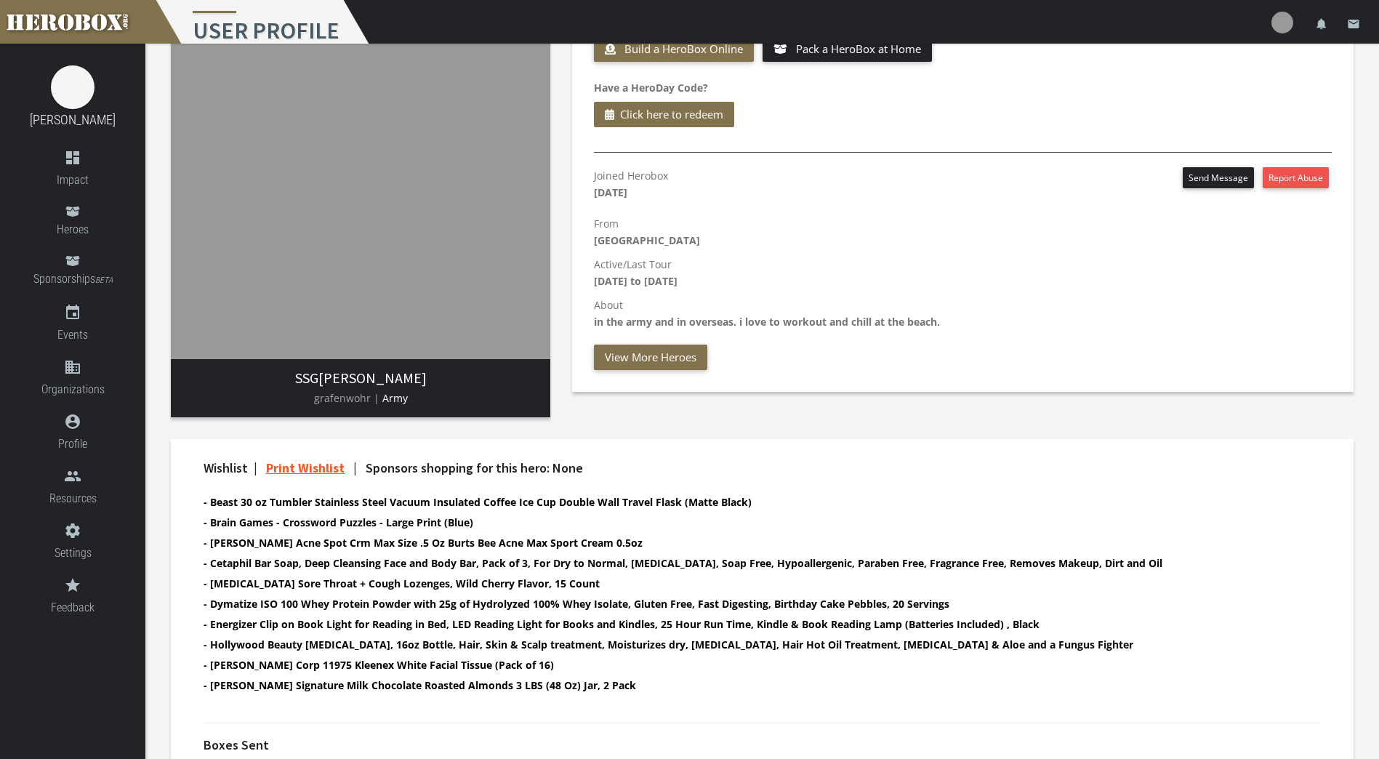
scroll to position [73, 0]
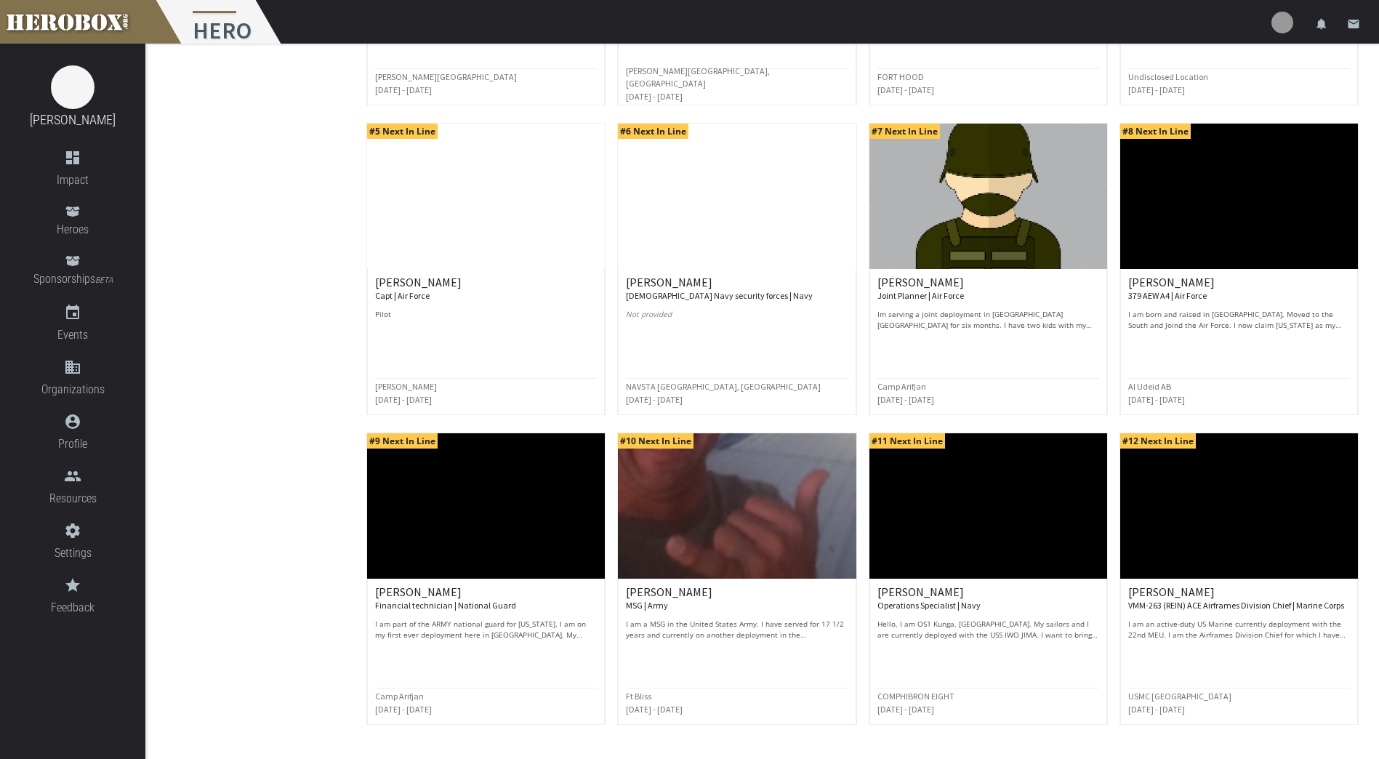
scroll to position [462, 0]
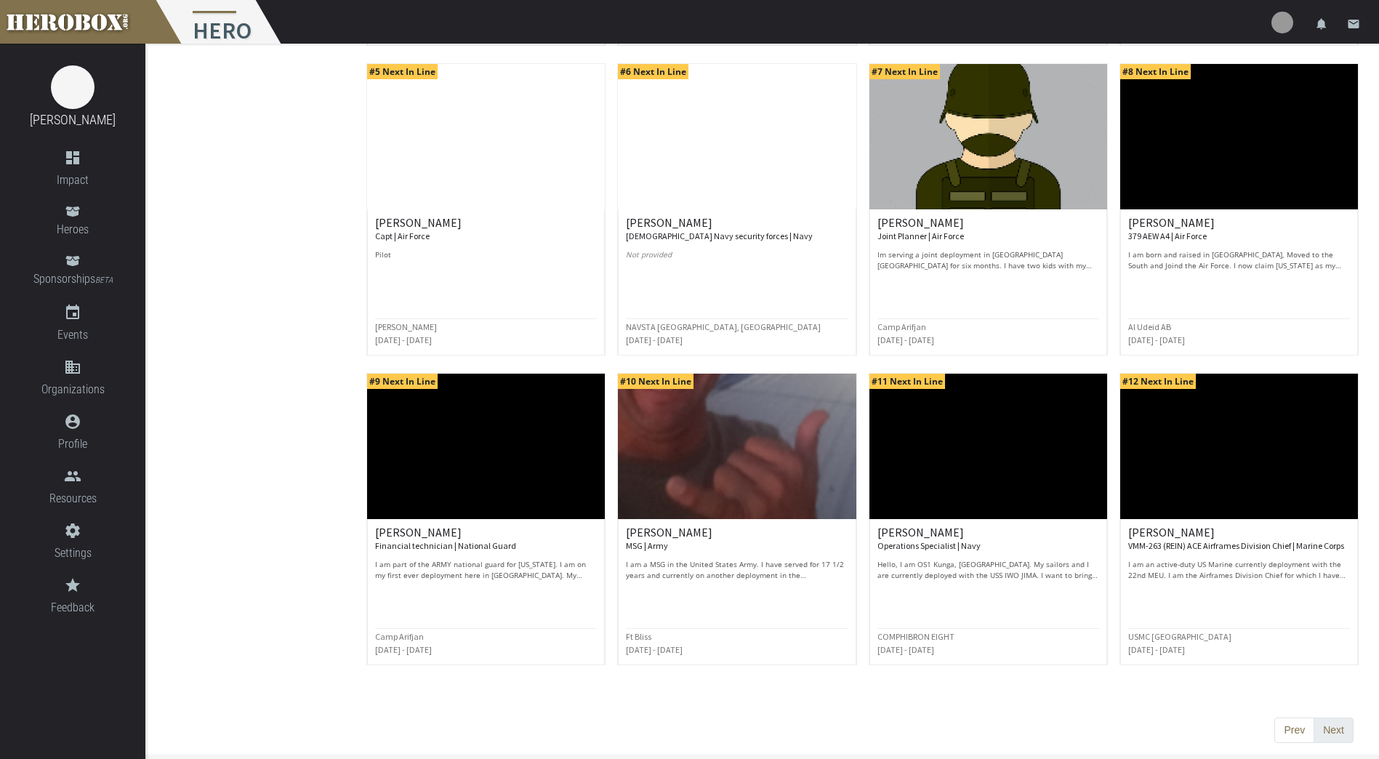
click at [1339, 733] on button "Next" at bounding box center [1333, 730] width 40 height 26
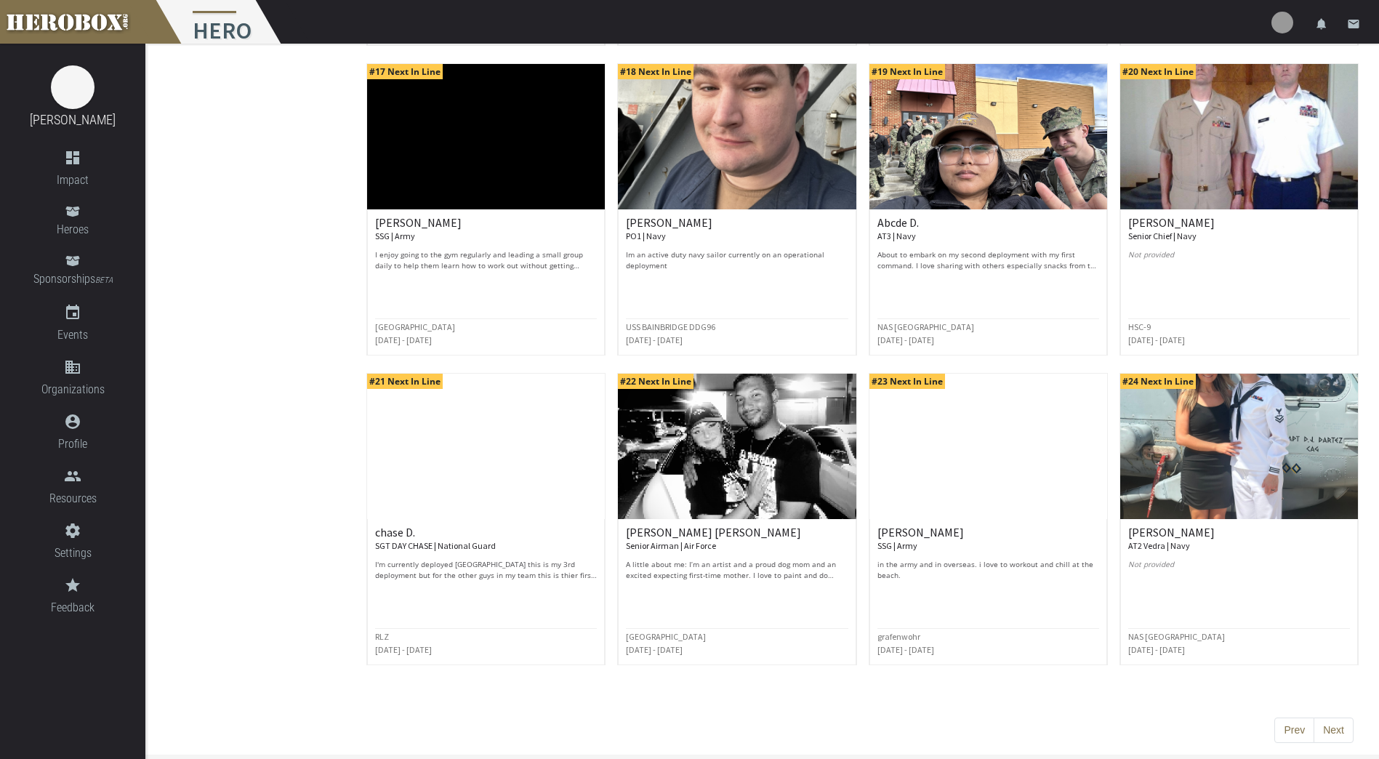
click at [1337, 726] on button "Next" at bounding box center [1333, 730] width 40 height 26
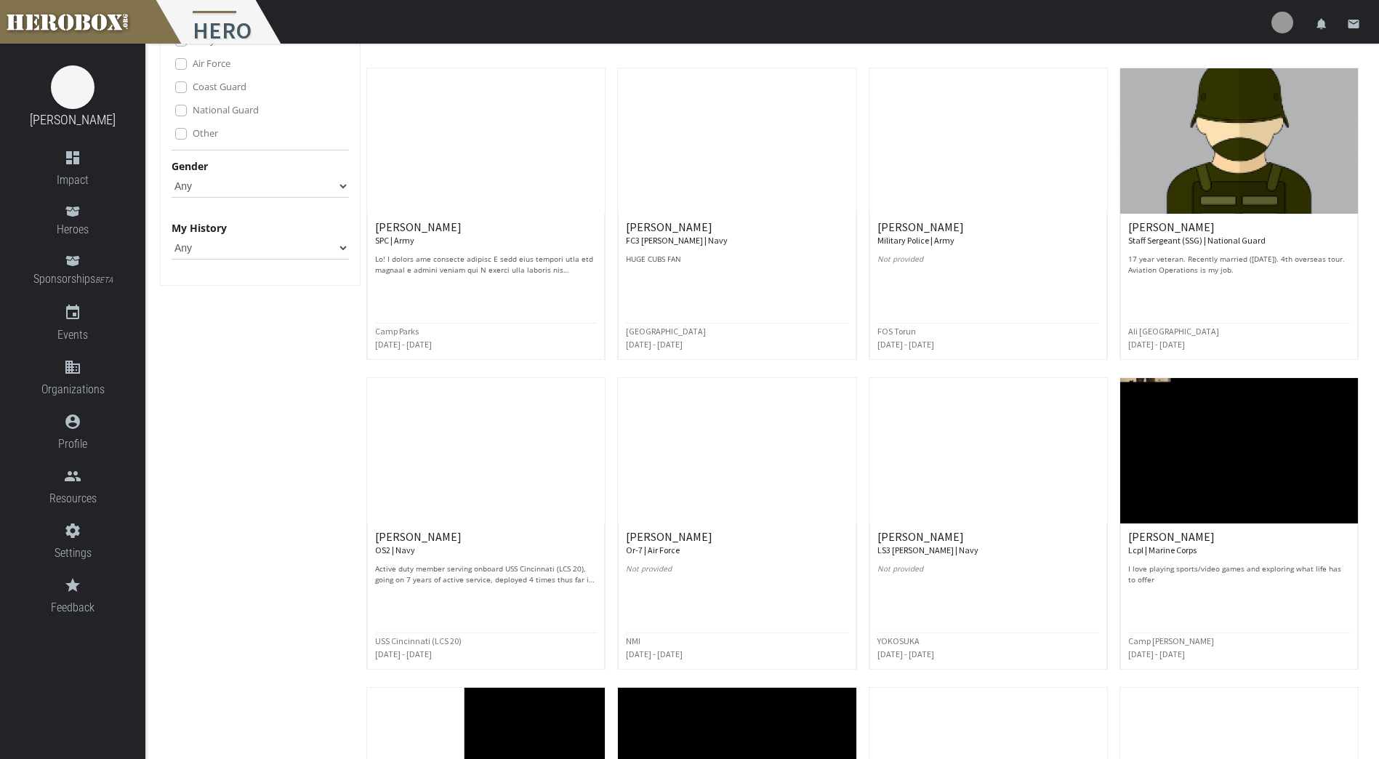
scroll to position [218, 0]
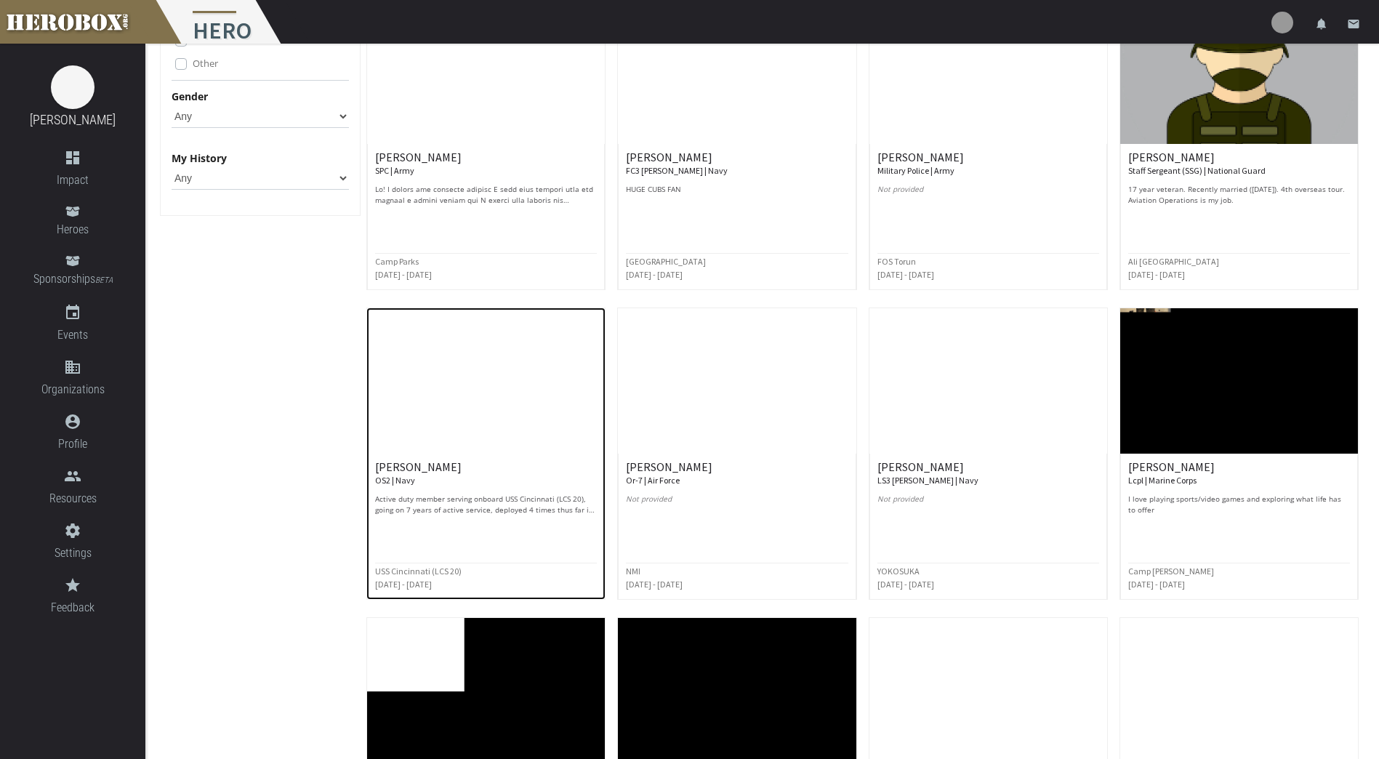
click at [470, 397] on img at bounding box center [486, 380] width 238 height 145
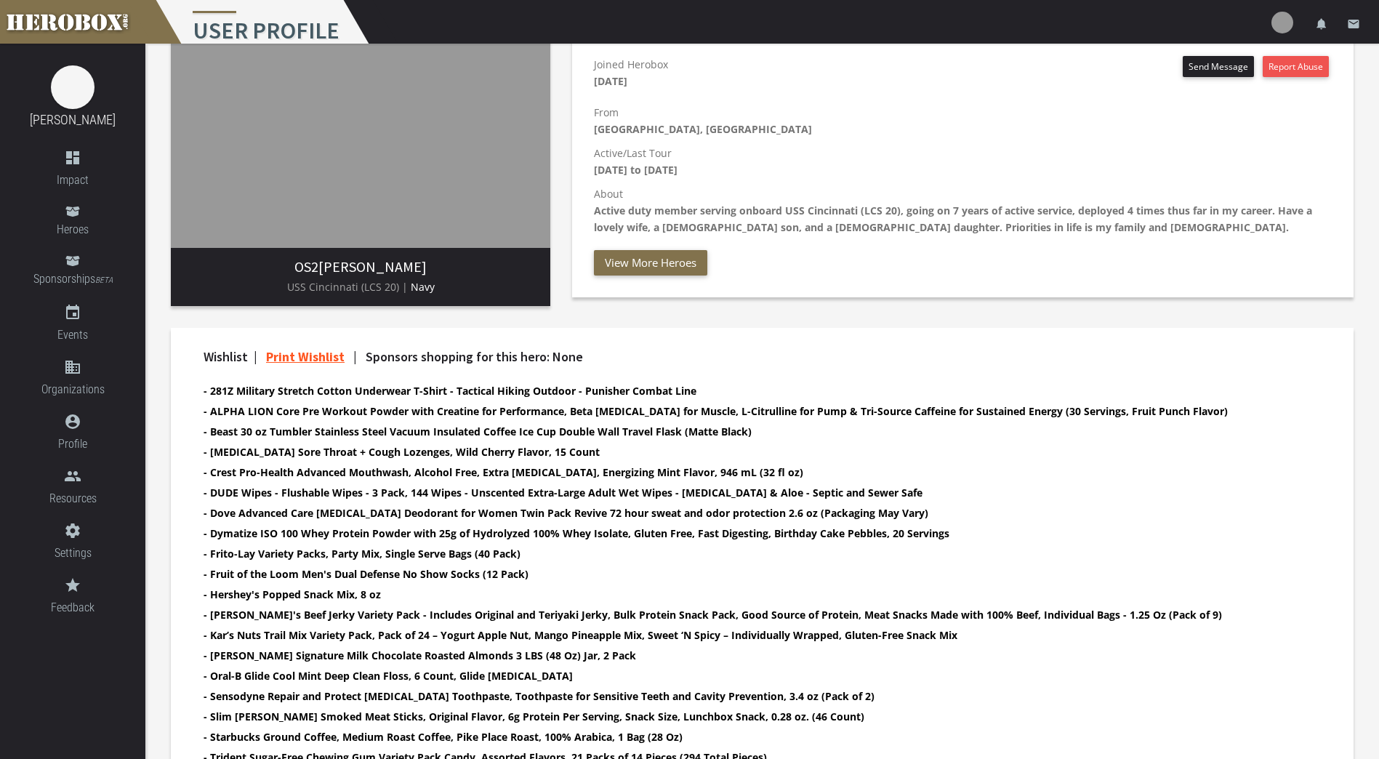
scroll to position [291, 0]
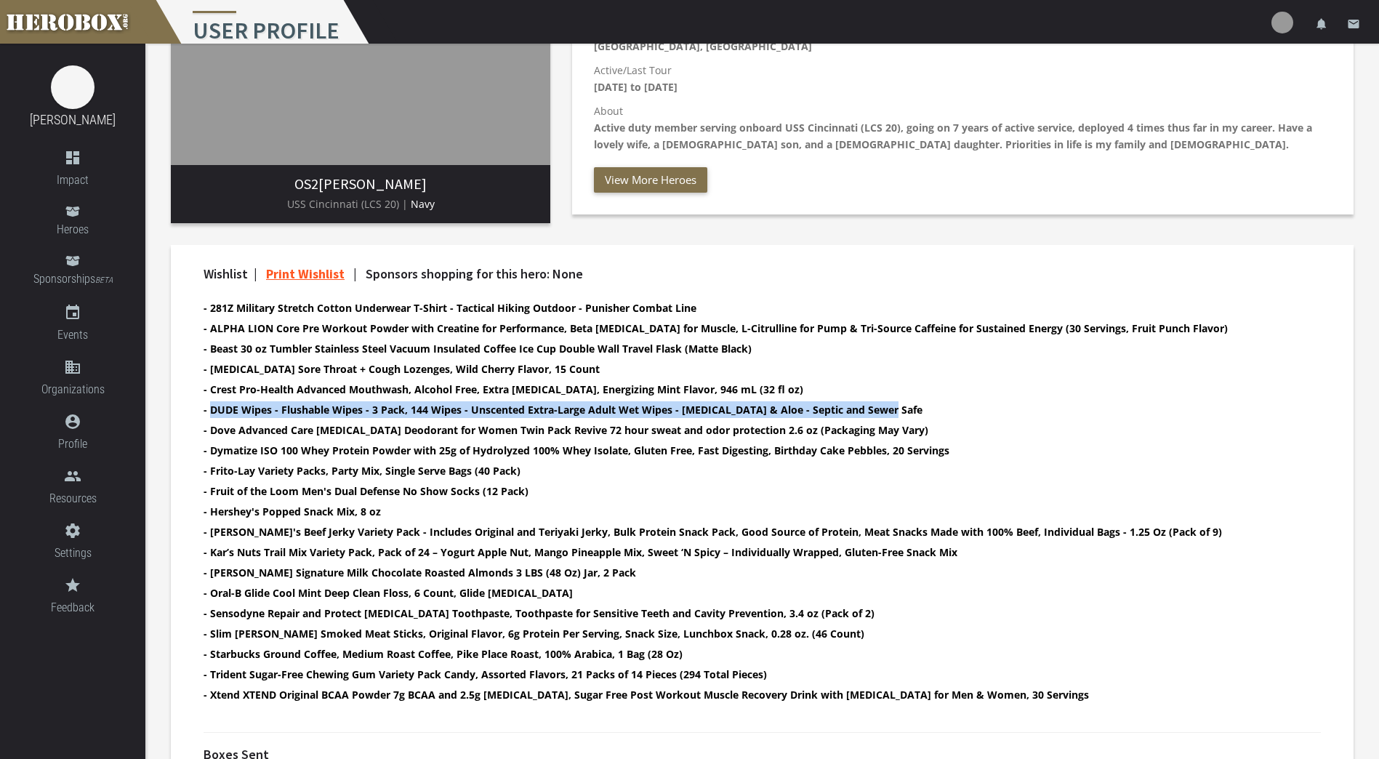
drag, startPoint x: 209, startPoint y: 410, endPoint x: 900, endPoint y: 401, distance: 691.9
click at [900, 401] on li "- DUDE Wipes - Flushable Wipes - 3 Pack, 144 Wipes - Unscented Extra-Large Adul…" at bounding box center [749, 409] width 1092 height 17
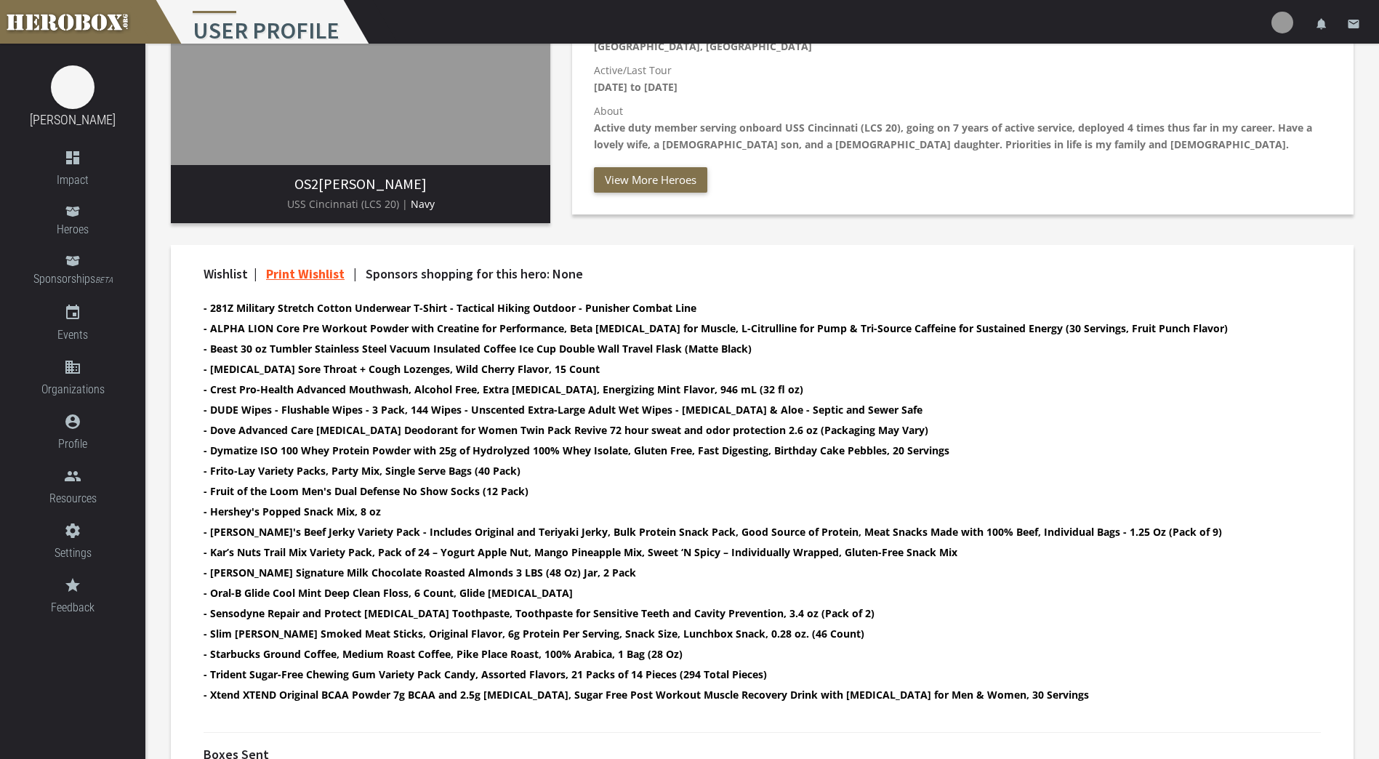
drag, startPoint x: 900, startPoint y: 401, endPoint x: 637, endPoint y: 440, distance: 265.9
click at [908, 444] on b "- Dymatize ISO 100 Whey Protein Powder with 25g of Hydrolyzed 100% Whey Isolate…" at bounding box center [576, 450] width 746 height 14
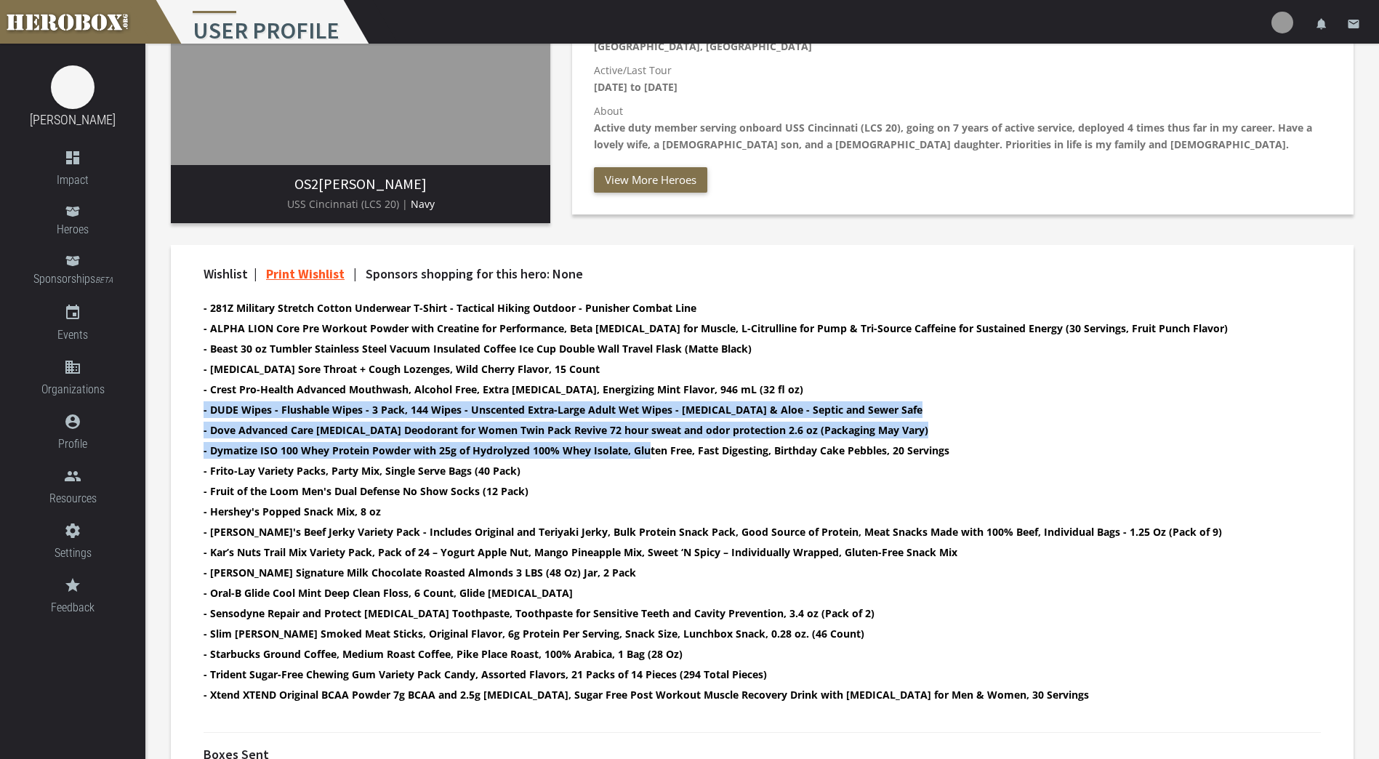
drag, startPoint x: 204, startPoint y: 413, endPoint x: 660, endPoint y: 463, distance: 458.4
click at [660, 463] on div "Wishlist | Print Wishlist | Sponsors shopping for this hero: None - 281Z Milita…" at bounding box center [762, 492] width 1139 height 451
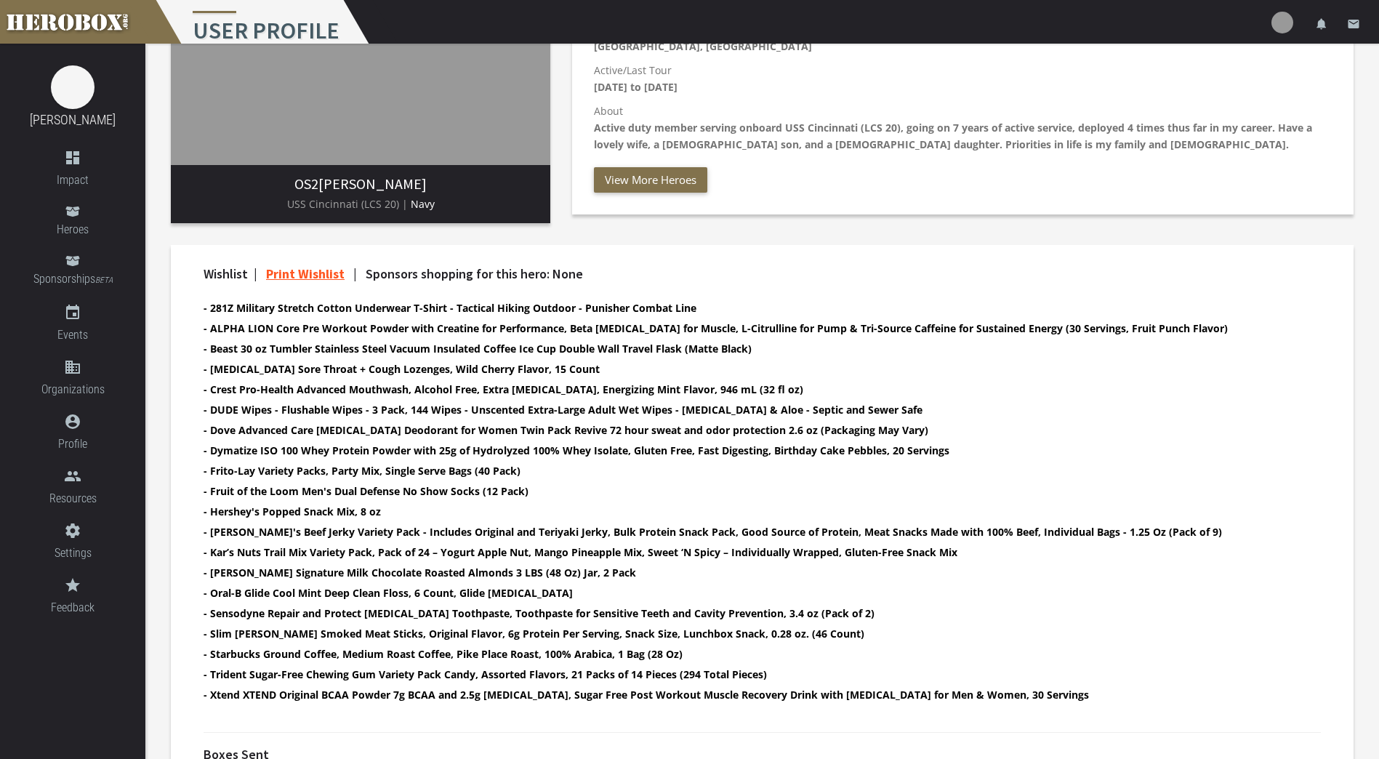
drag, startPoint x: 660, startPoint y: 463, endPoint x: 699, endPoint y: 555, distance: 100.3
click at [727, 544] on li "- Kar’s Nuts Trail Mix Variety Pack, Pack of 24 – Yogurt Apple Nut, Mango Pinea…" at bounding box center [749, 552] width 1092 height 17
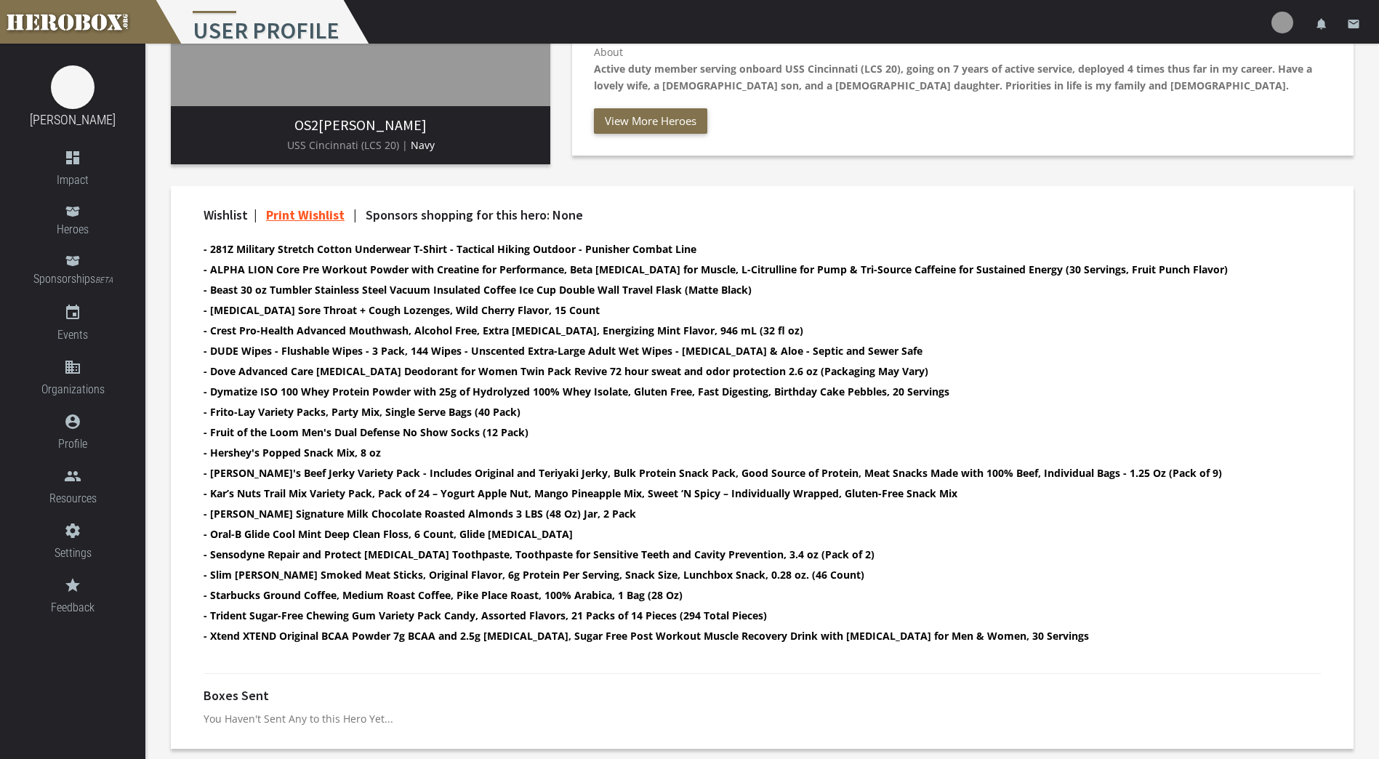
scroll to position [350, 0]
